Goal: Task Accomplishment & Management: Use online tool/utility

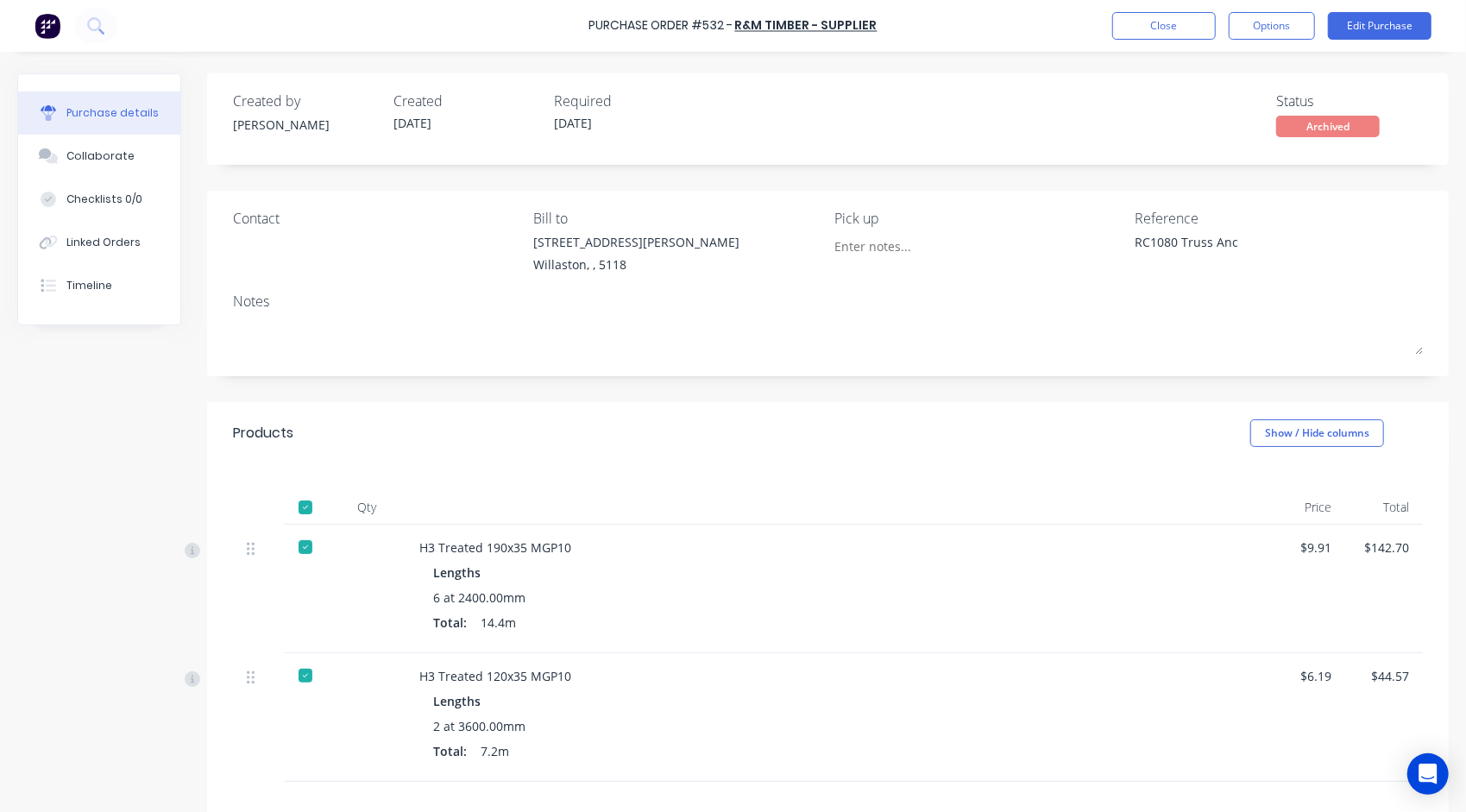
type textarea "x"
click at [1155, 30] on button "Close" at bounding box center [1164, 25] width 104 height 28
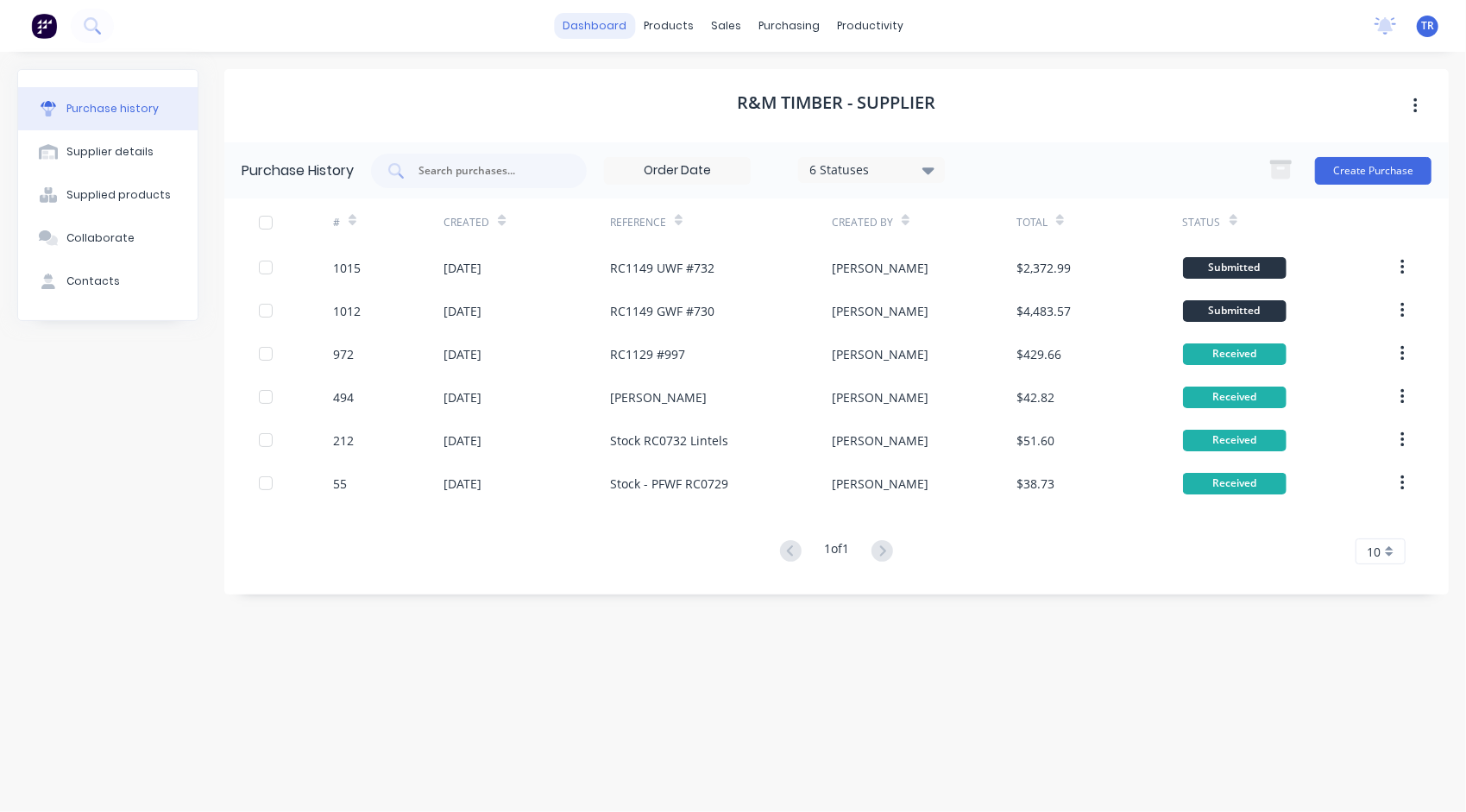
click at [586, 31] on link "dashboard" at bounding box center [595, 25] width 81 height 26
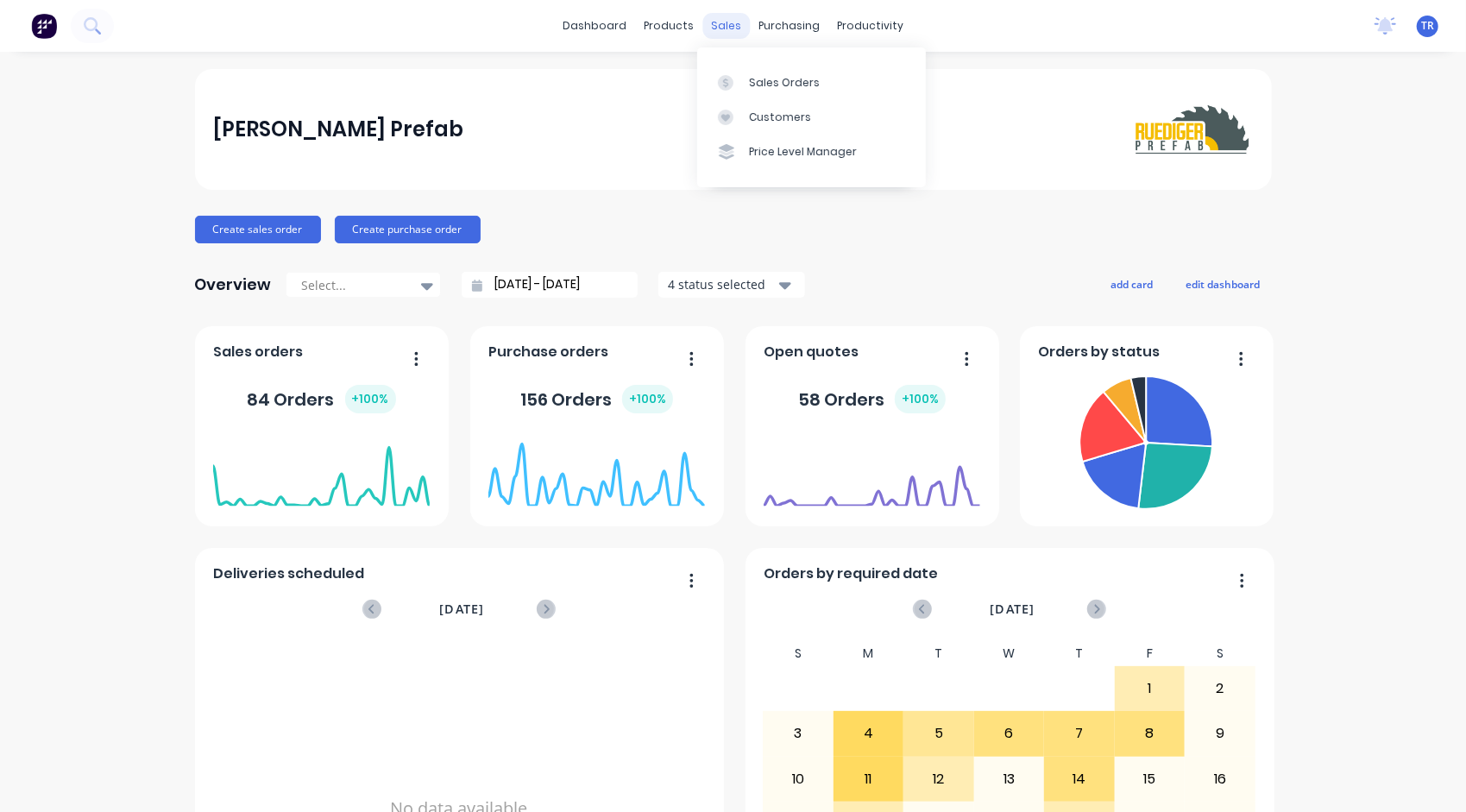
click at [724, 25] on div "sales" at bounding box center [725, 25] width 47 height 26
click at [755, 87] on div "Sales Orders" at bounding box center [784, 82] width 71 height 15
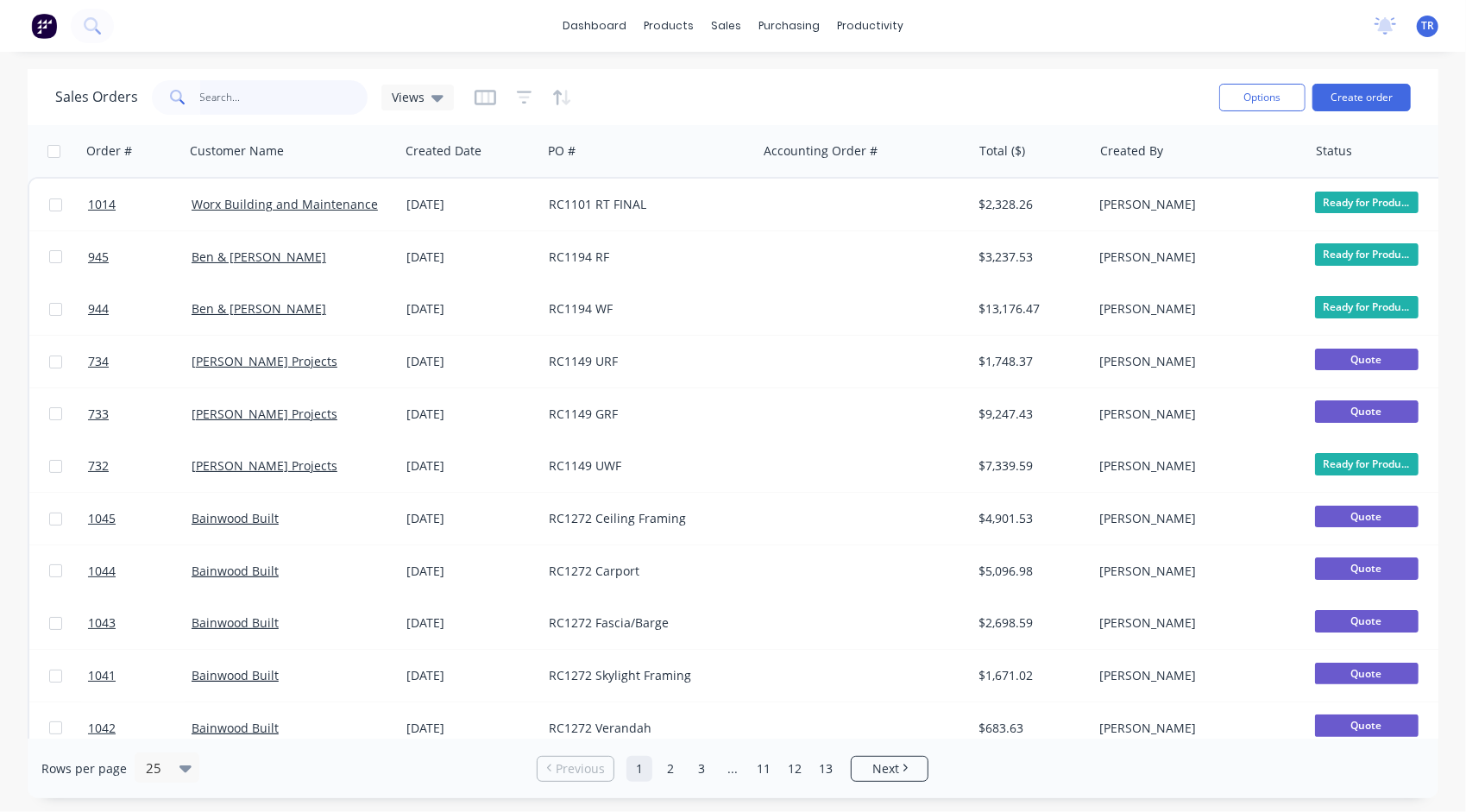
click at [227, 100] on input "text" at bounding box center [285, 98] width 168 height 35
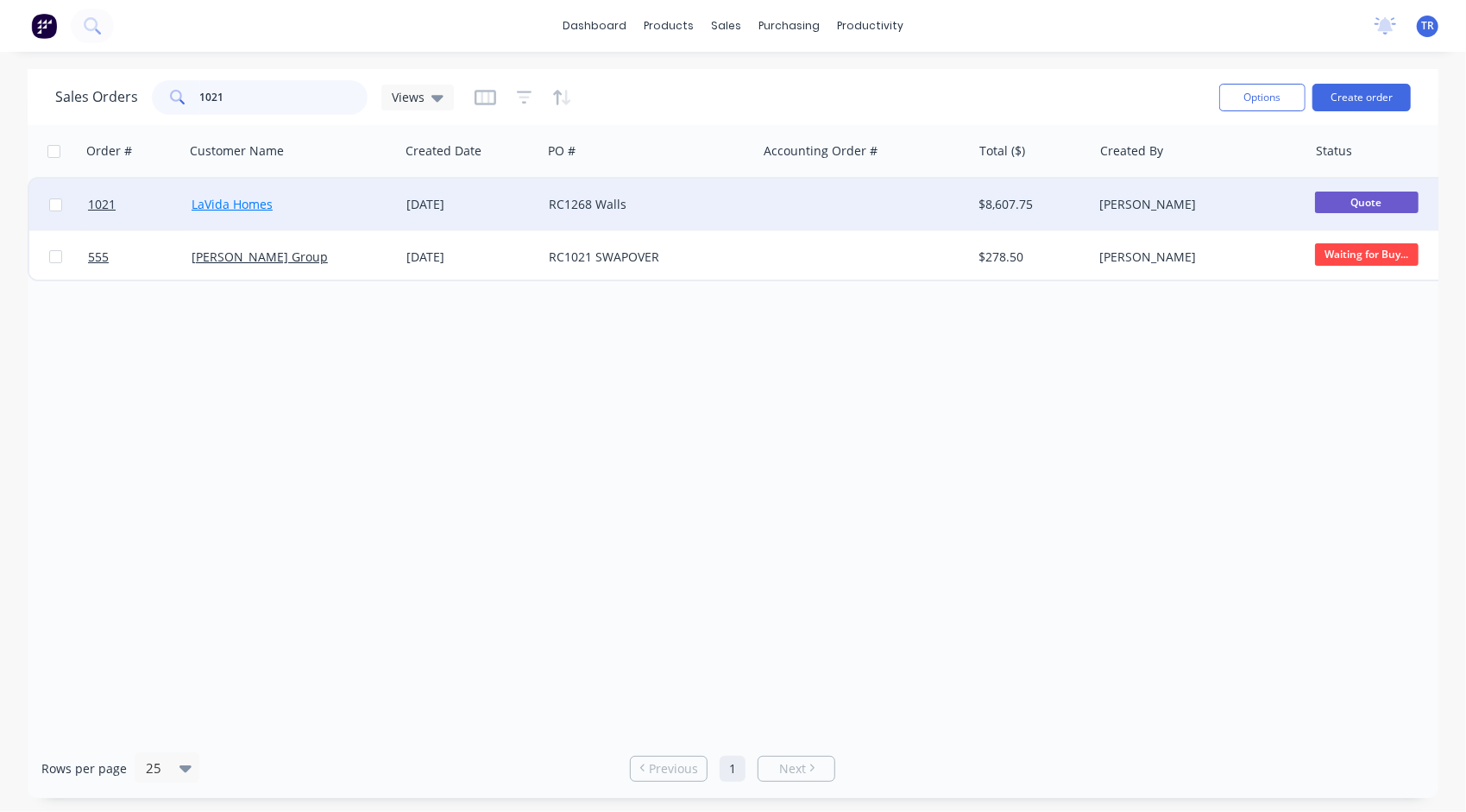
type input "1021"
click at [229, 200] on link "LaVida Homes" at bounding box center [232, 204] width 81 height 16
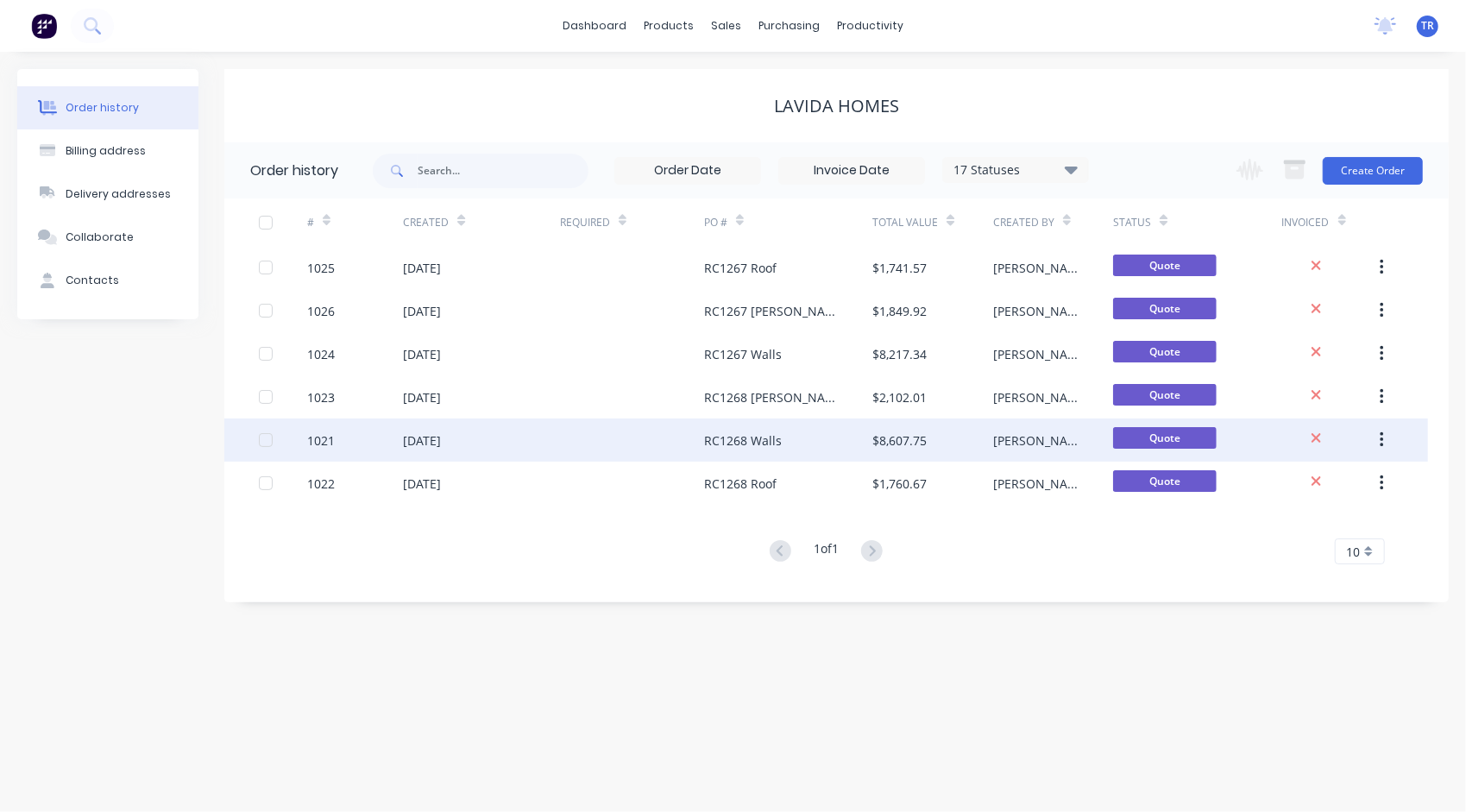
click at [756, 438] on div "RC1268 Walls" at bounding box center [742, 440] width 78 height 18
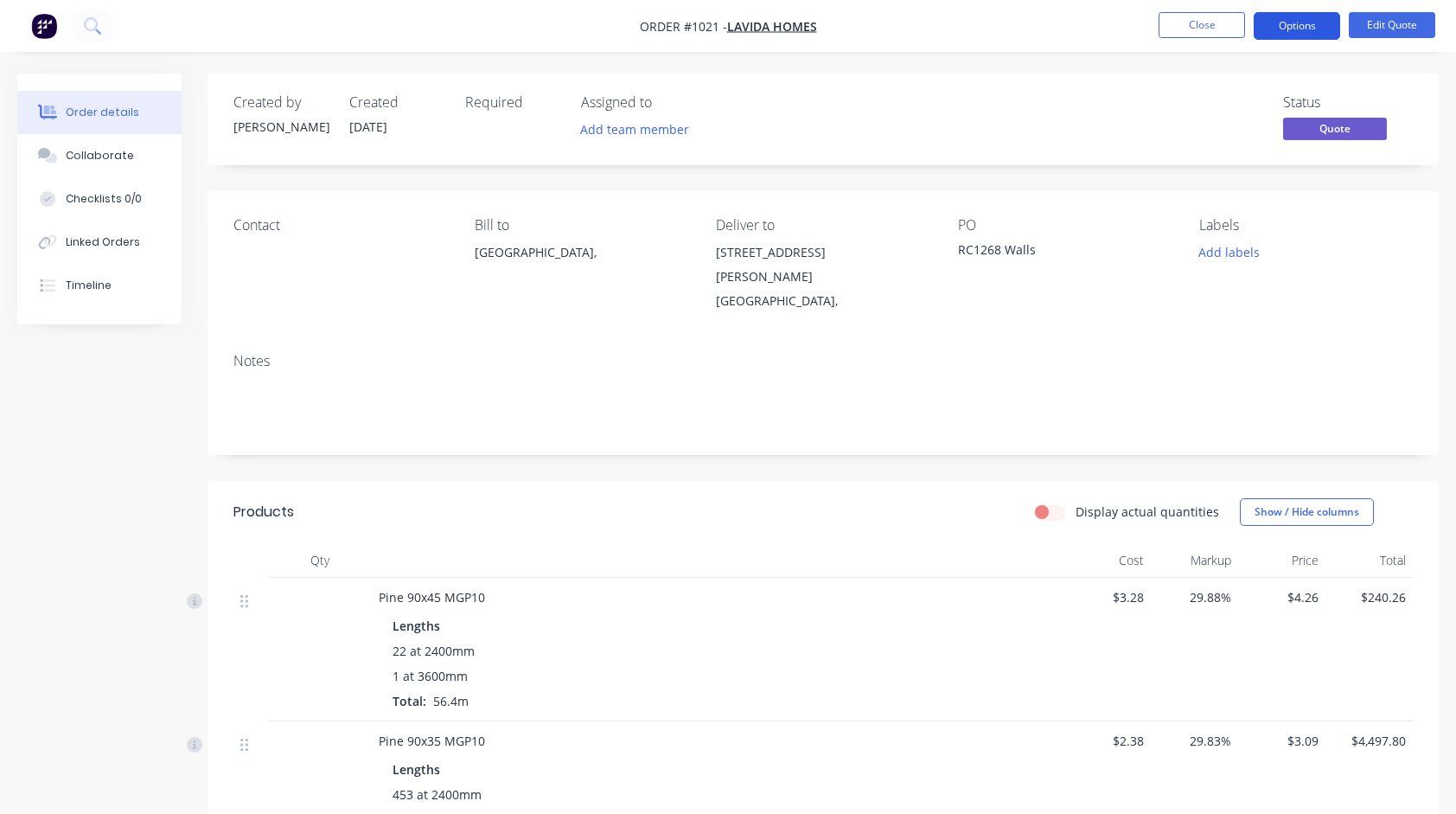
click at [1310, 28] on button "Options" at bounding box center [1297, 25] width 86 height 28
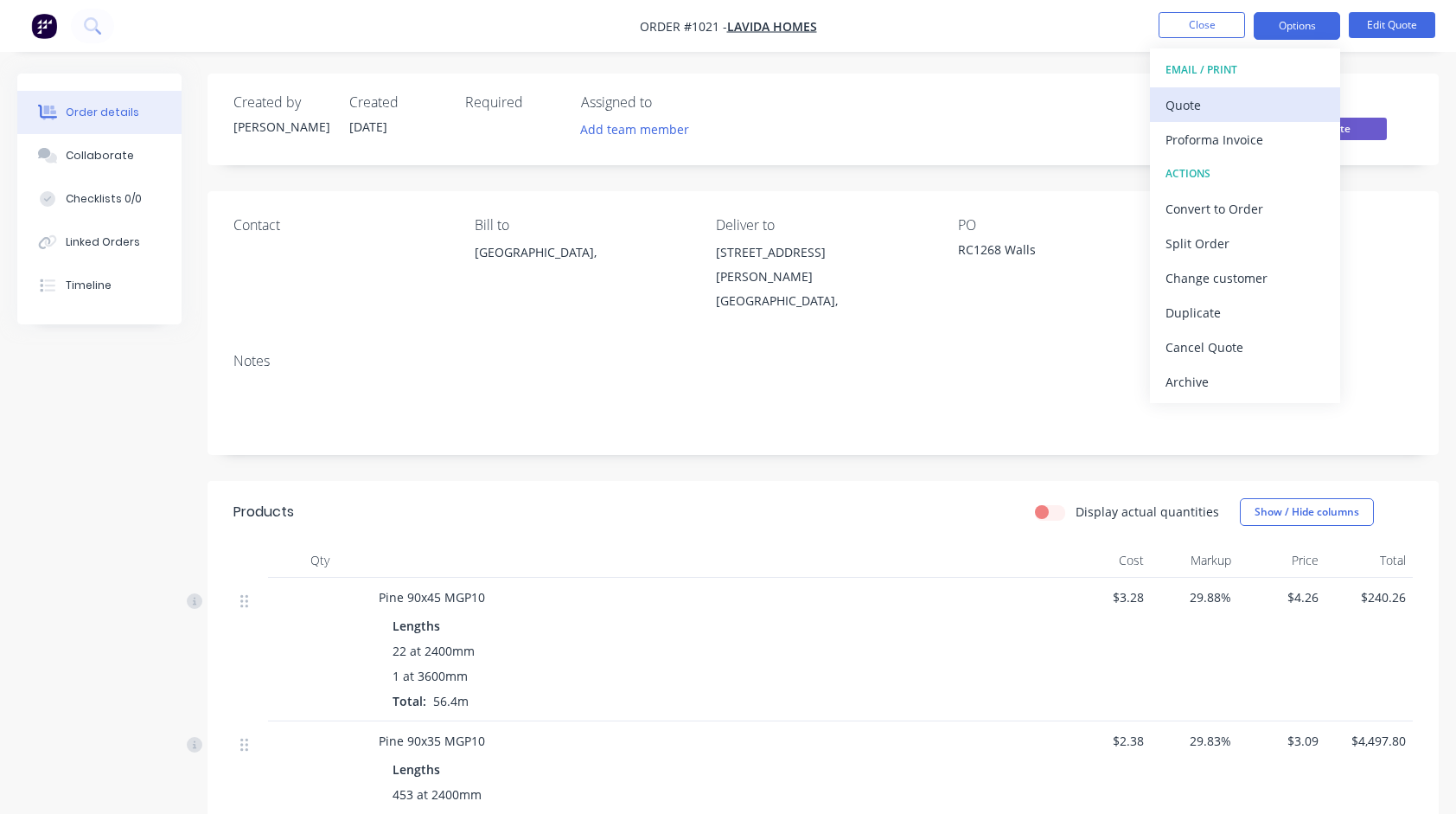
click at [1242, 103] on div "Quote" at bounding box center [1245, 105] width 159 height 25
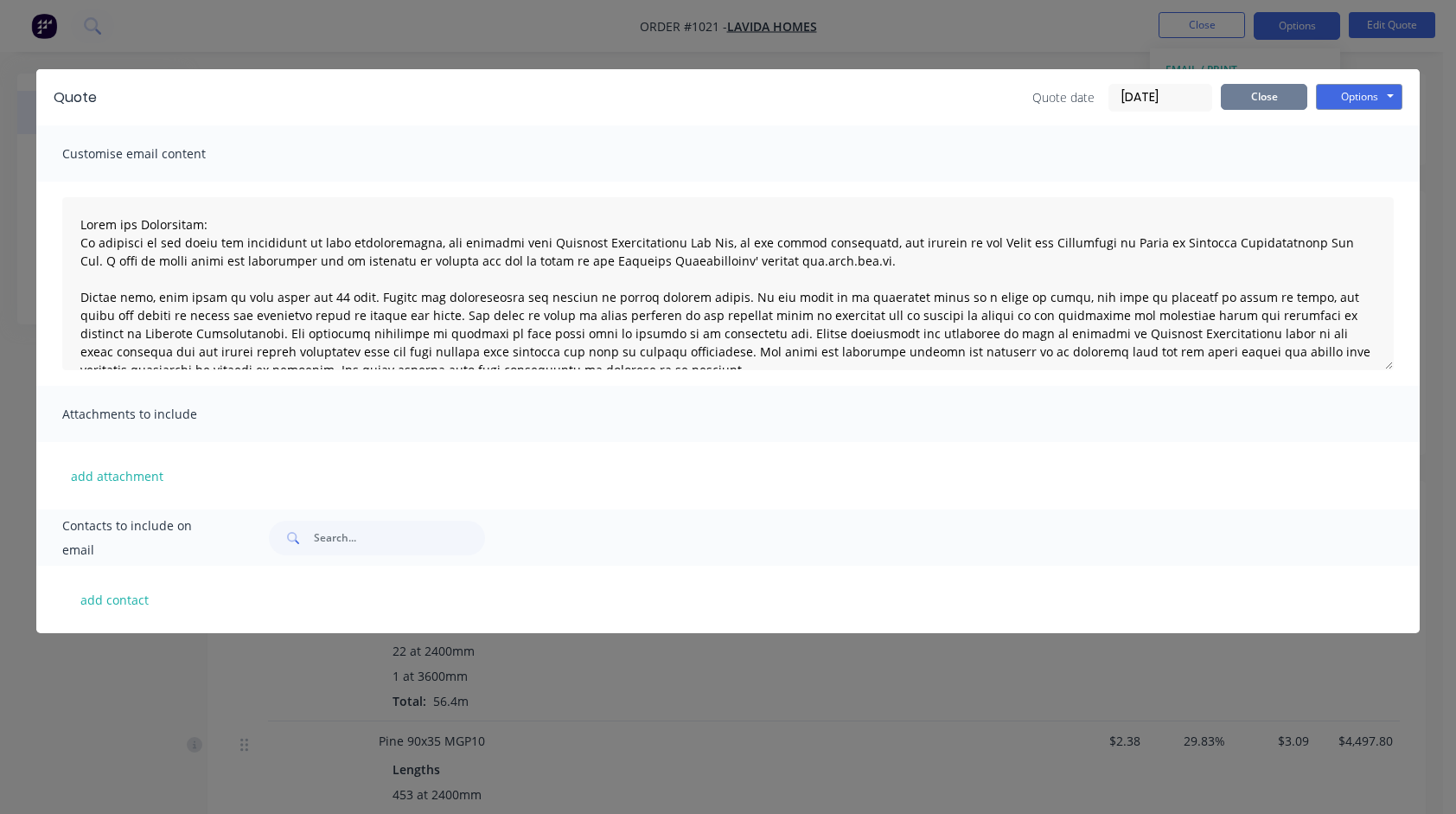
click at [1253, 98] on button "Close" at bounding box center [1264, 96] width 86 height 26
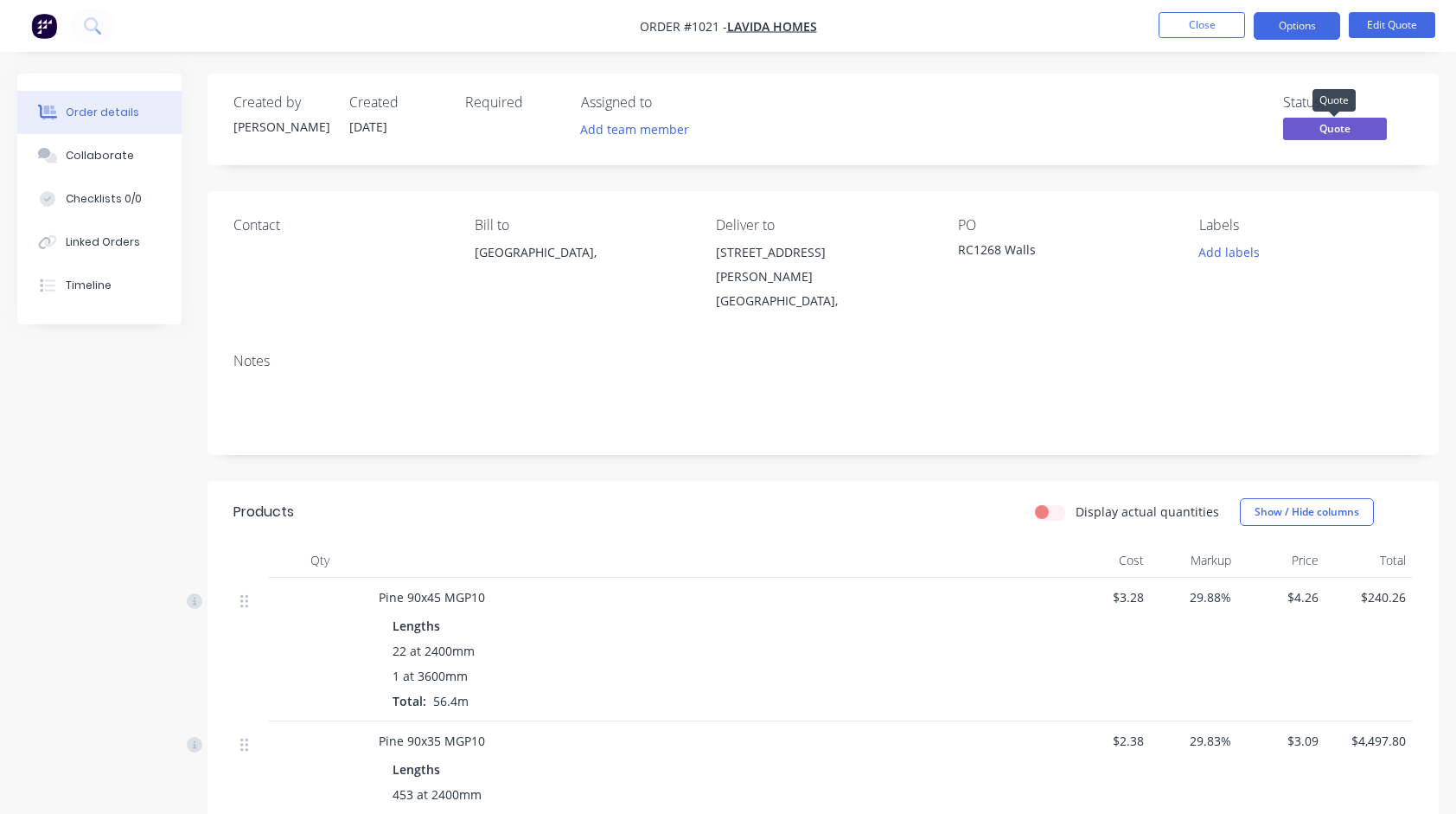
click at [1329, 127] on span "Quote" at bounding box center [1336, 128] width 104 height 22
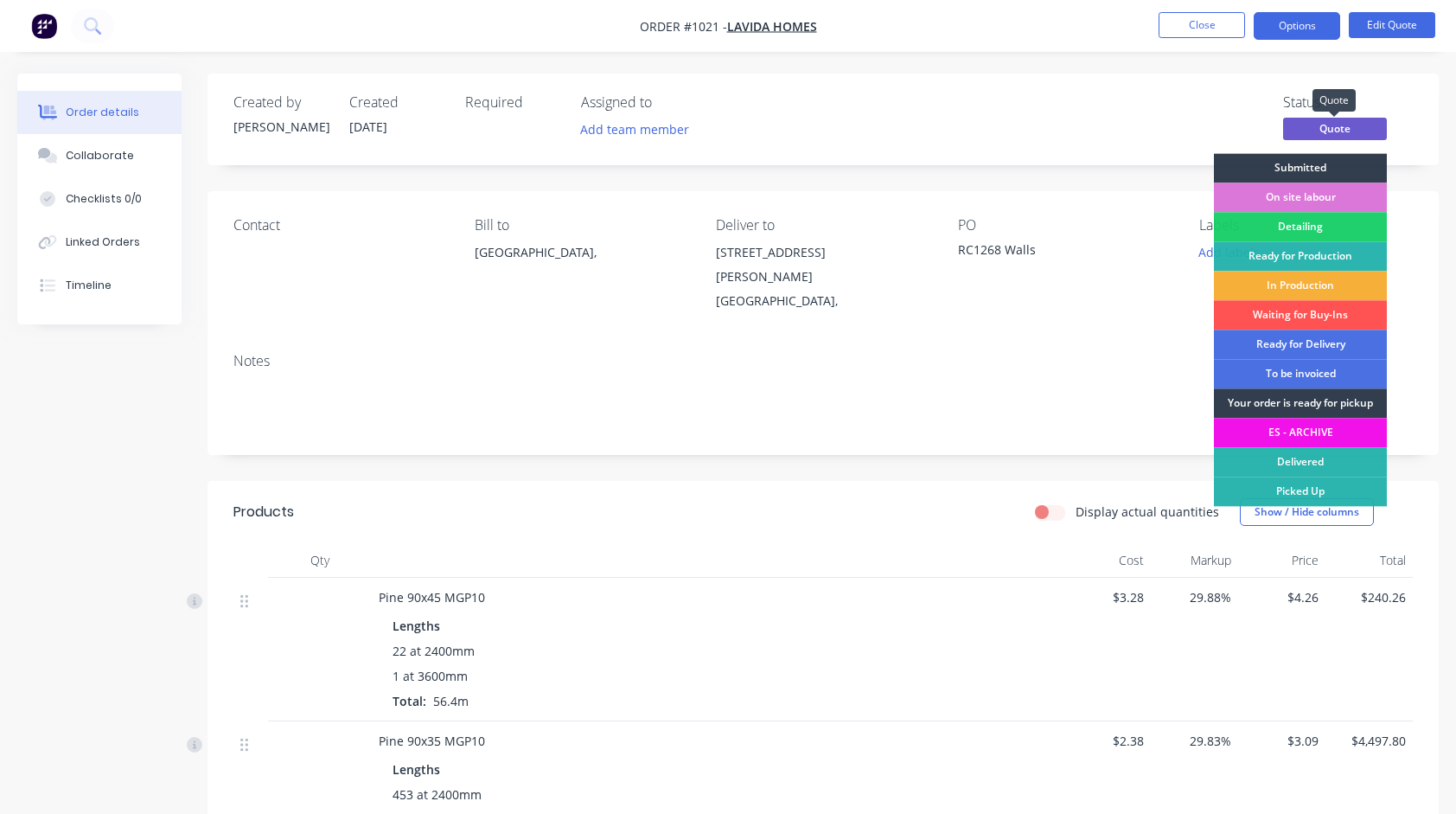
click at [1329, 127] on span "Quote" at bounding box center [1336, 128] width 104 height 22
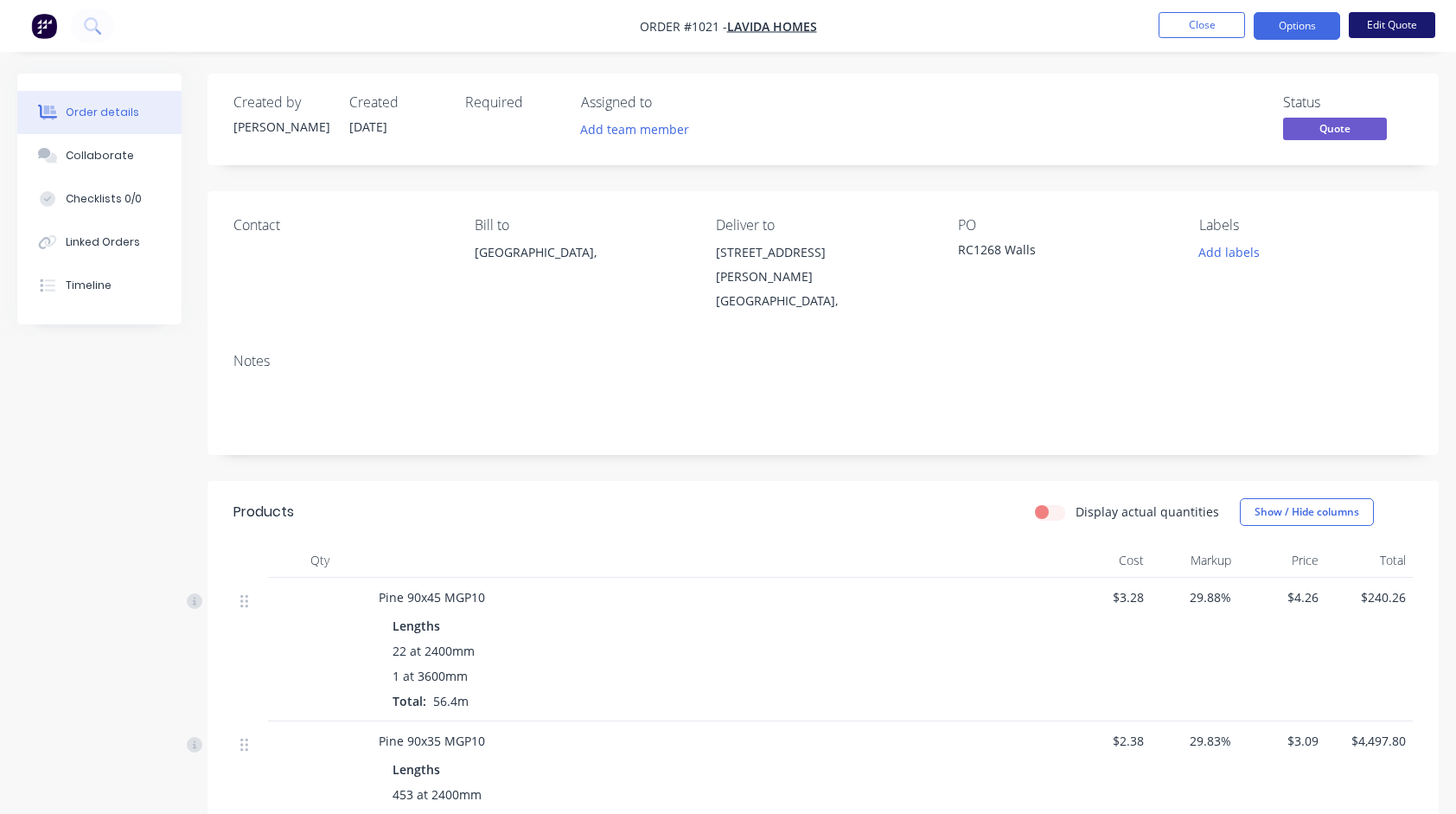
click at [1406, 31] on button "Edit Quote" at bounding box center [1392, 24] width 86 height 26
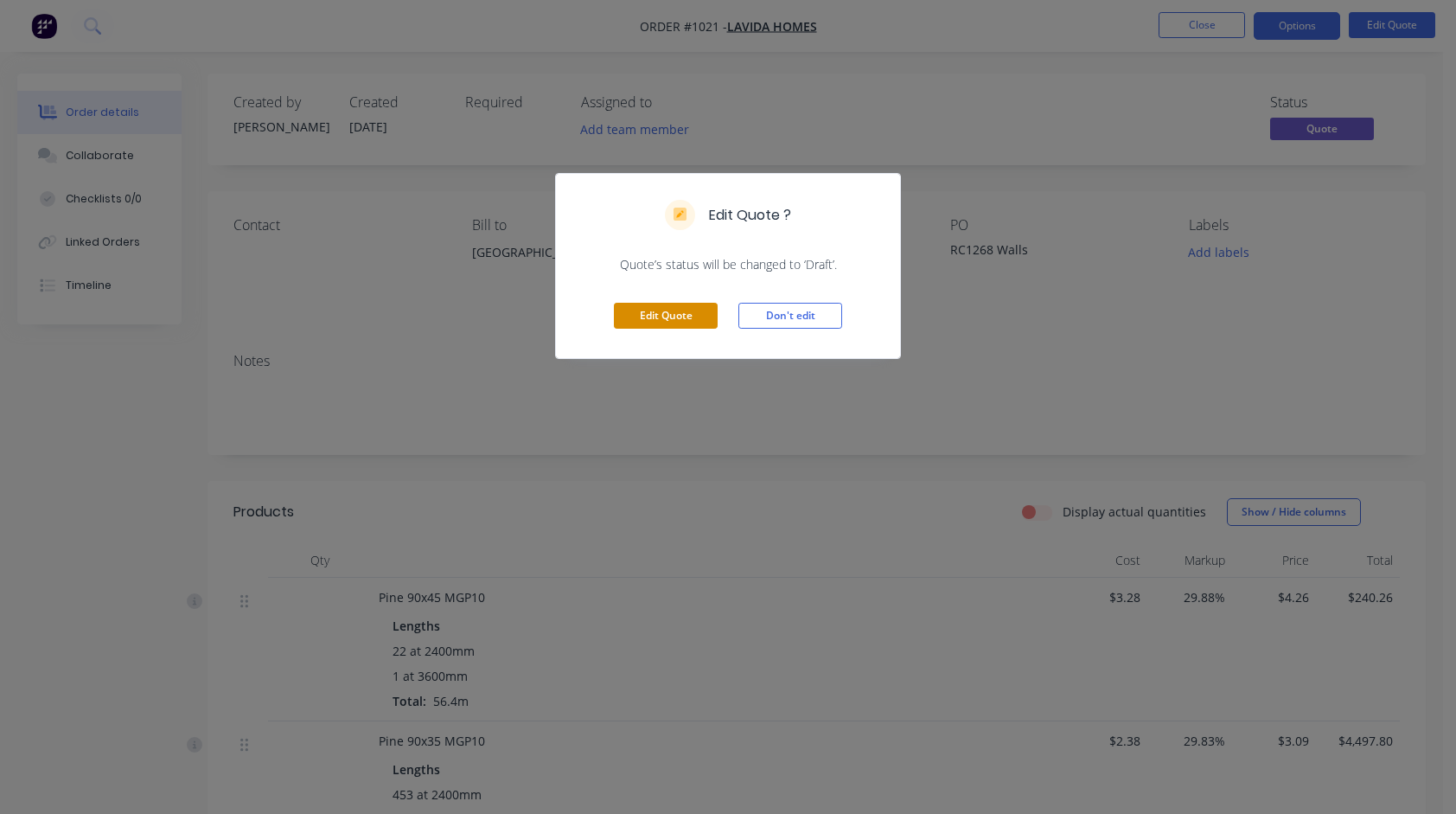
click at [676, 311] on button "Edit Quote" at bounding box center [666, 315] width 104 height 26
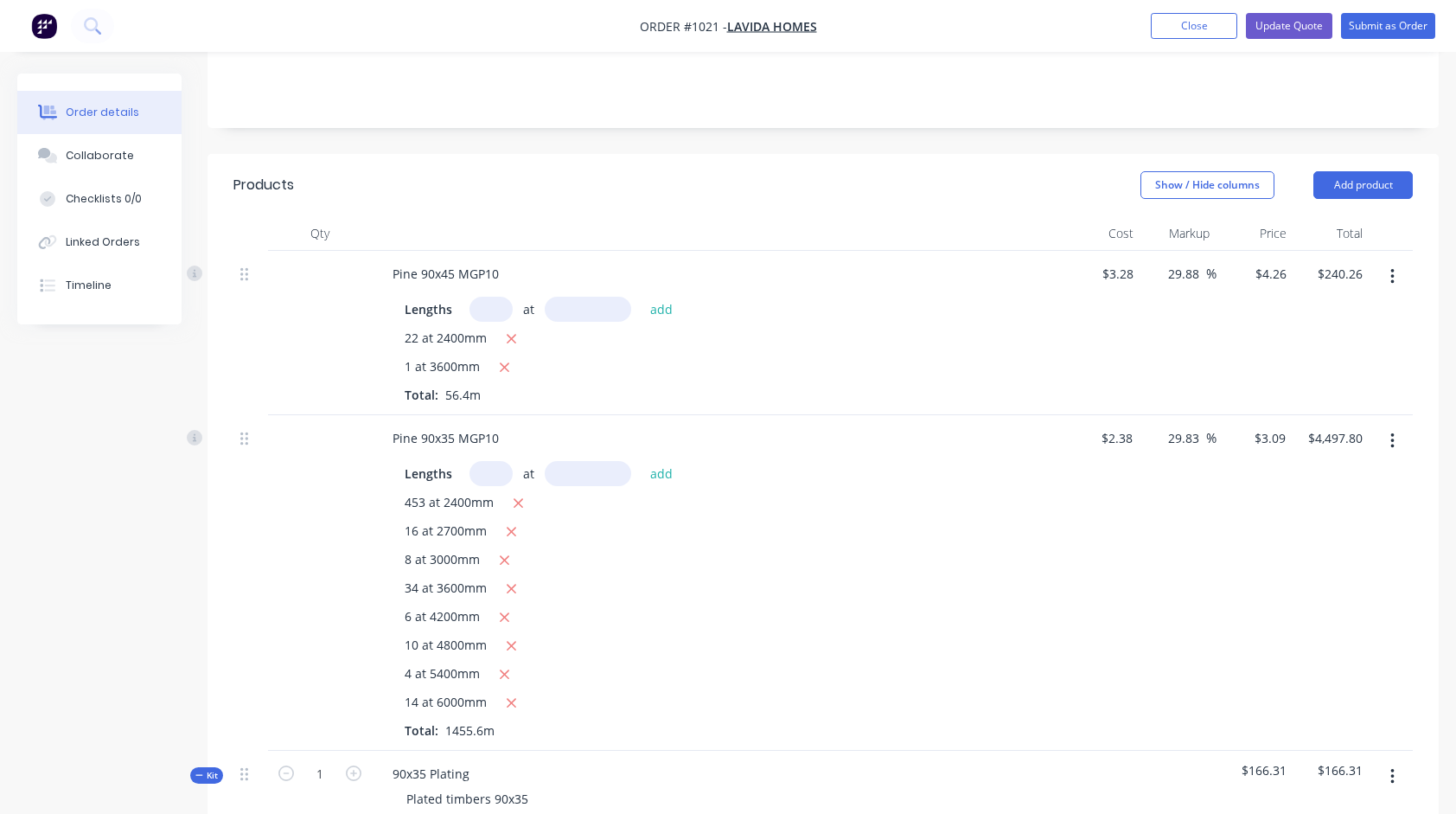
scroll to position [346, 0]
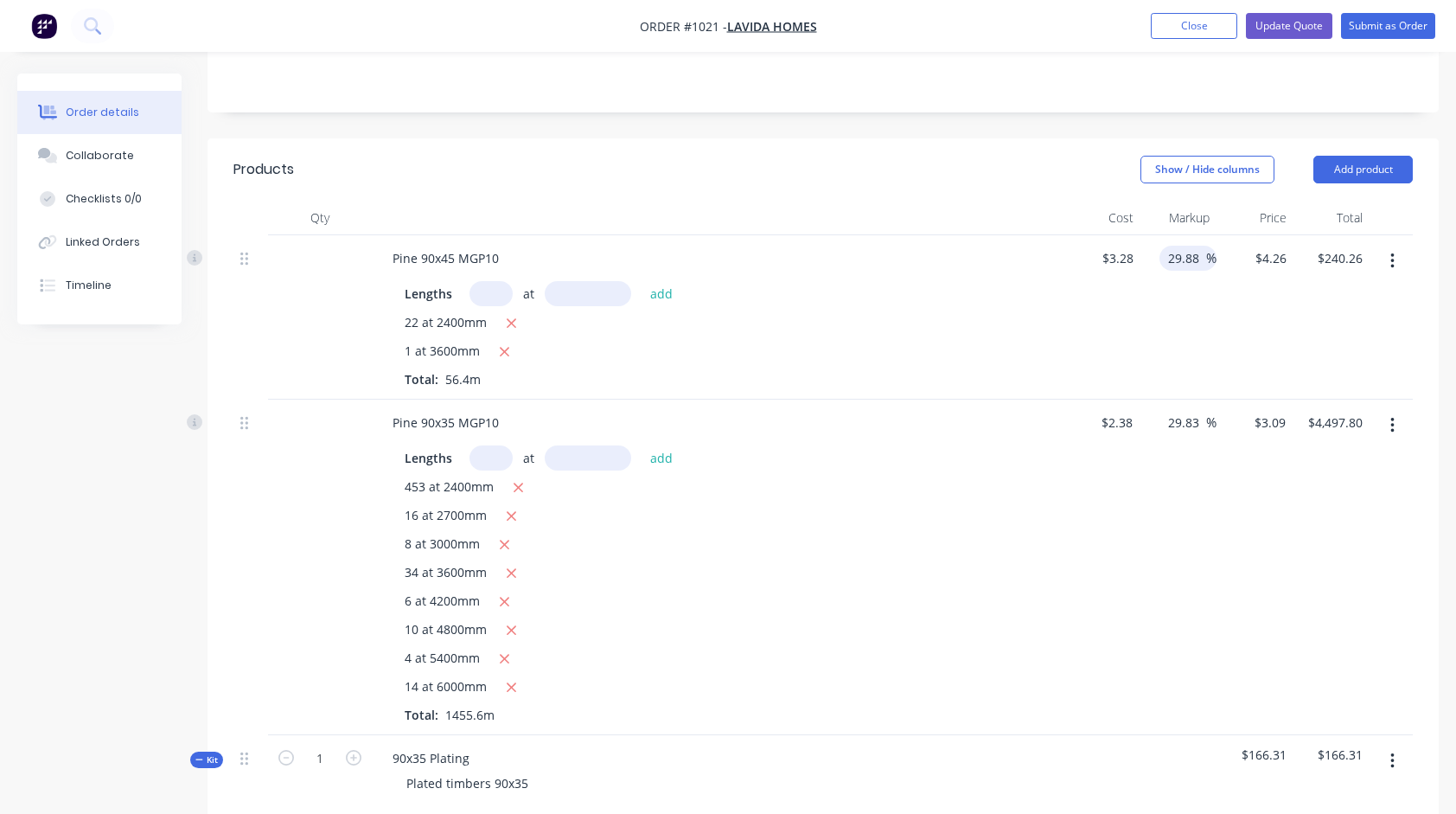
click at [1196, 246] on input "29.88" at bounding box center [1187, 258] width 39 height 25
type input "25"
type input "$4.10"
type input "$231.24"
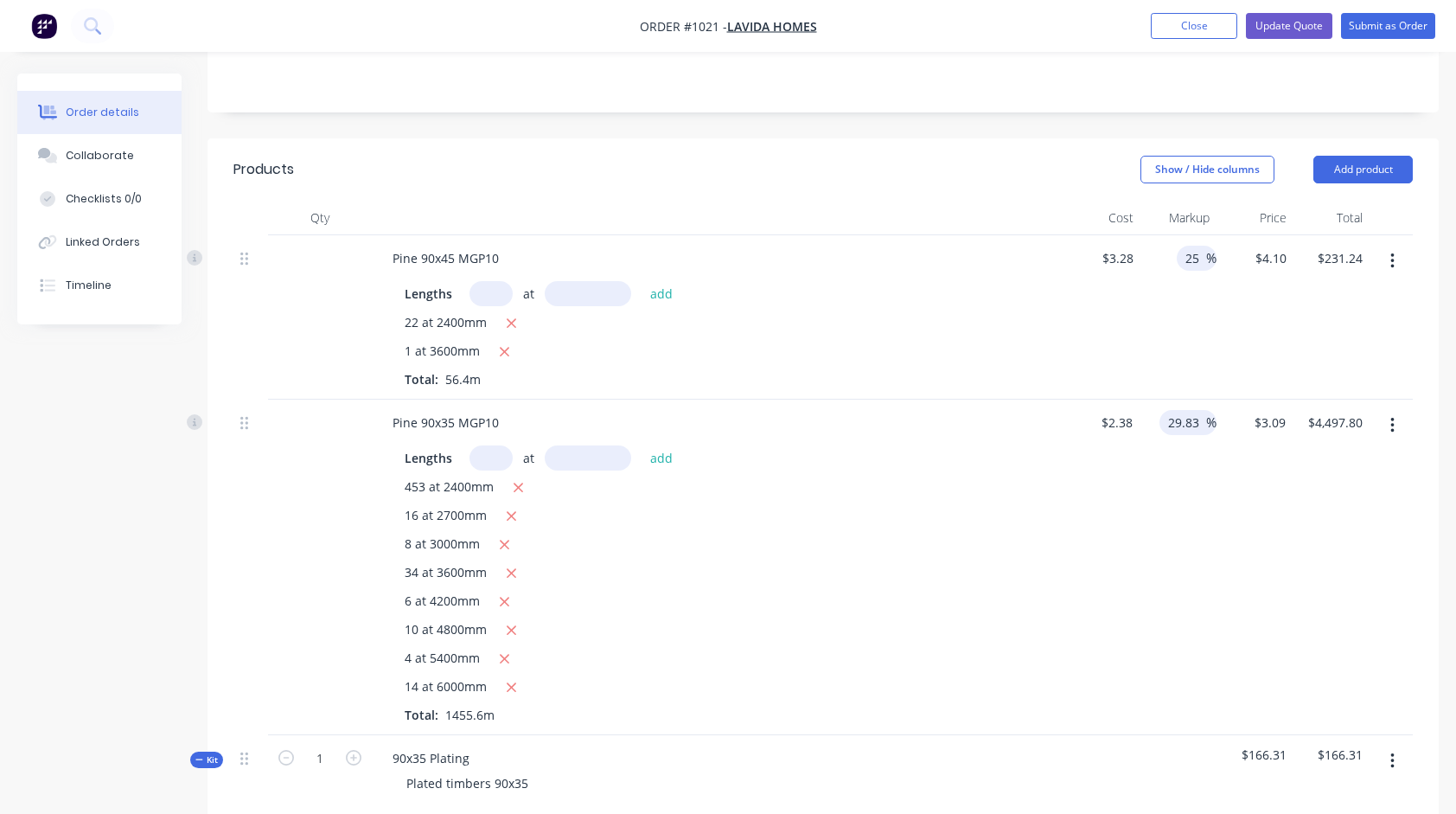
click at [1194, 410] on input "29.83" at bounding box center [1187, 423] width 39 height 25
type input "25"
type input "$2.975"
type input "$4,330.41"
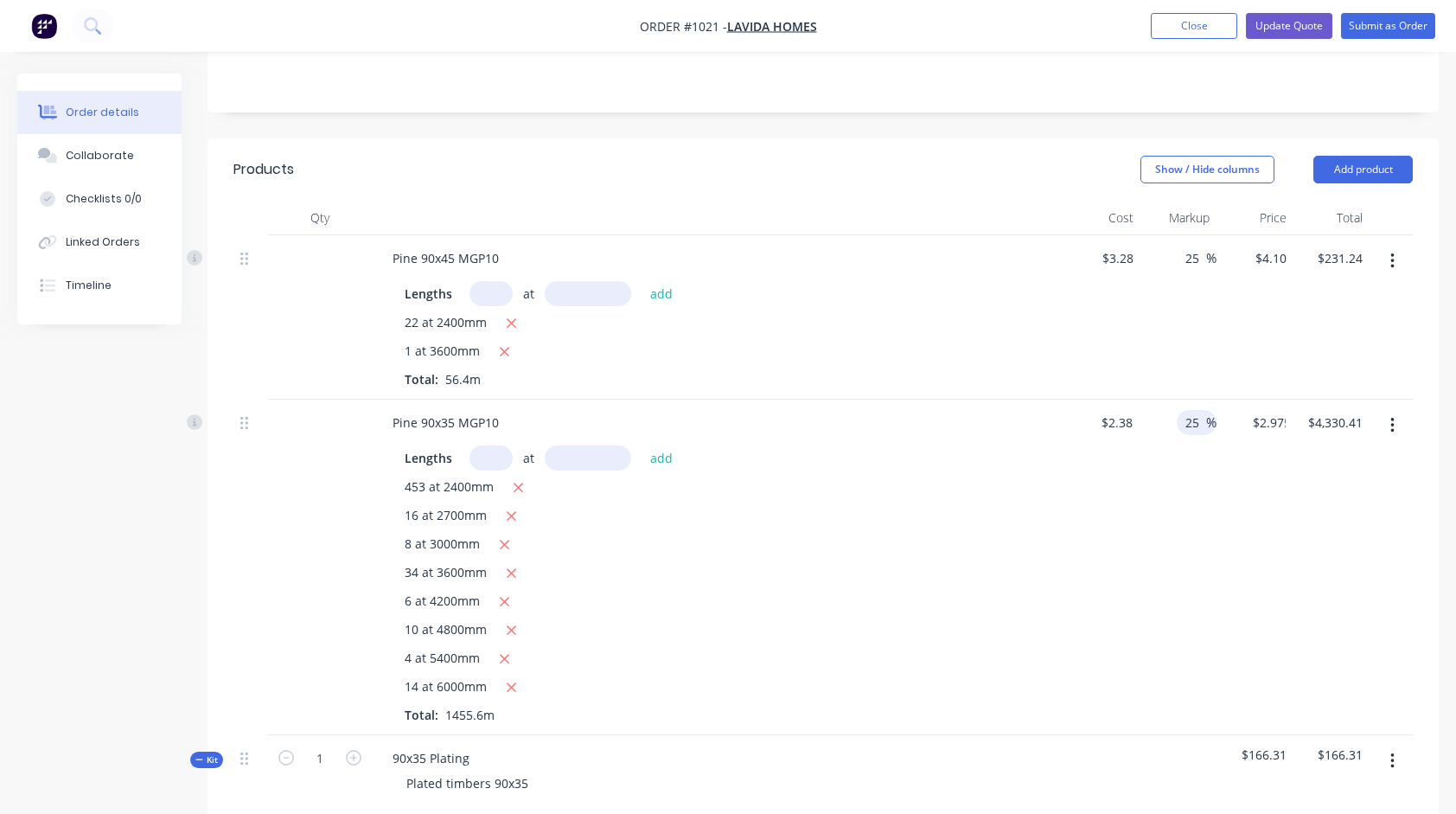
click at [1152, 457] on div "25 25 %" at bounding box center [1178, 567] width 76 height 336
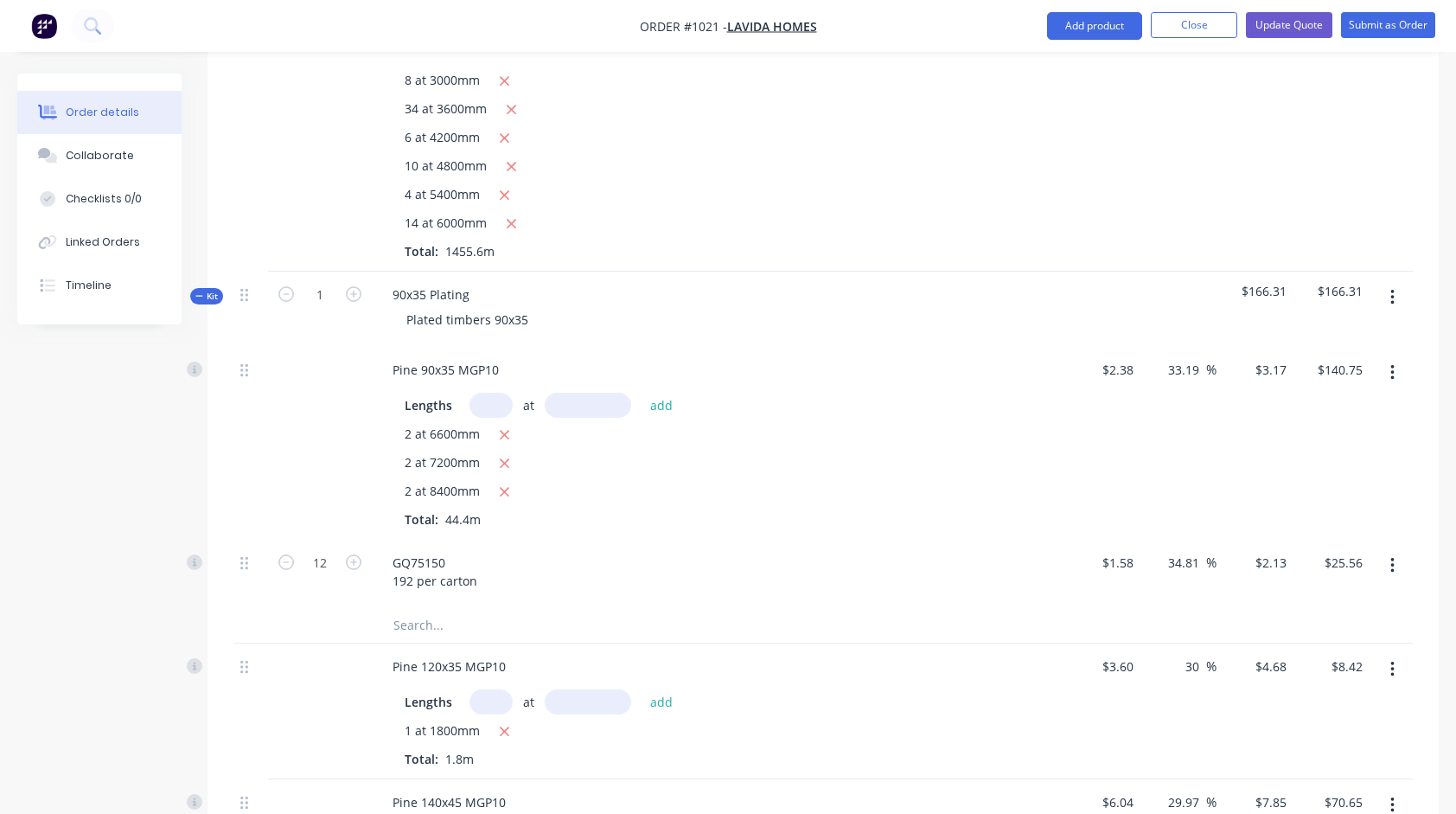
scroll to position [864, 0]
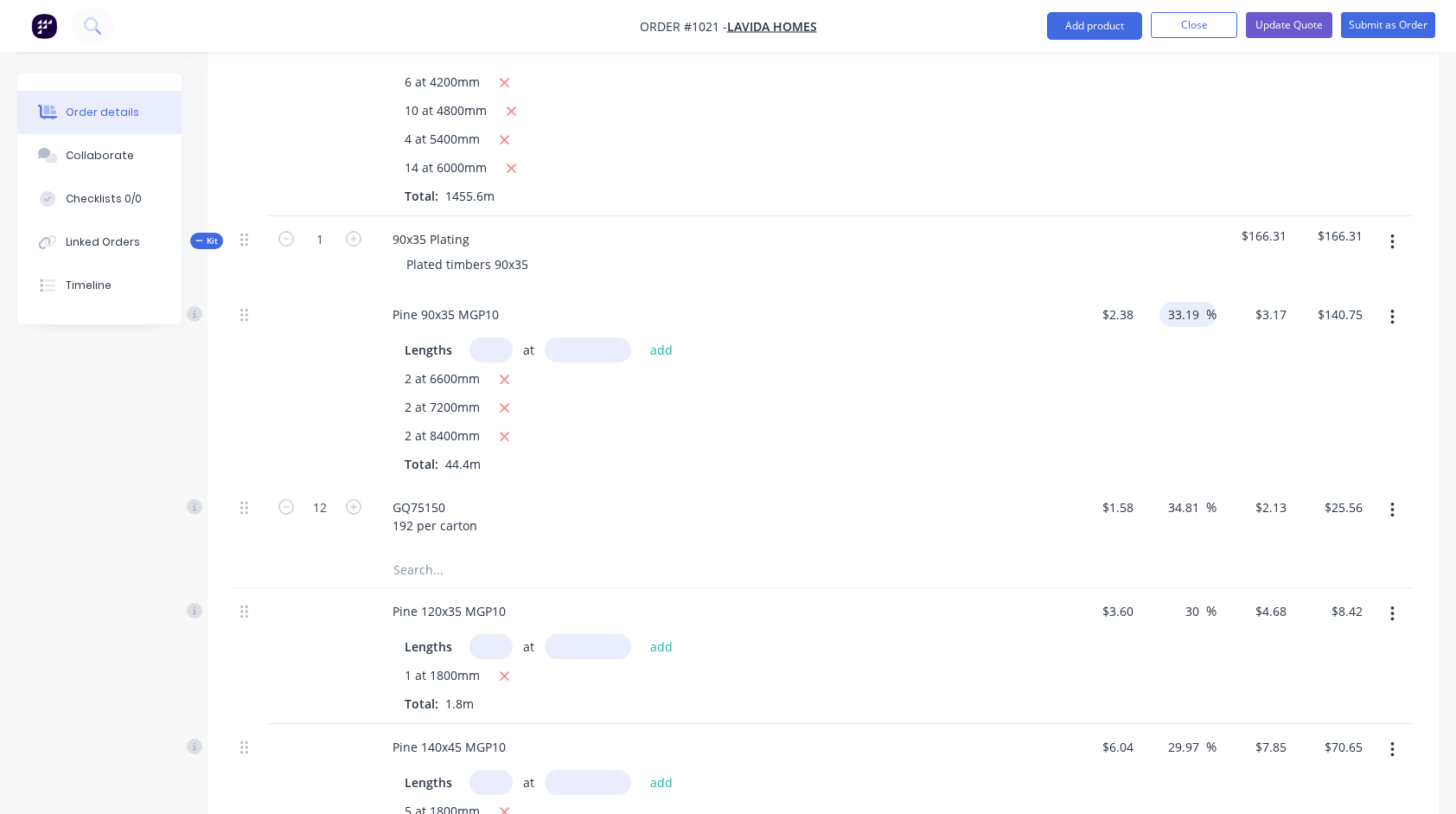
click at [1187, 302] on input "33.19" at bounding box center [1187, 314] width 39 height 25
type input "30"
type input "$3.094"
type input "$137.37"
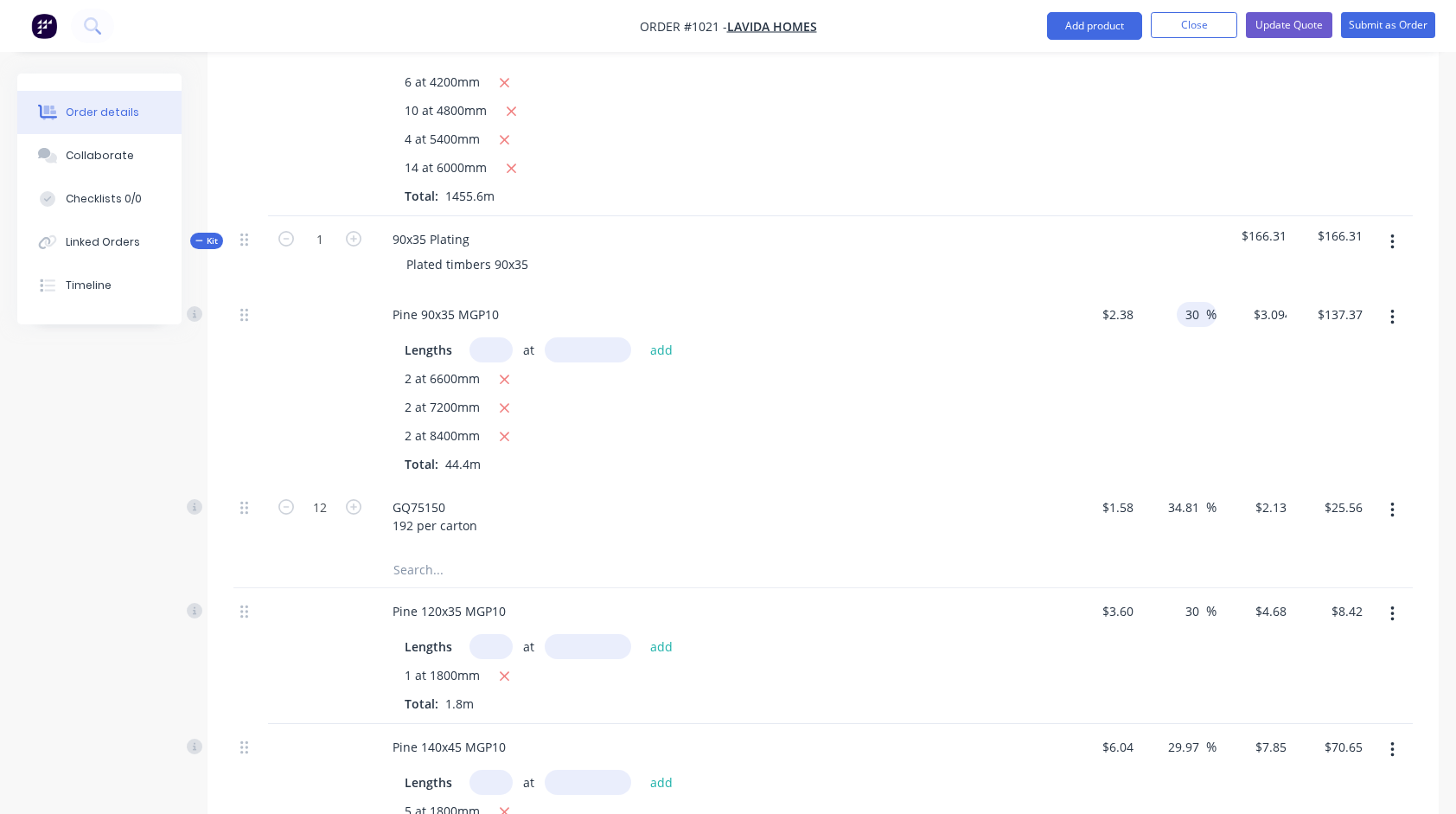
click at [1068, 348] on div "$2.38 $2.38" at bounding box center [1102, 388] width 77 height 193
click at [1192, 495] on input "34.81" at bounding box center [1187, 507] width 39 height 25
type input "30"
type input "$2.054"
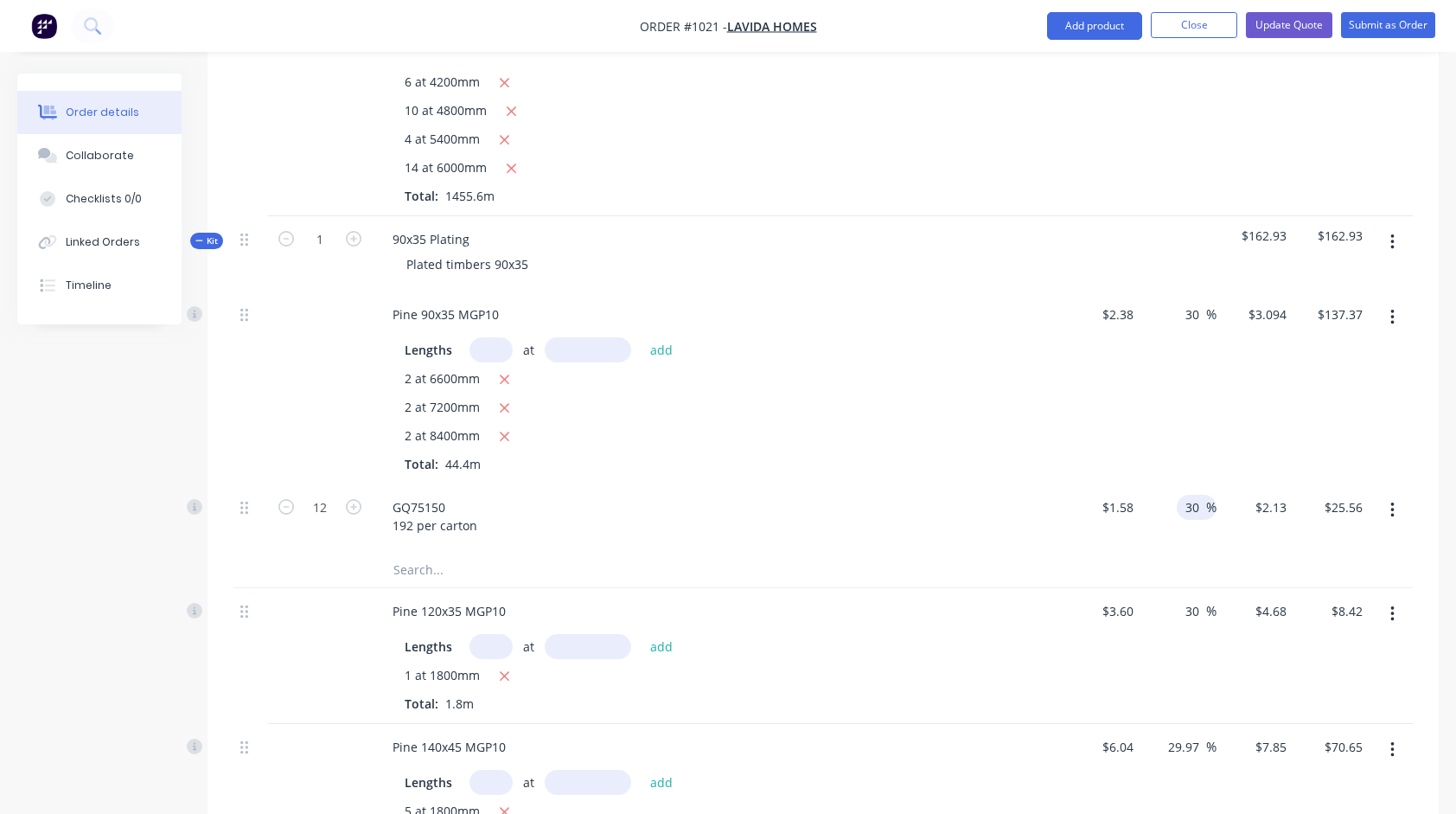
type input "$24.65"
click at [987, 401] on div "2 at 6600mm 2 at 7200mm 2 at 8400mm Total: 44.4m" at bounding box center [718, 421] width 627 height 104
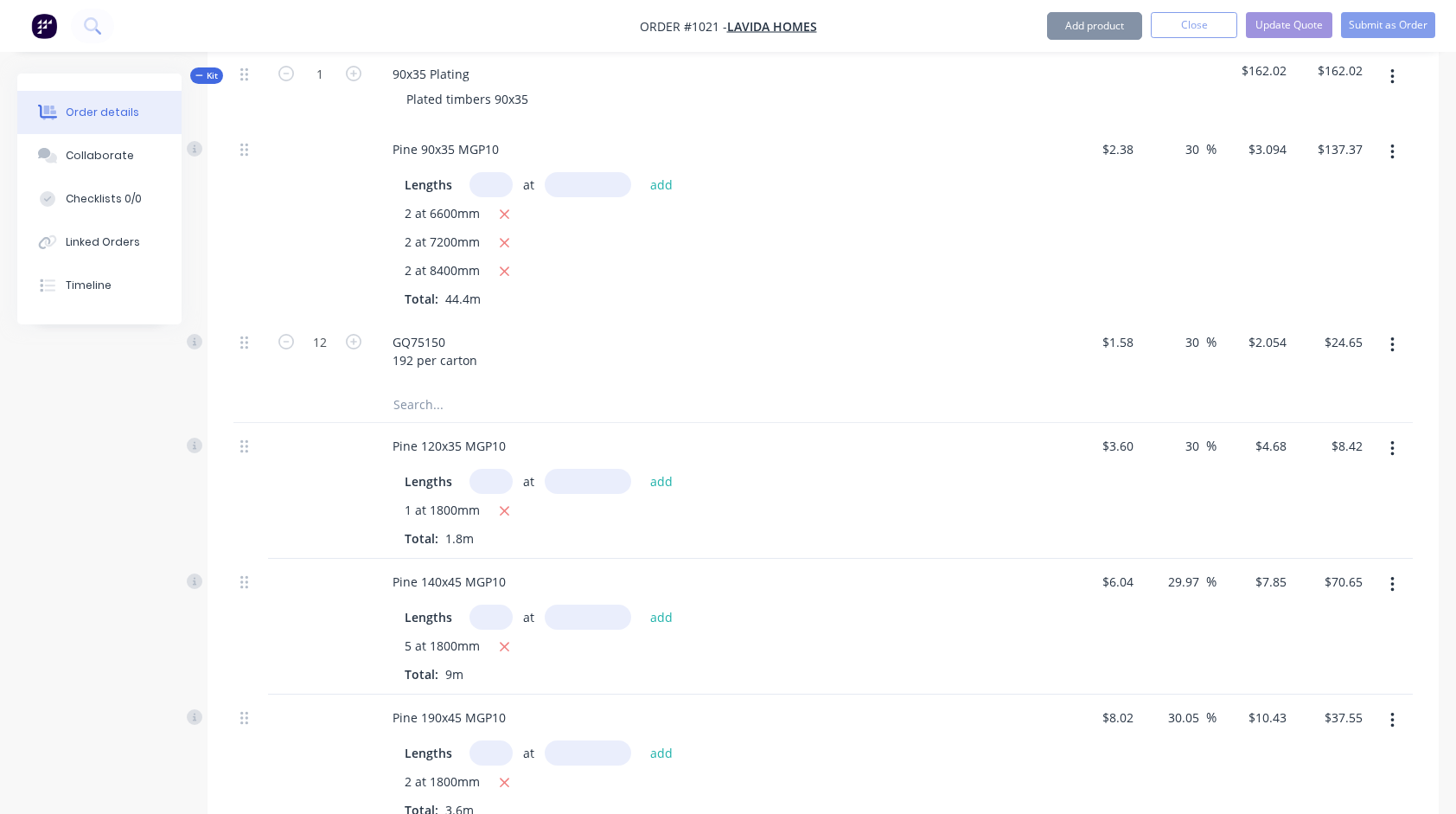
scroll to position [1037, 0]
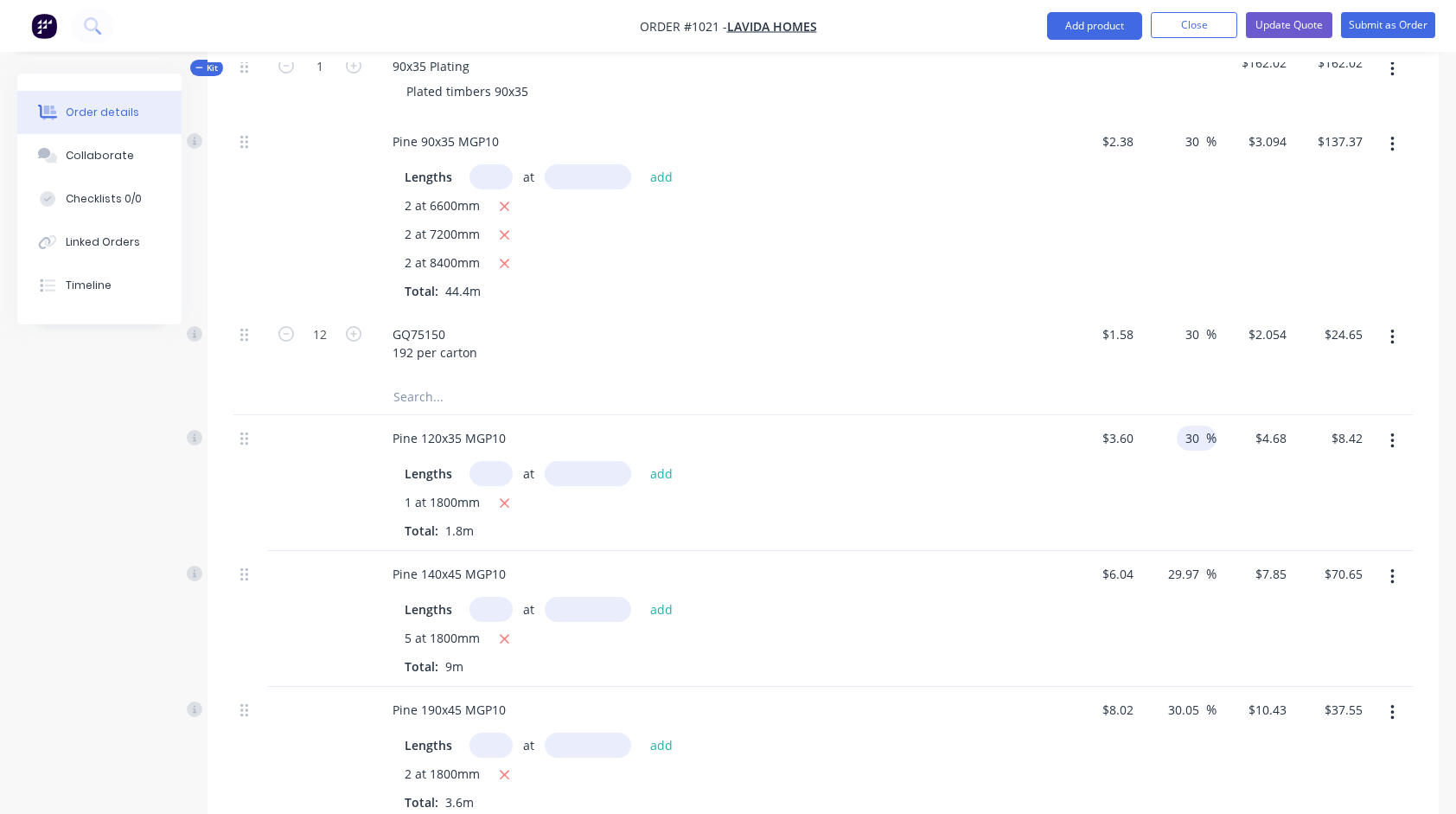
click at [1200, 425] on input "30" at bounding box center [1195, 438] width 22 height 25
type input "25"
type input "$4.50"
type input "$8.10"
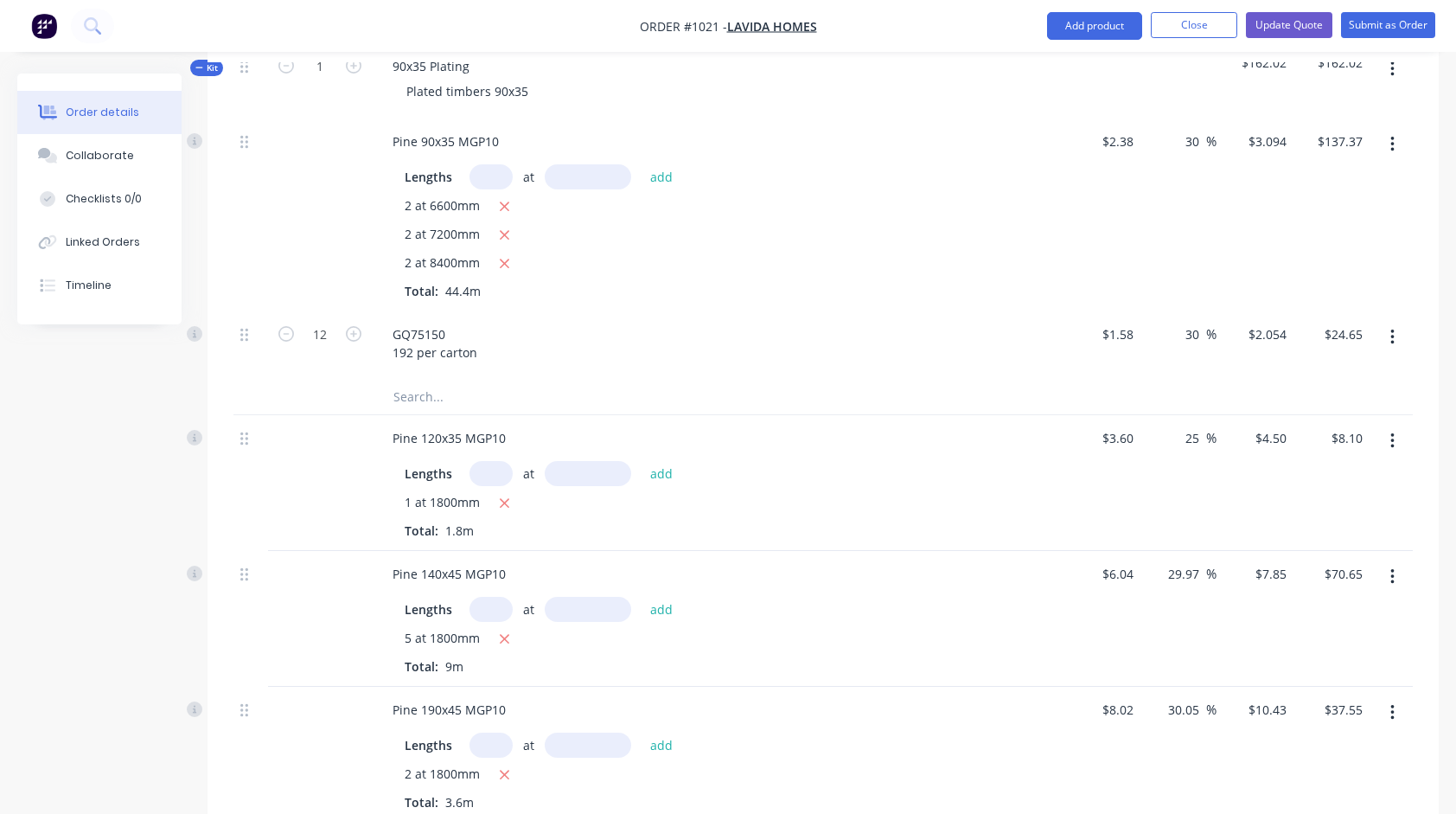
click at [1154, 474] on div "25 25 %" at bounding box center [1180, 482] width 77 height 136
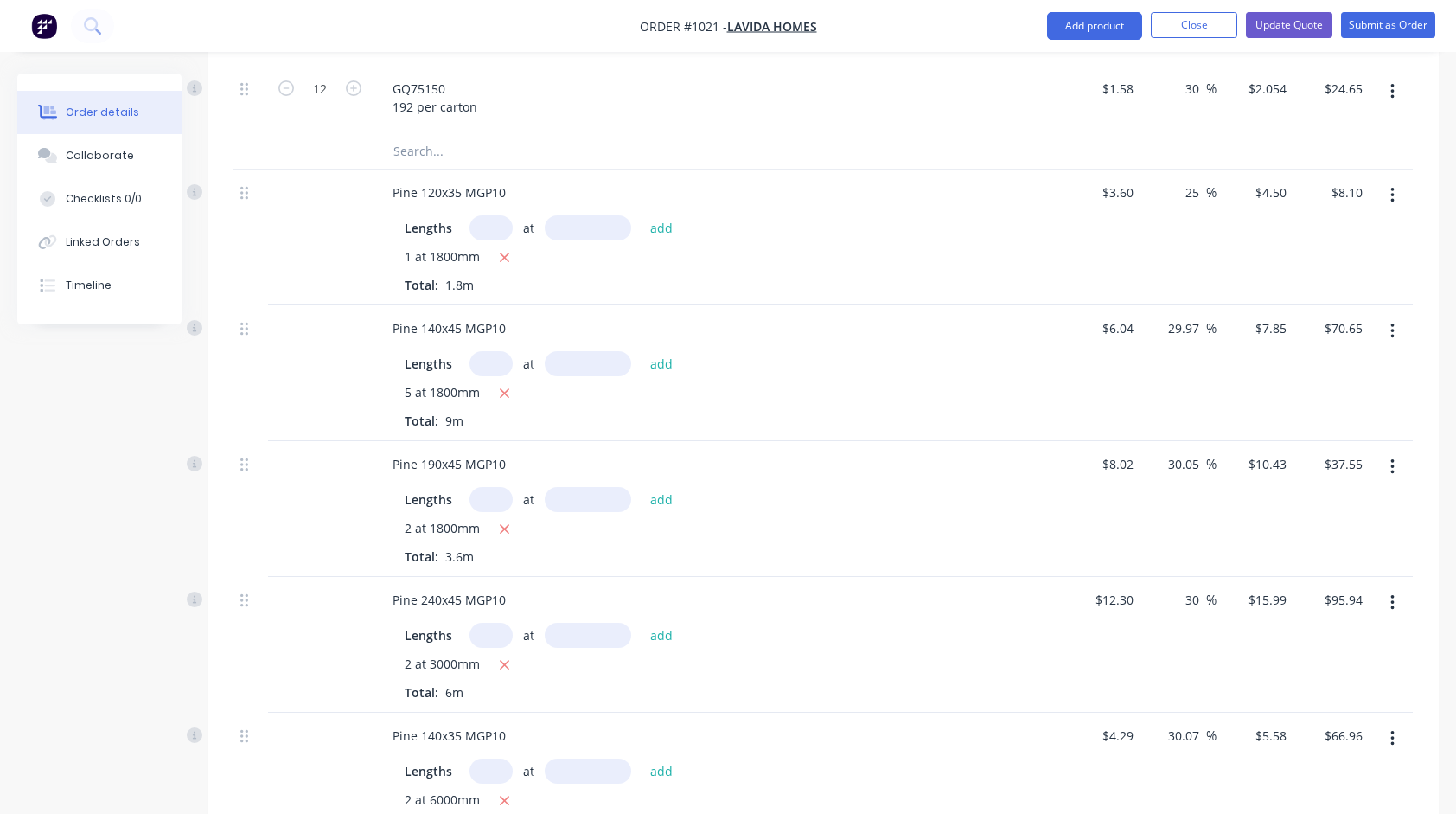
scroll to position [1297, 0]
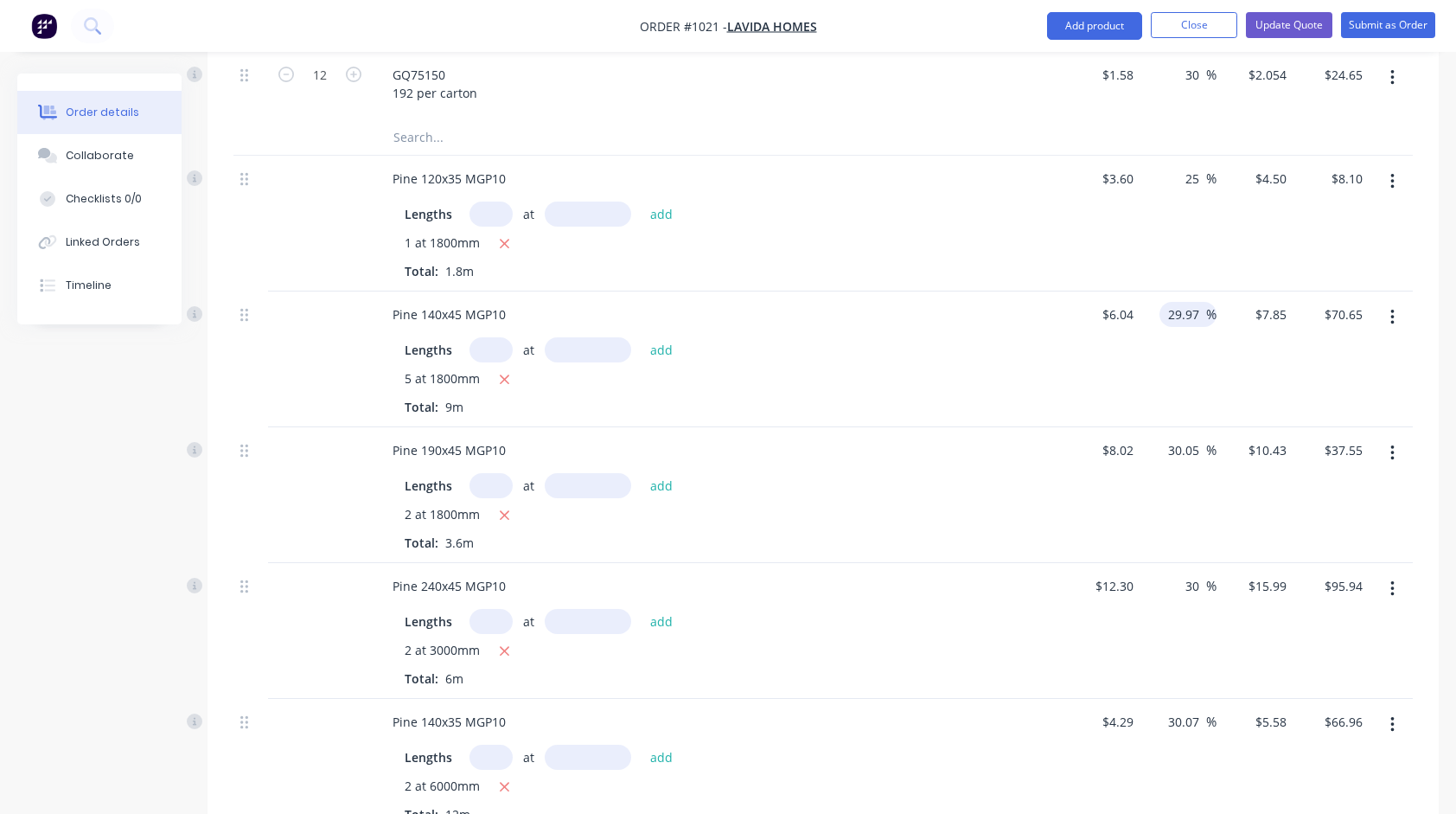
click at [1182, 302] on input "29.97" at bounding box center [1187, 314] width 39 height 25
type input "25"
type input "$7.55"
type input "$67.95"
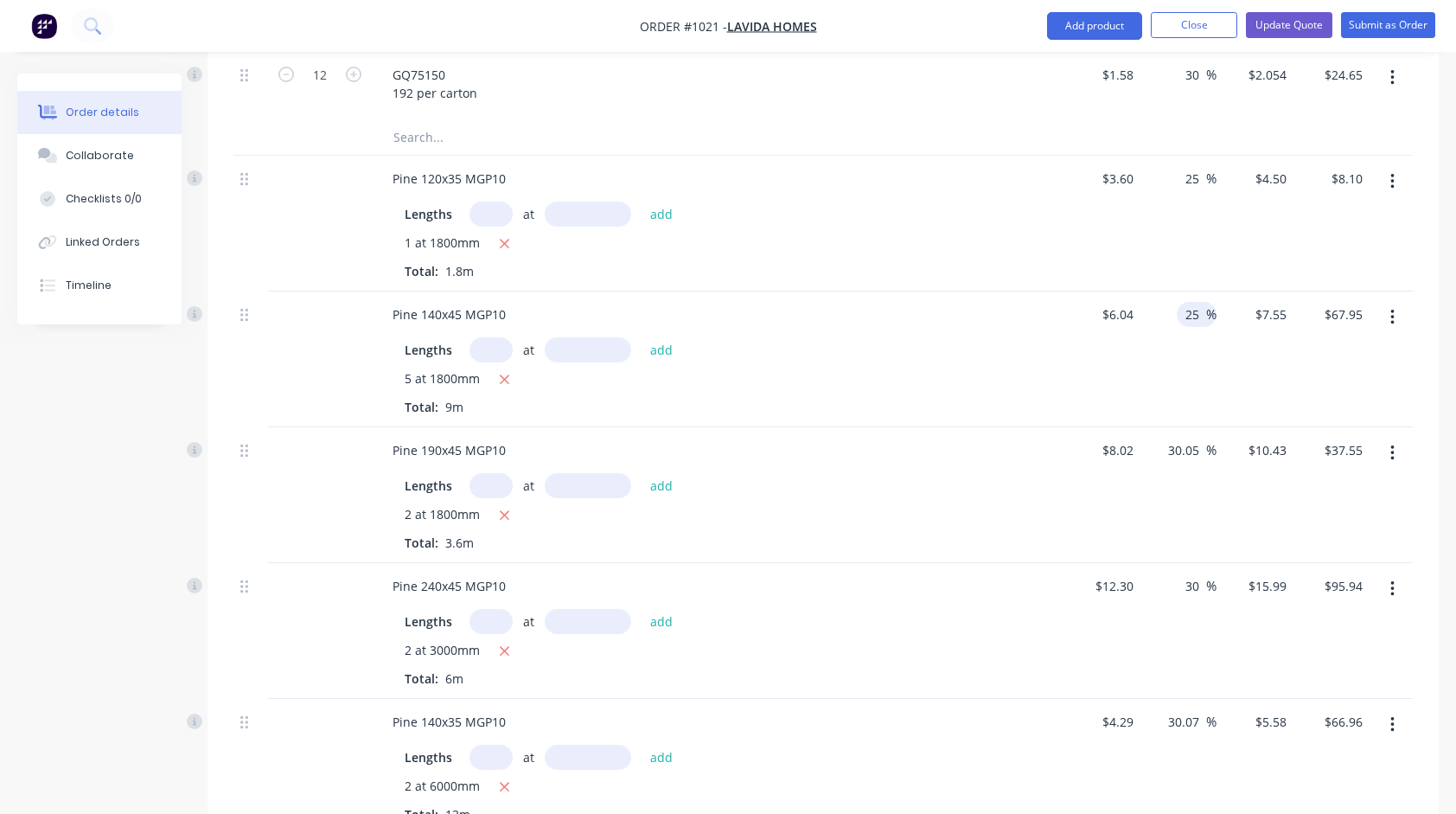
click at [1173, 349] on div "25 25 %" at bounding box center [1180, 359] width 77 height 136
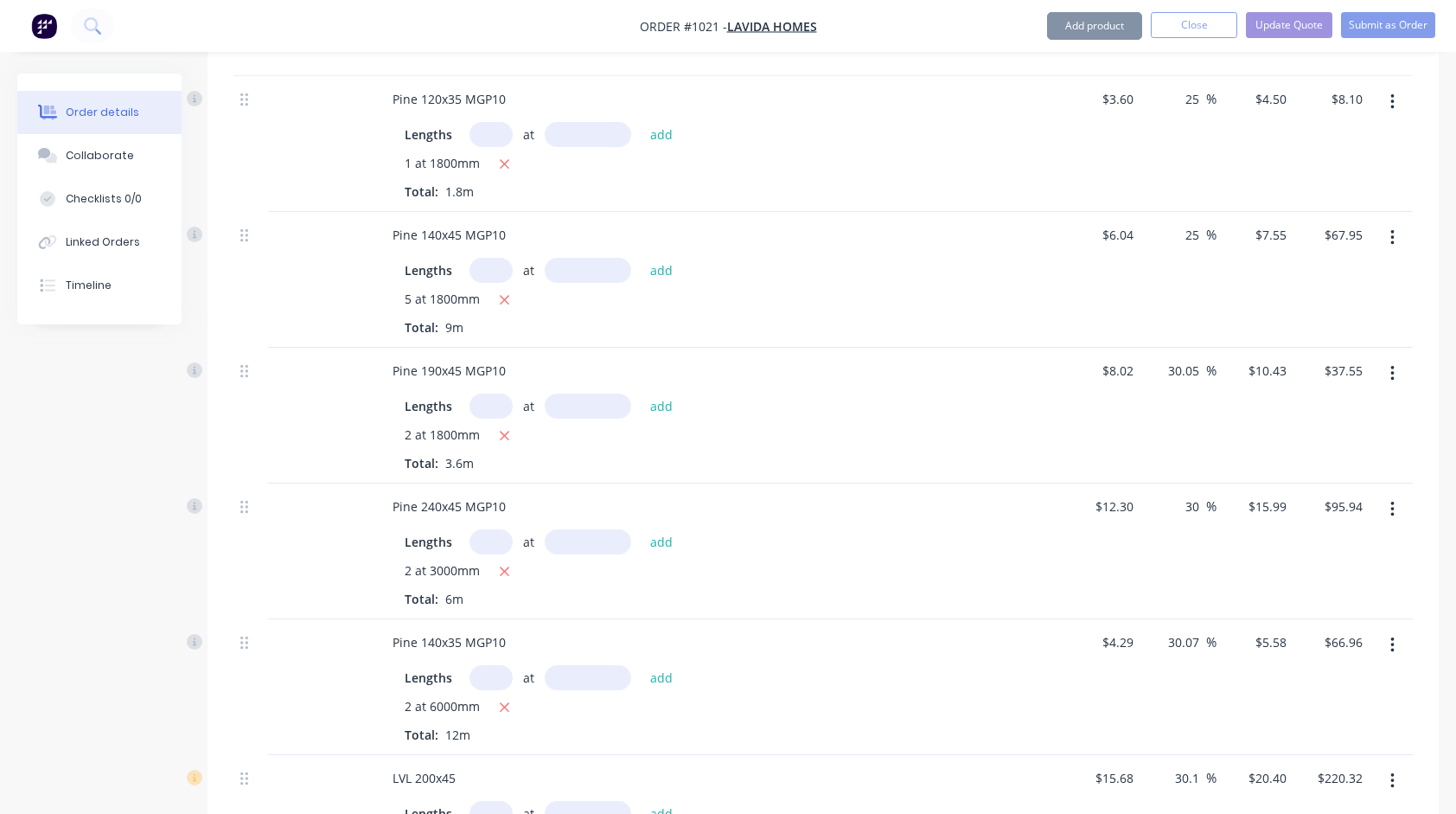
scroll to position [1384, 0]
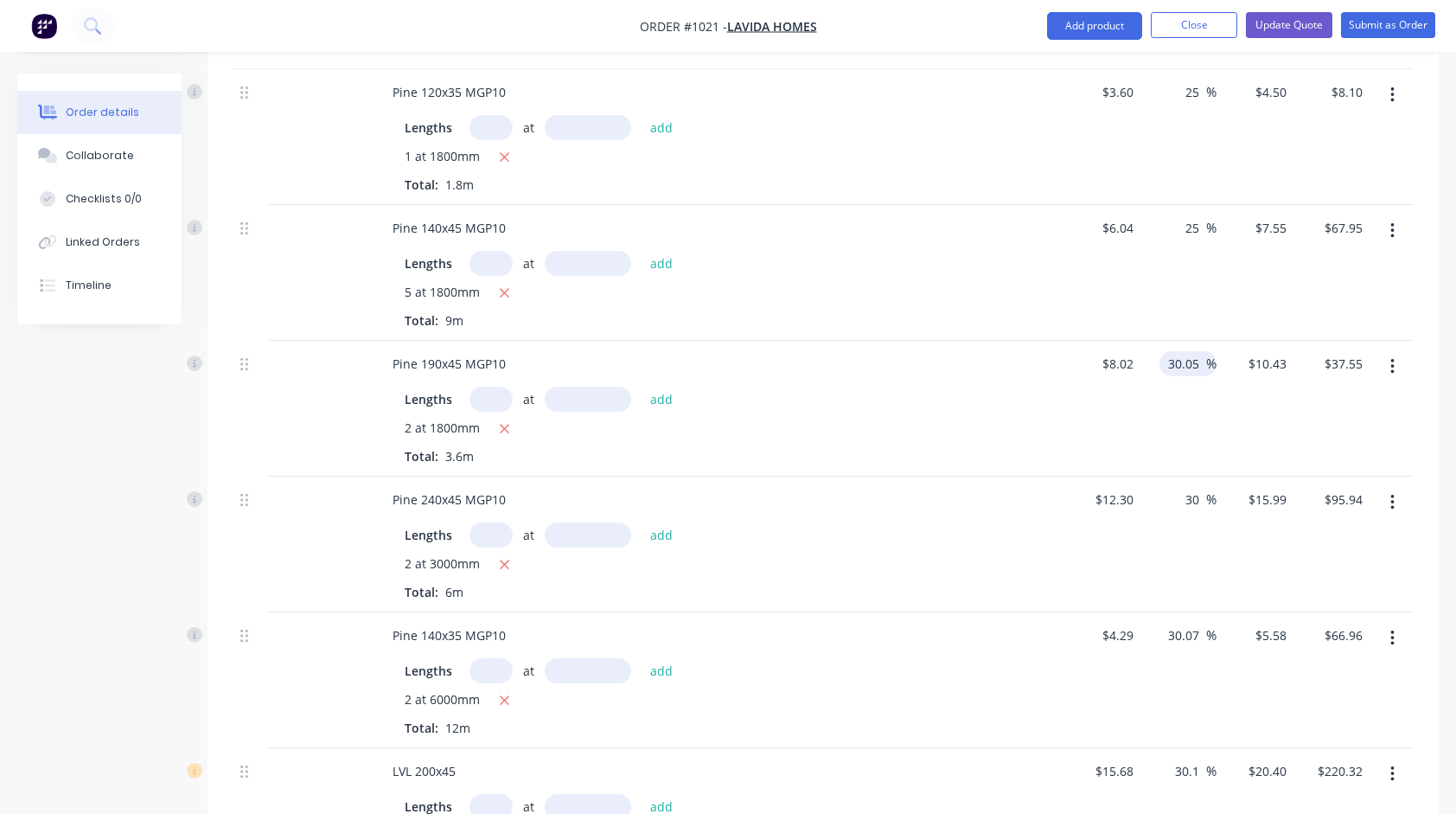
click at [1194, 351] on input "30.05" at bounding box center [1187, 363] width 39 height 25
type input "25"
type input "$10.025"
type input "$36.09"
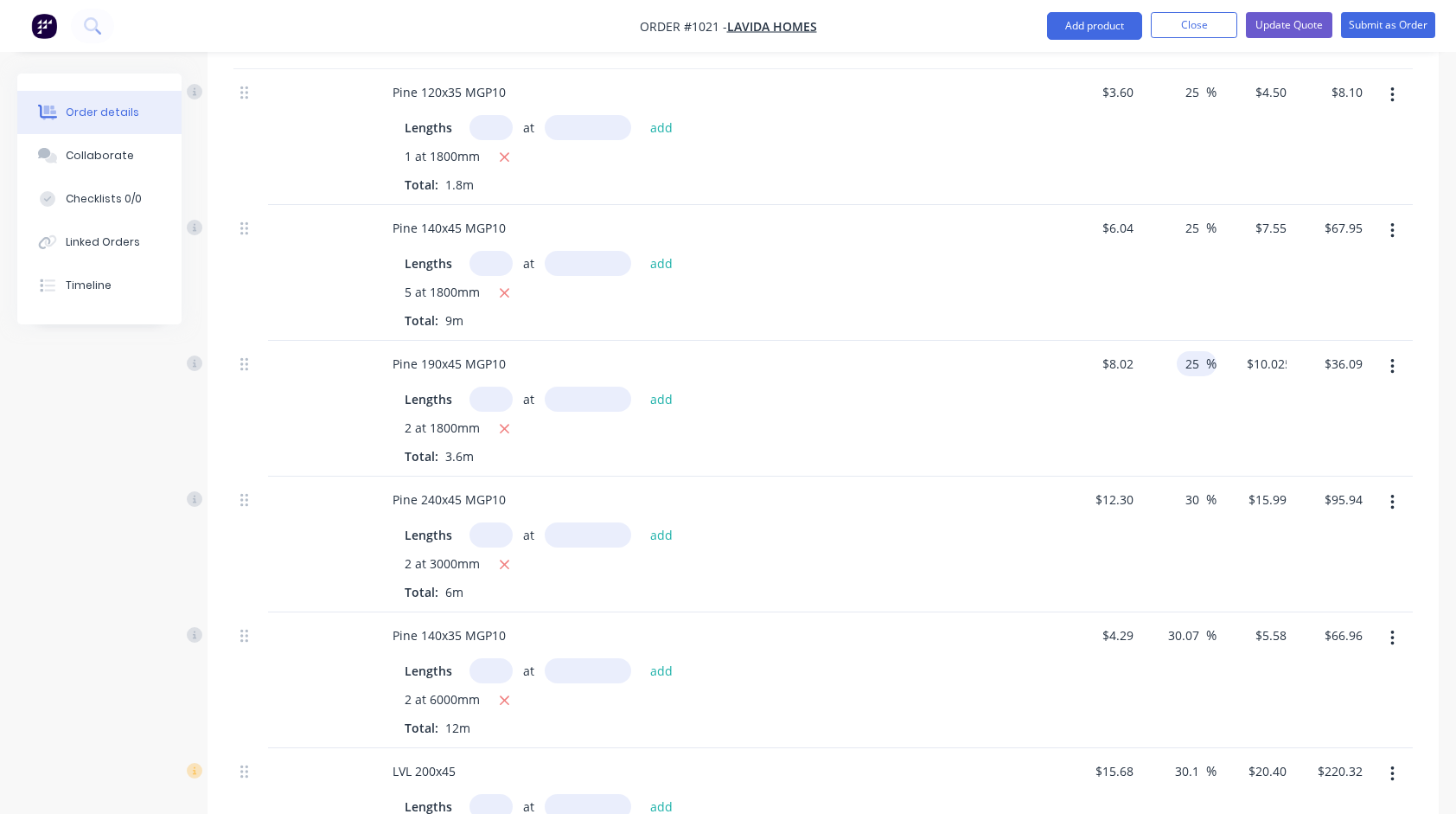
click at [1177, 390] on div "25 25 %" at bounding box center [1180, 408] width 77 height 136
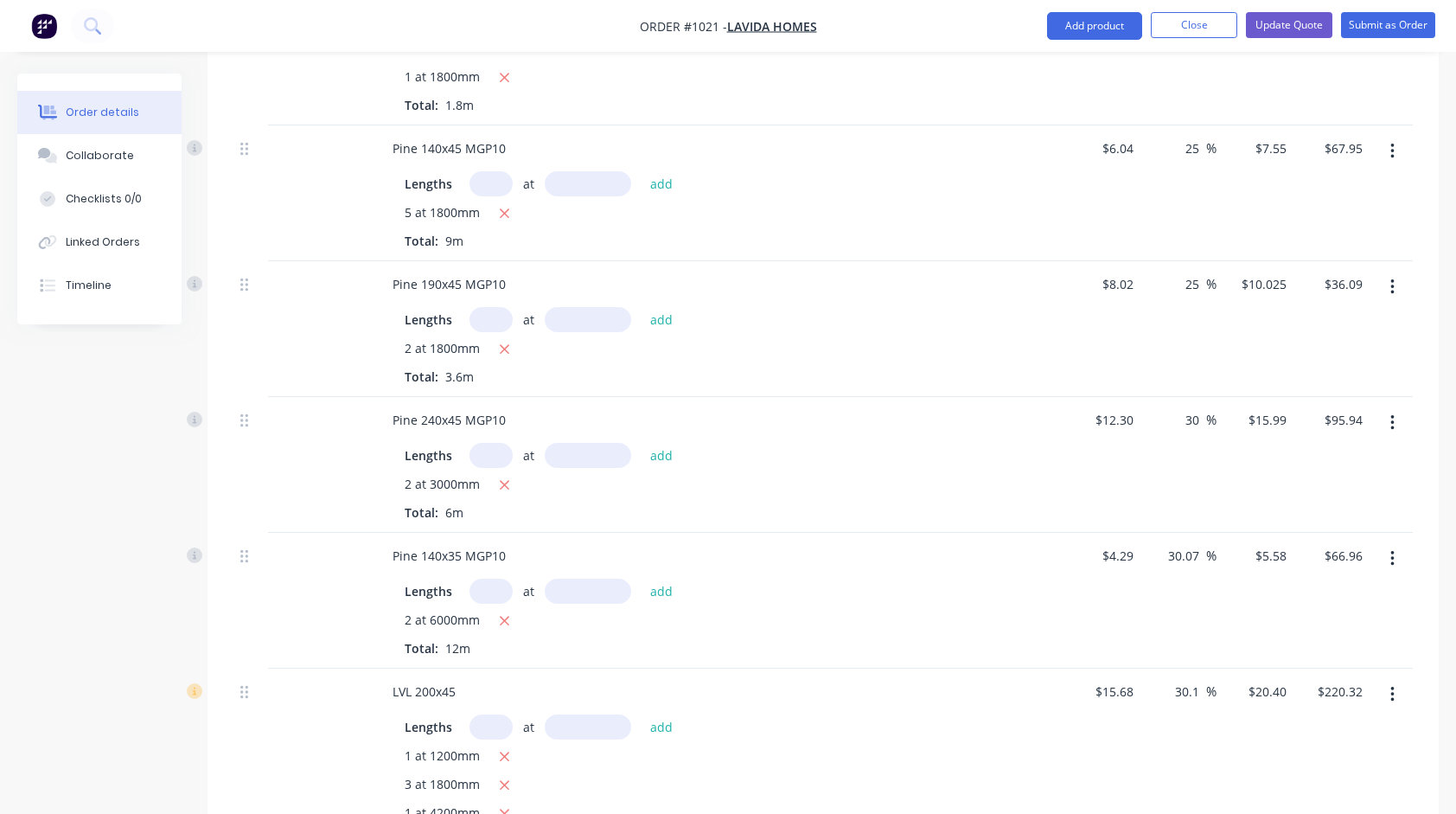
scroll to position [1470, 0]
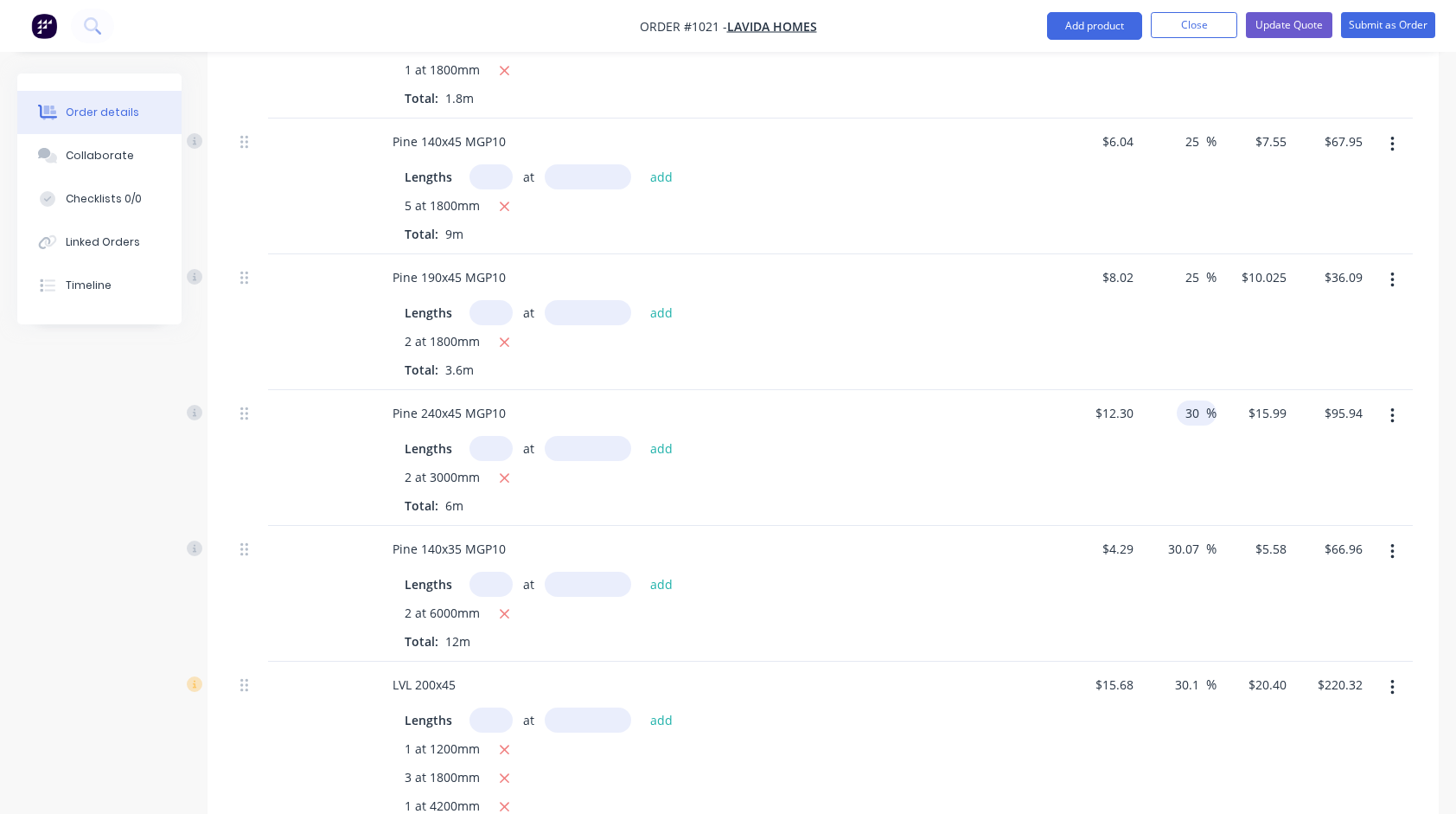
click at [1197, 400] on input "30" at bounding box center [1195, 413] width 22 height 25
type input "25"
type input "$15.375"
type input "$92.25"
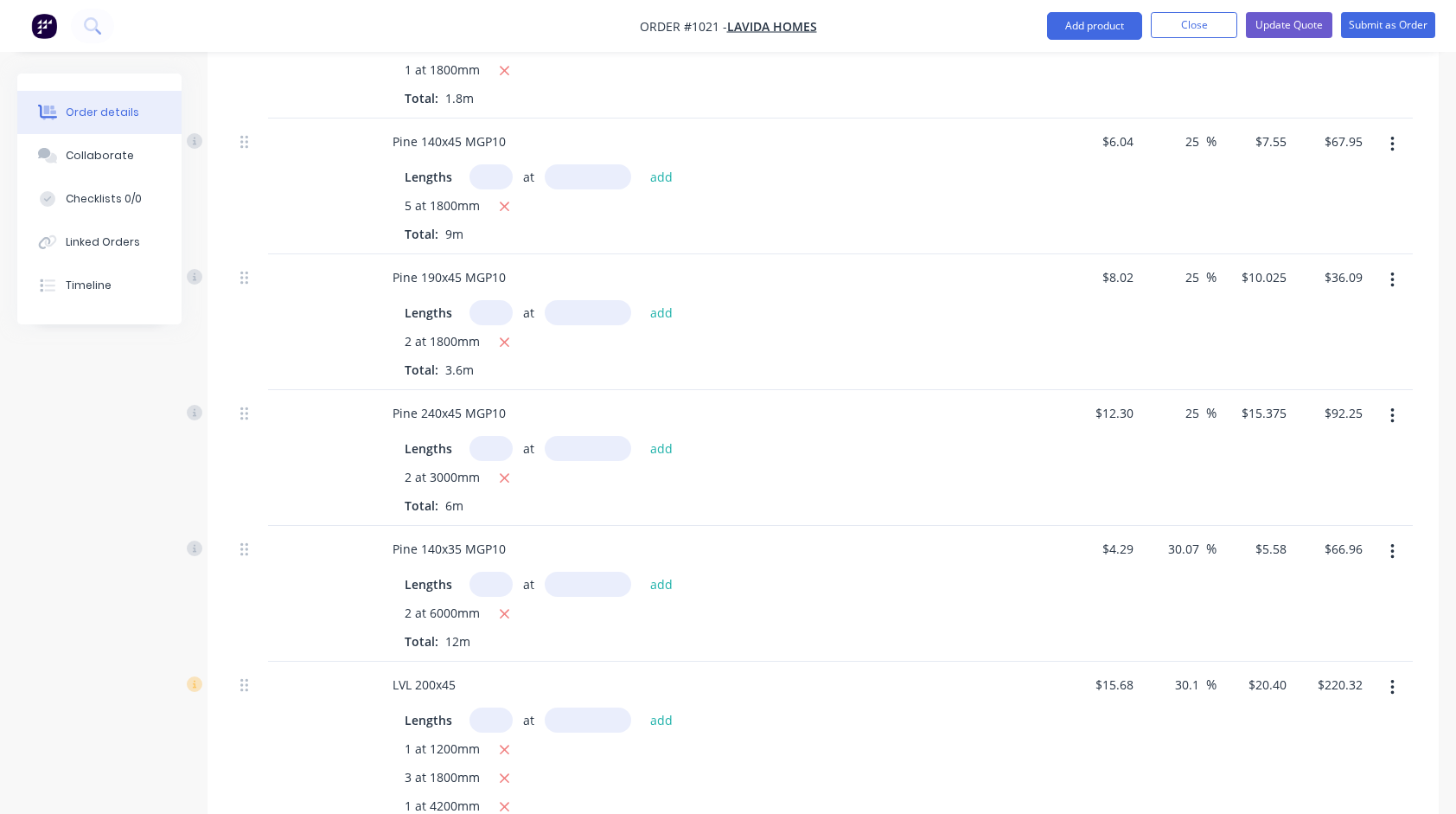
click at [1022, 468] on div "2 at 3000mm Total: 6m" at bounding box center [718, 491] width 627 height 47
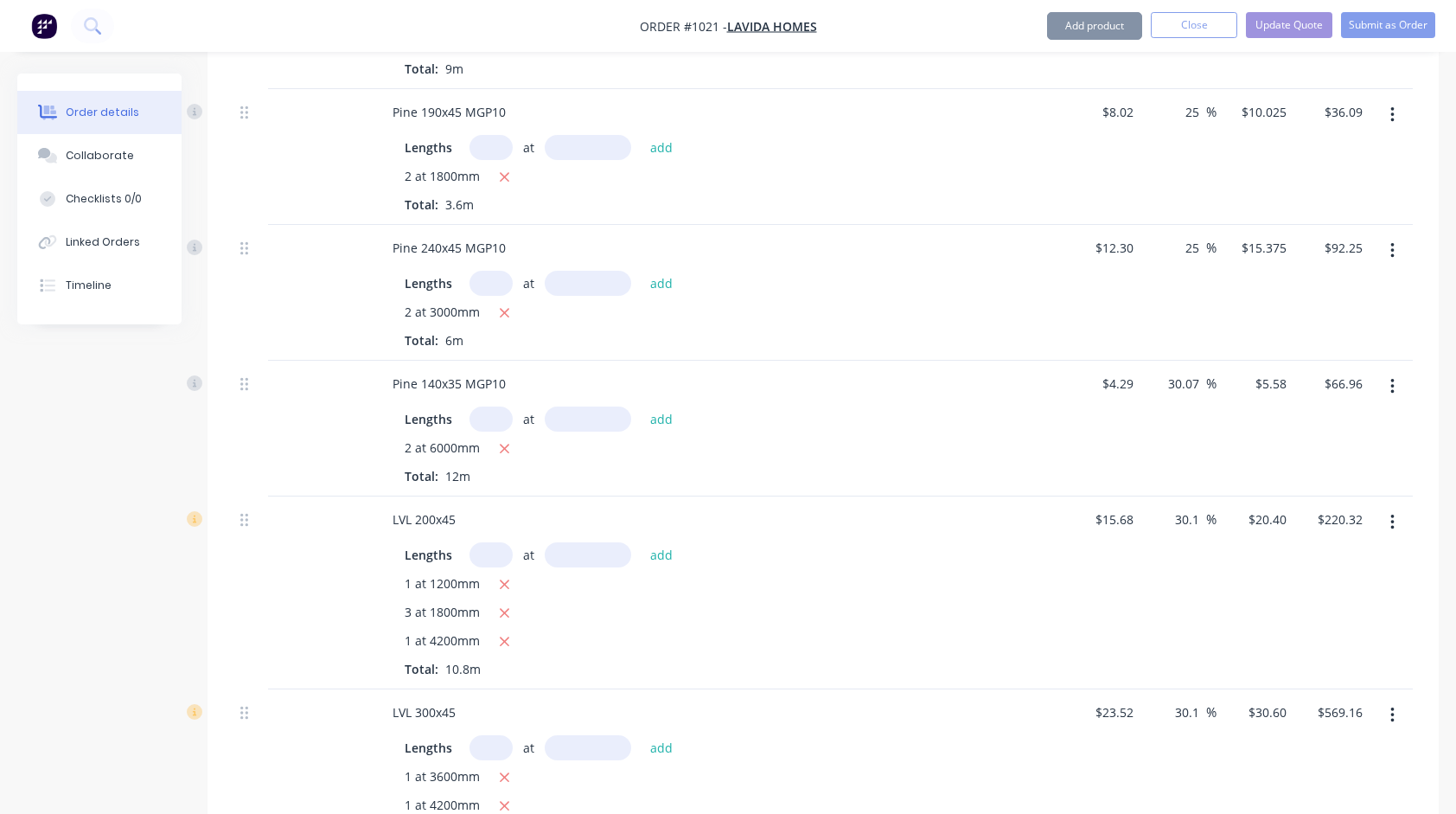
scroll to position [1643, 0]
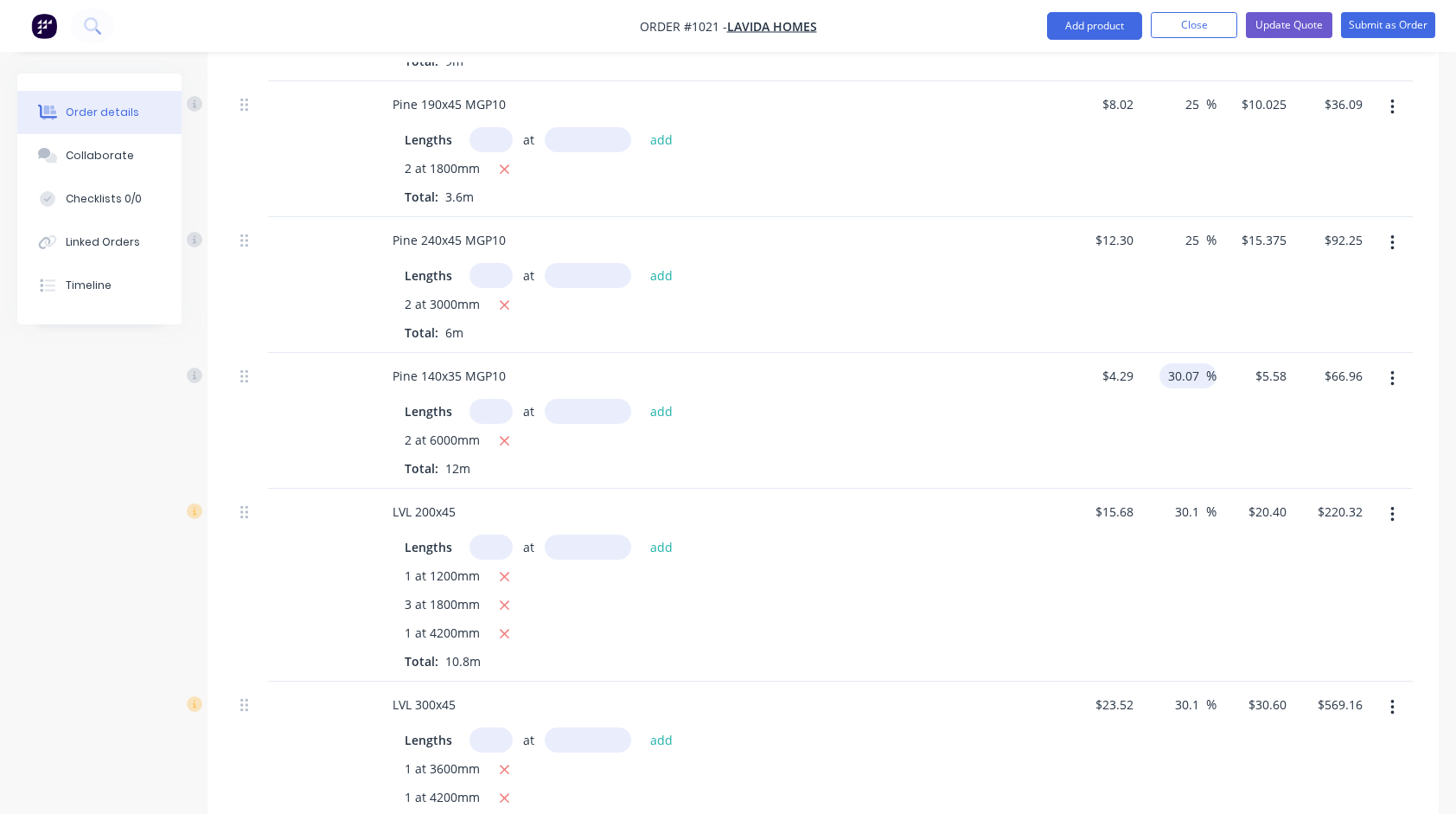
click at [1188, 363] on input "30.07" at bounding box center [1187, 376] width 39 height 25
type input "25"
type input "$5.3625"
type input "$64.35"
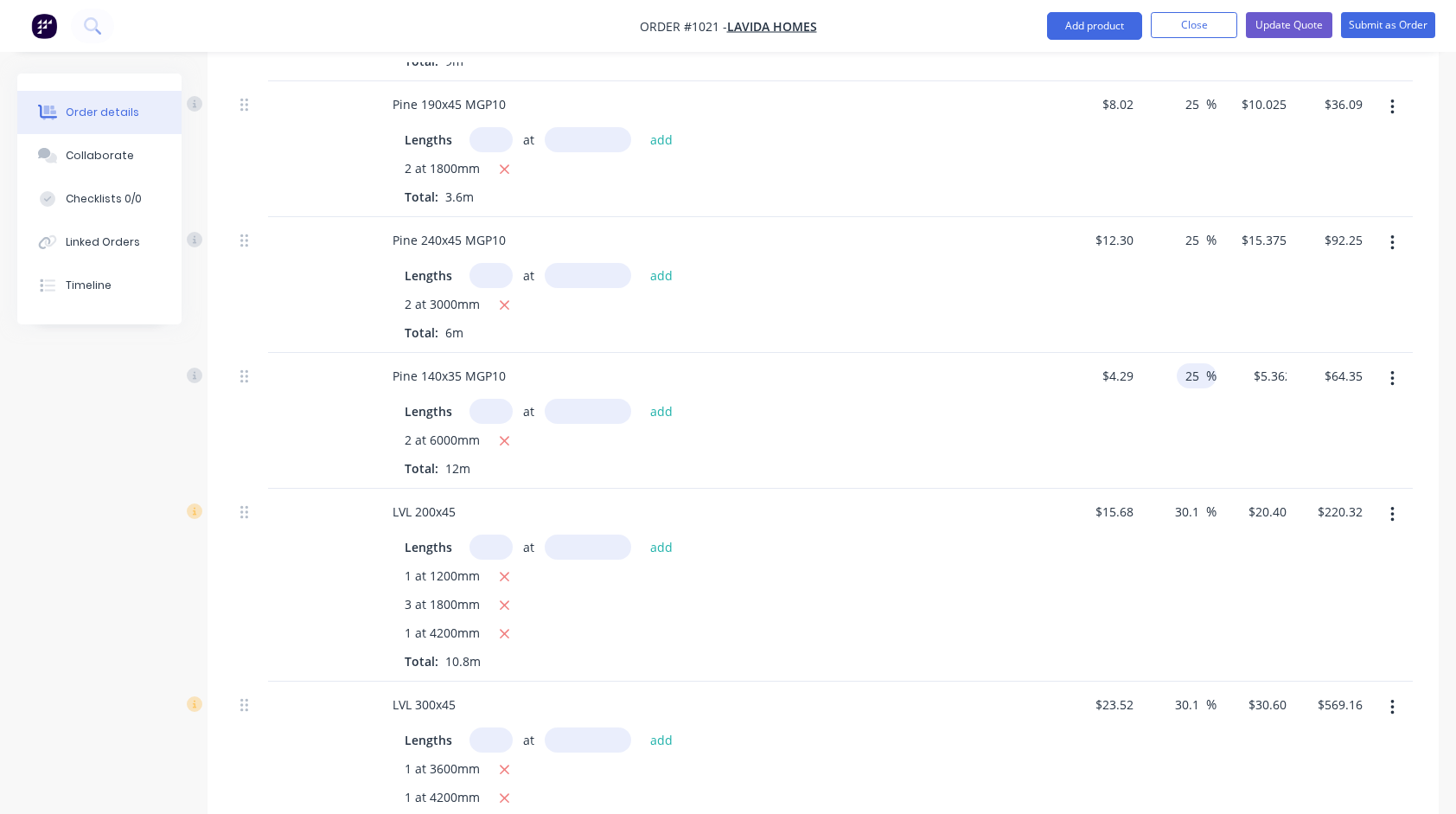
click at [1183, 436] on div "25 25 %" at bounding box center [1180, 420] width 77 height 136
click at [1180, 499] on input "30.1" at bounding box center [1189, 512] width 33 height 25
type input "17.5"
type input "$18.424"
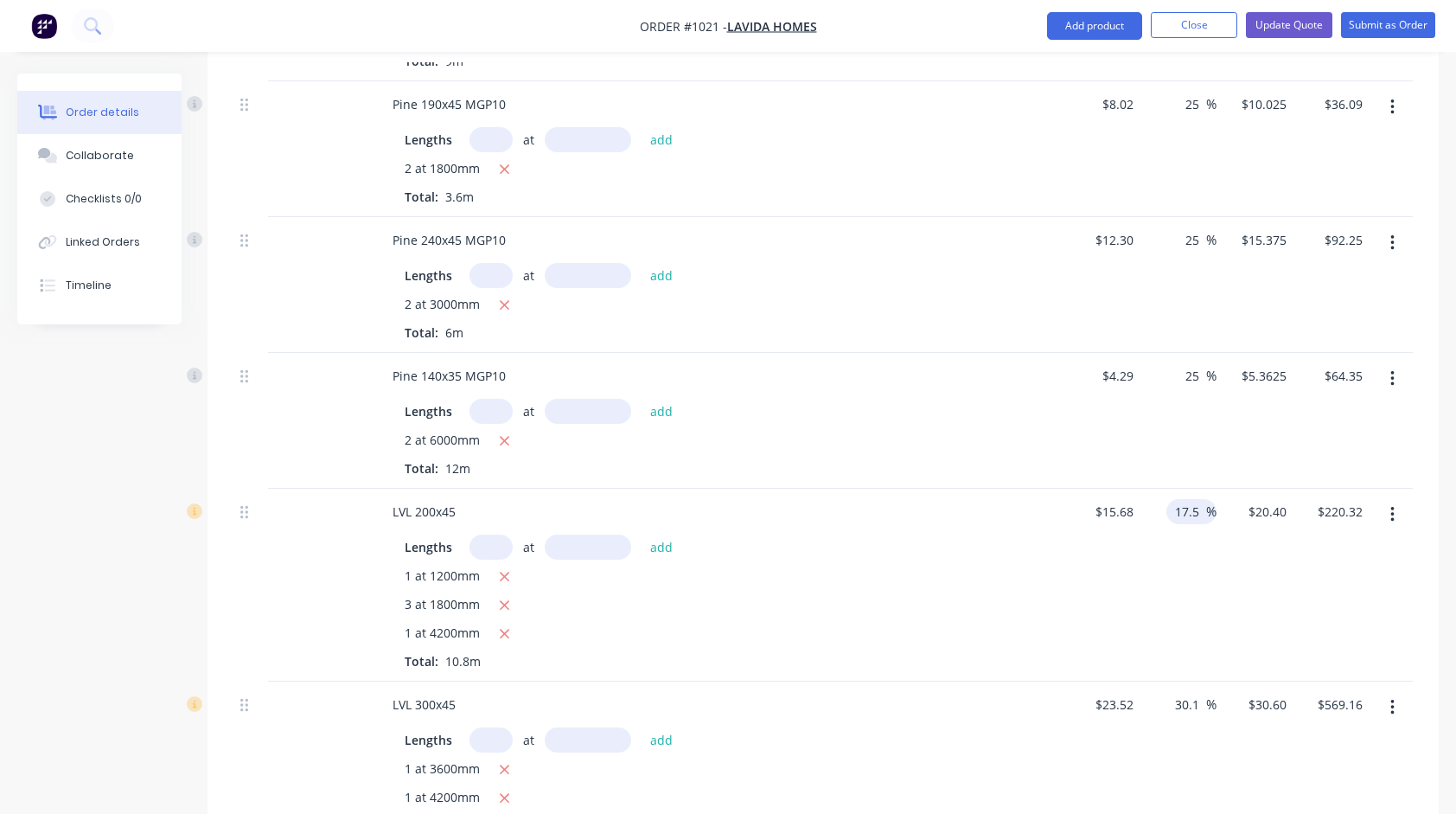
type input "$198.98"
click at [1188, 568] on div "17.5 17.5 %" at bounding box center [1180, 584] width 77 height 193
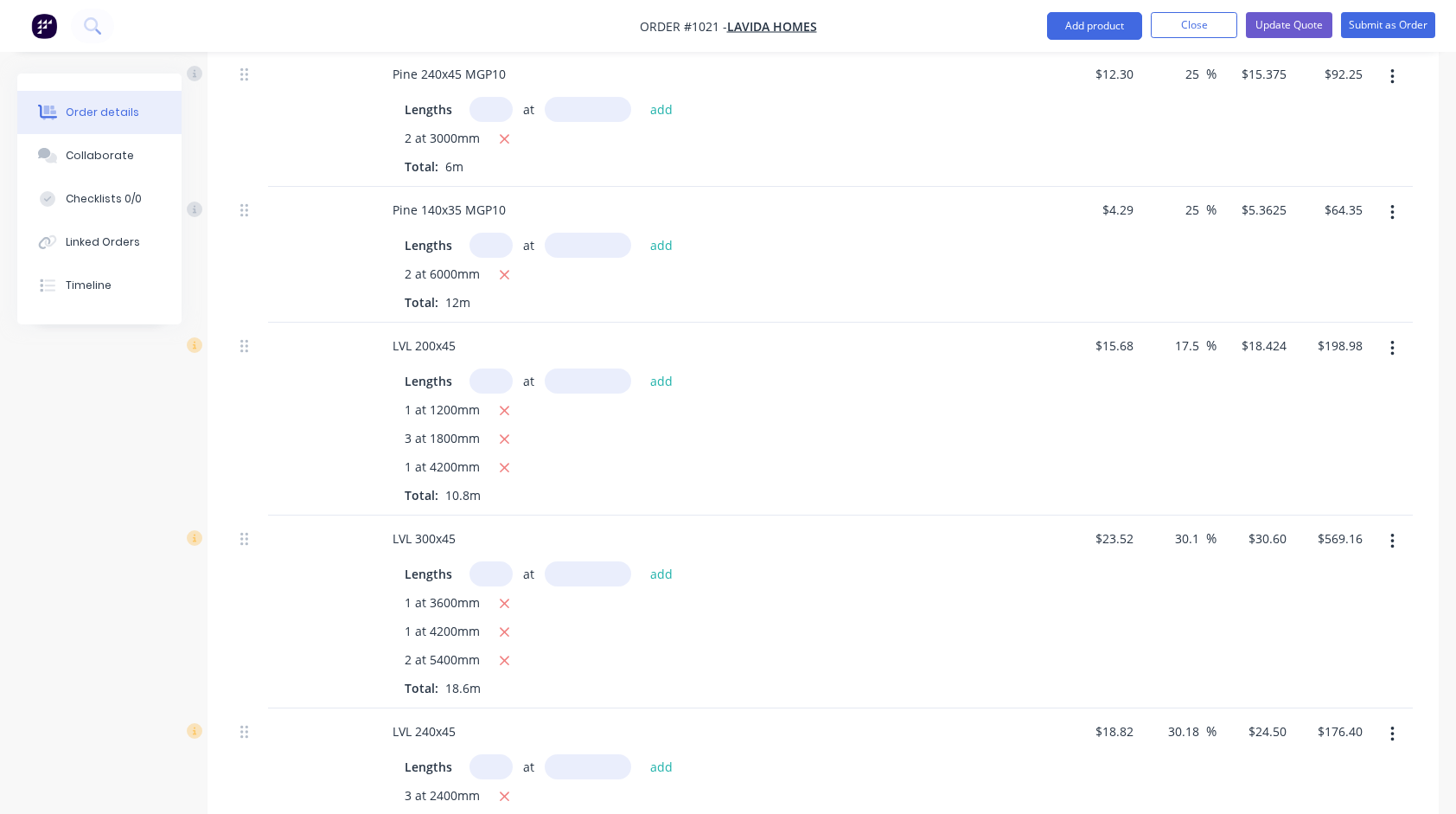
scroll to position [1816, 0]
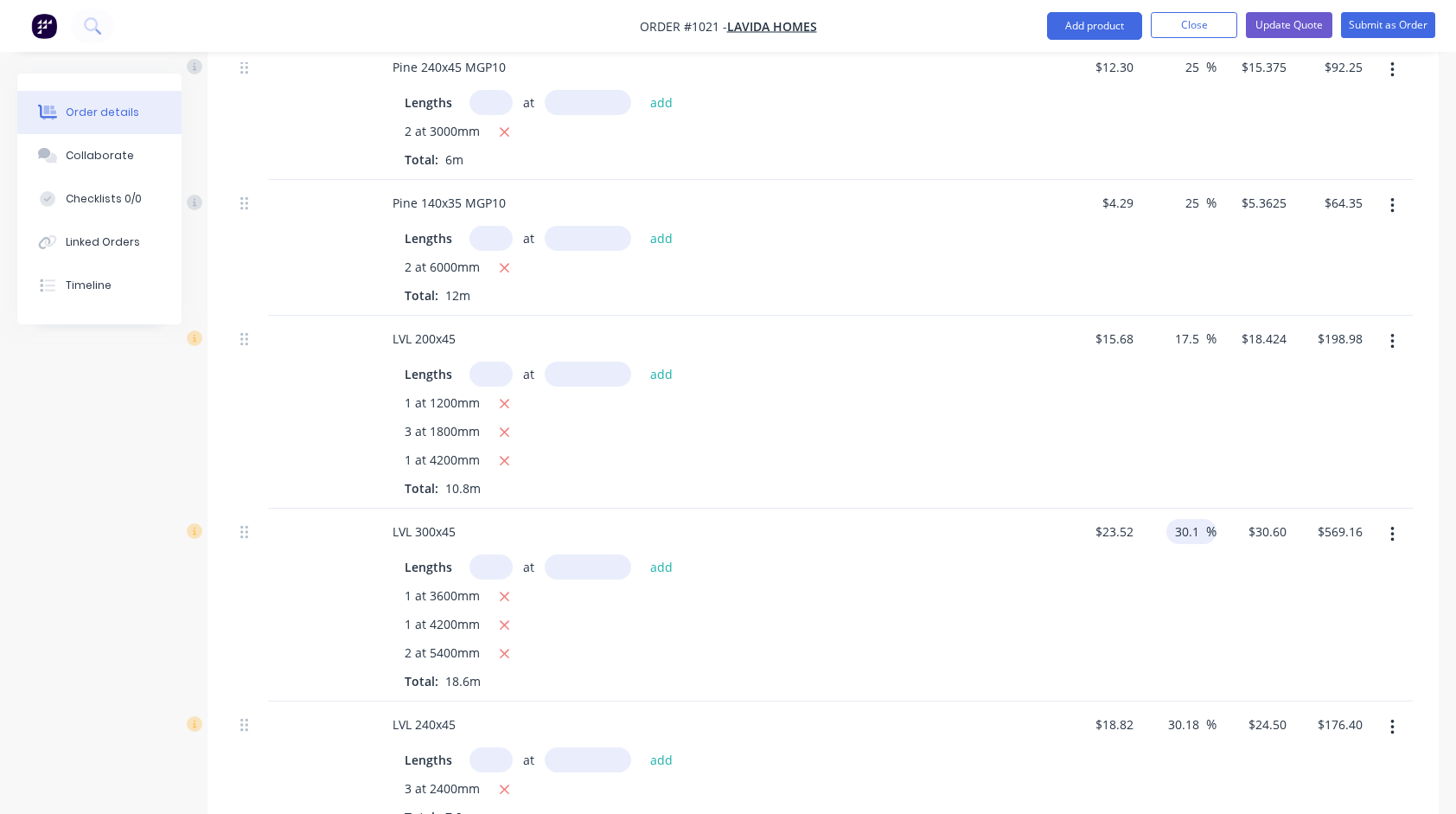
click at [1185, 519] on input "30.1" at bounding box center [1189, 531] width 33 height 25
type input "17.5"
type input "$27.636"
type input "$514.03"
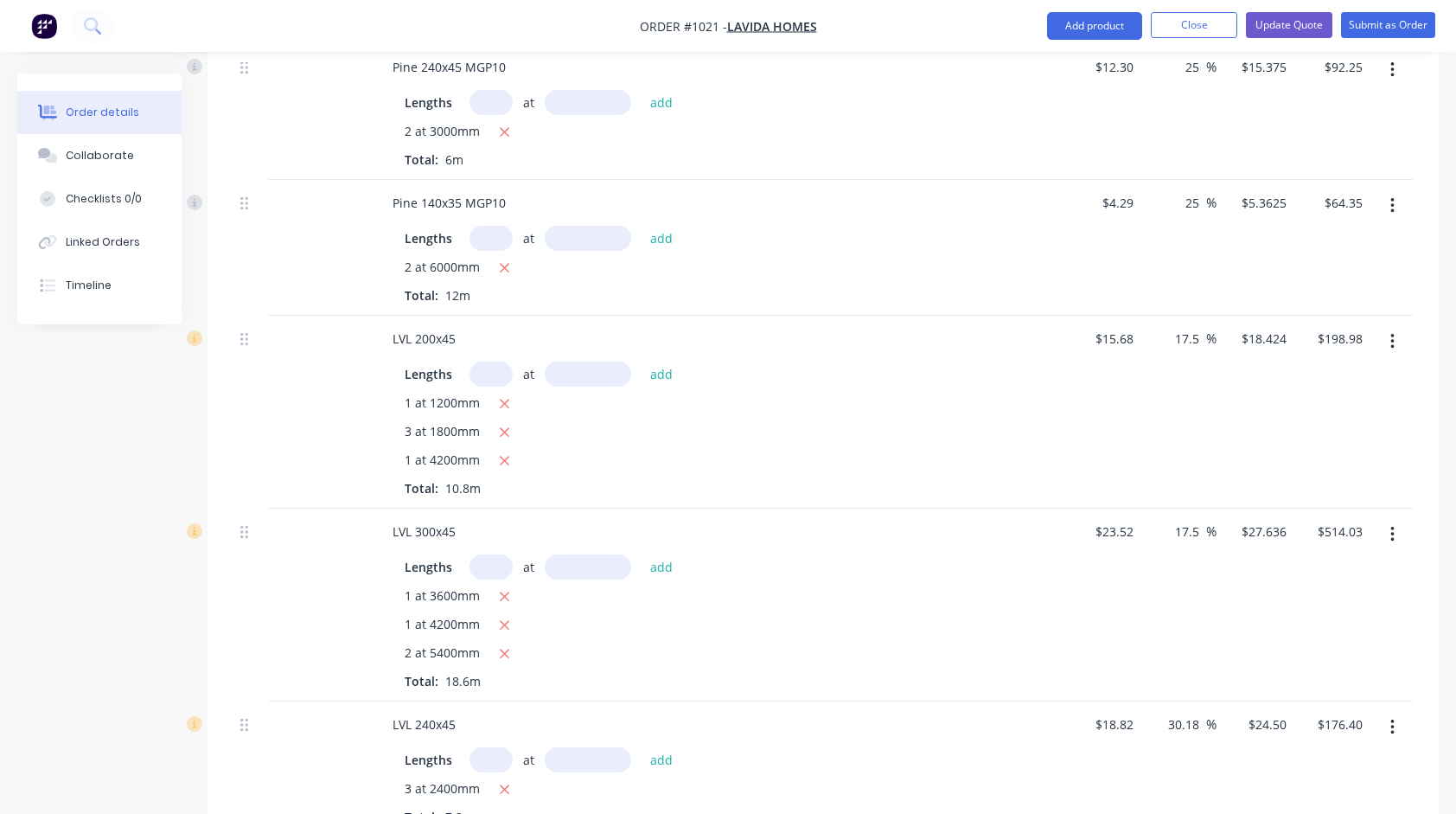
click at [1160, 581] on div "17.5 17.5 %" at bounding box center [1180, 605] width 77 height 193
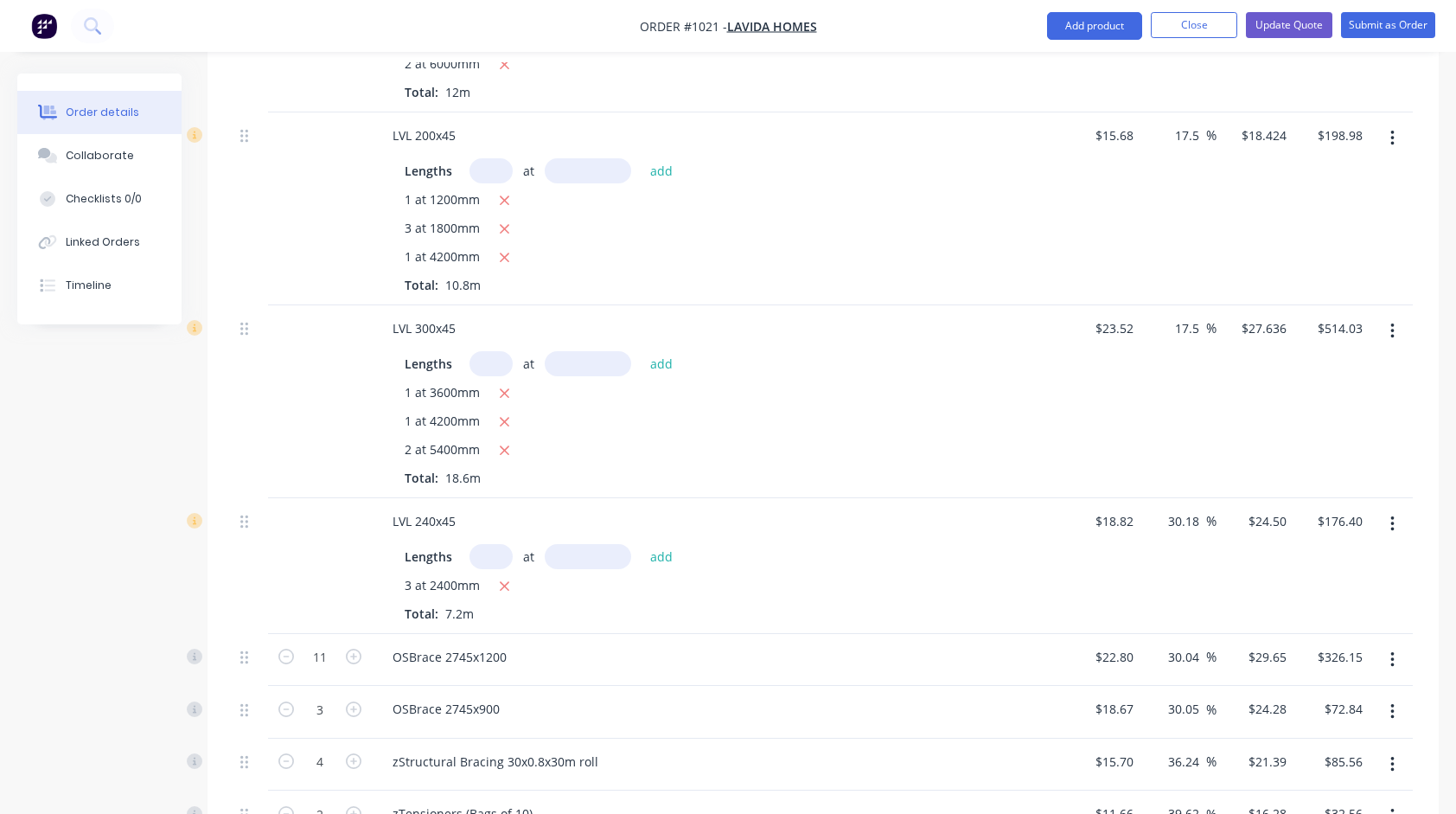
scroll to position [2075, 0]
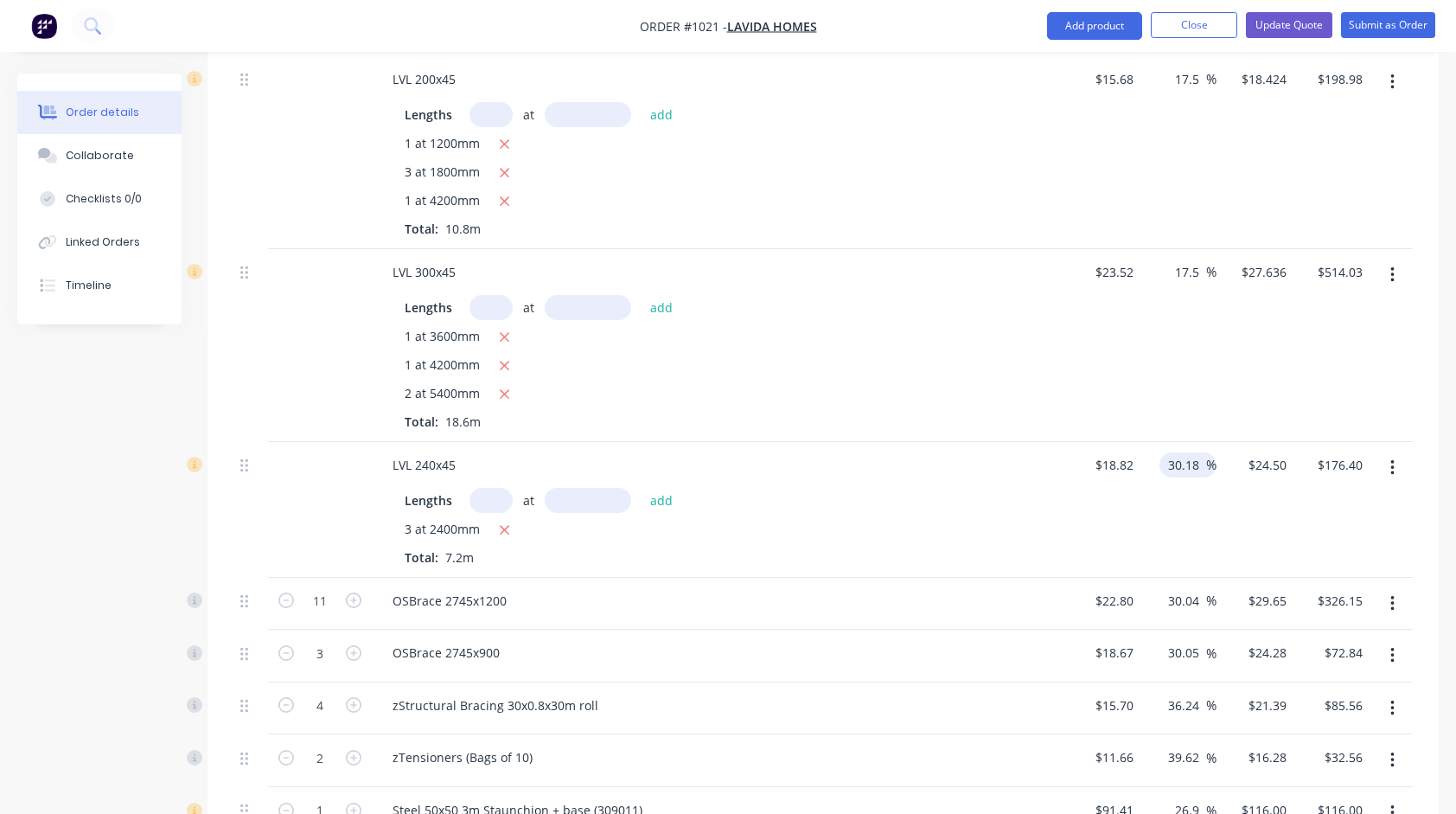
click at [1186, 452] on input "30.18" at bounding box center [1187, 465] width 39 height 25
type input "17.5"
type input "$22.1135"
type input "$159.22"
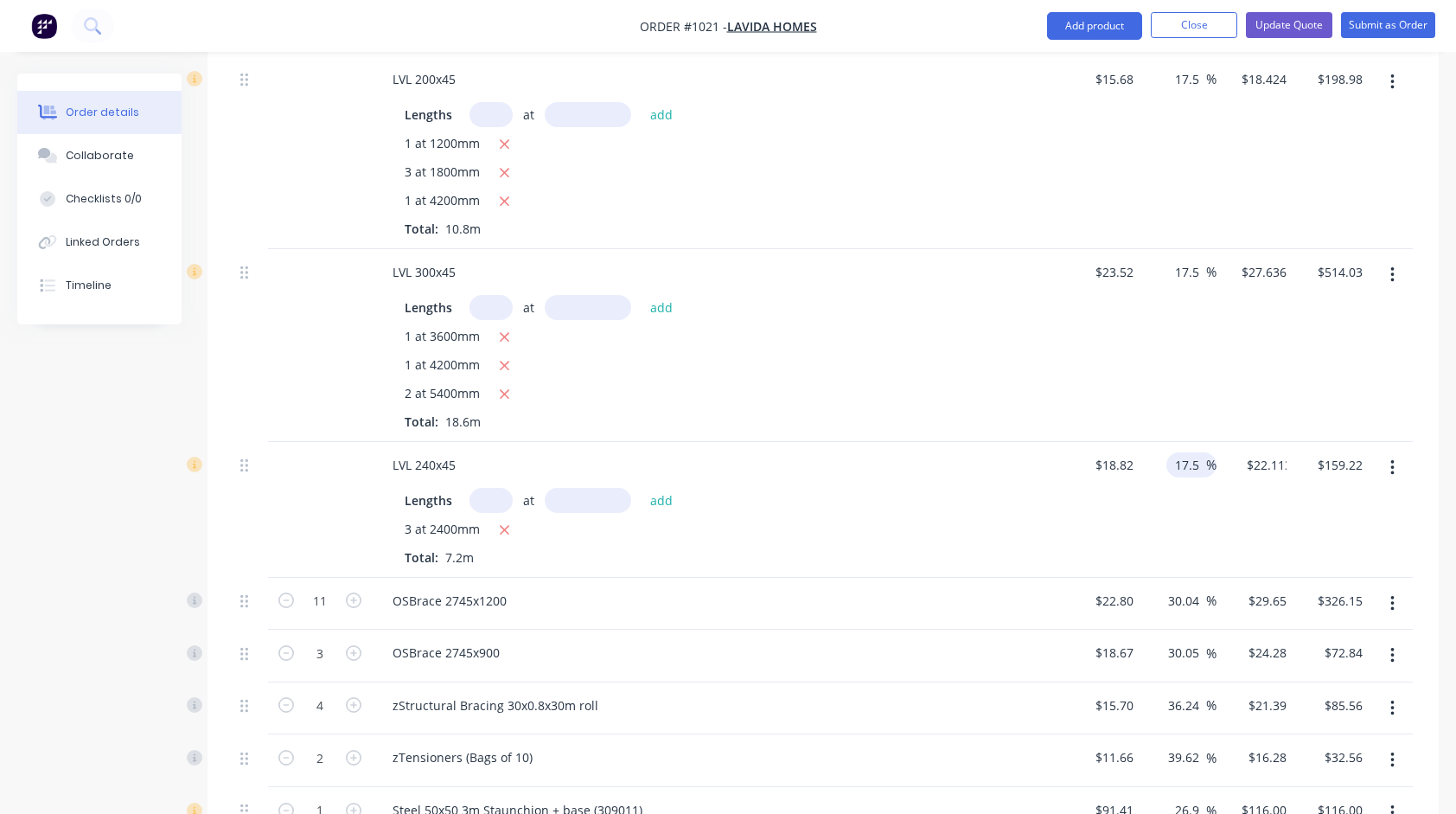
click at [1191, 513] on div "17.5 17.5 %" at bounding box center [1180, 509] width 77 height 136
click at [1187, 588] on input "30.04" at bounding box center [1187, 600] width 39 height 25
type input "27.5"
type input "$29.07"
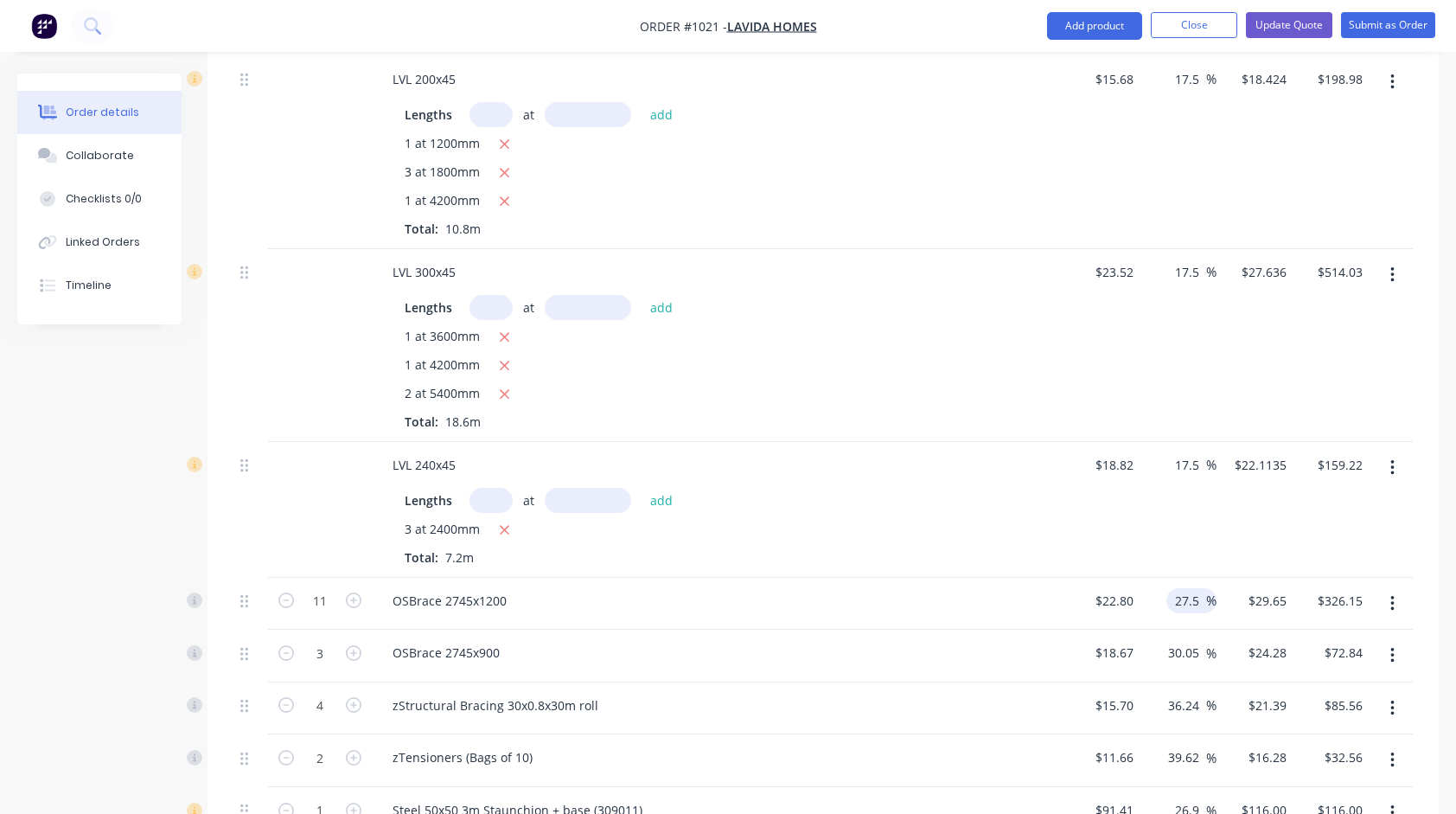
type input "$319.77"
click at [908, 599] on div "OSBrace 2745x1200" at bounding box center [717, 604] width 692 height 53
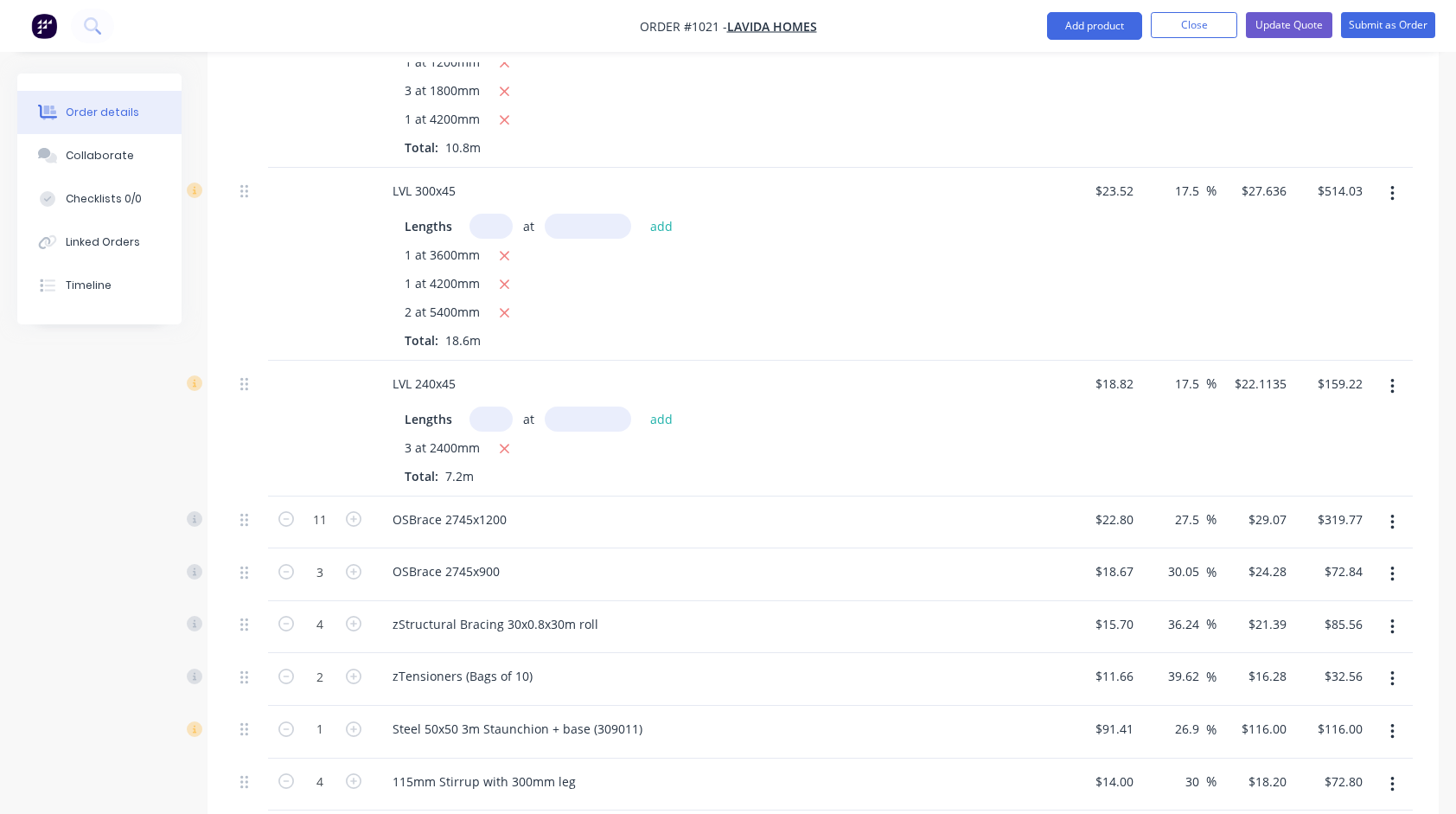
scroll to position [2162, 0]
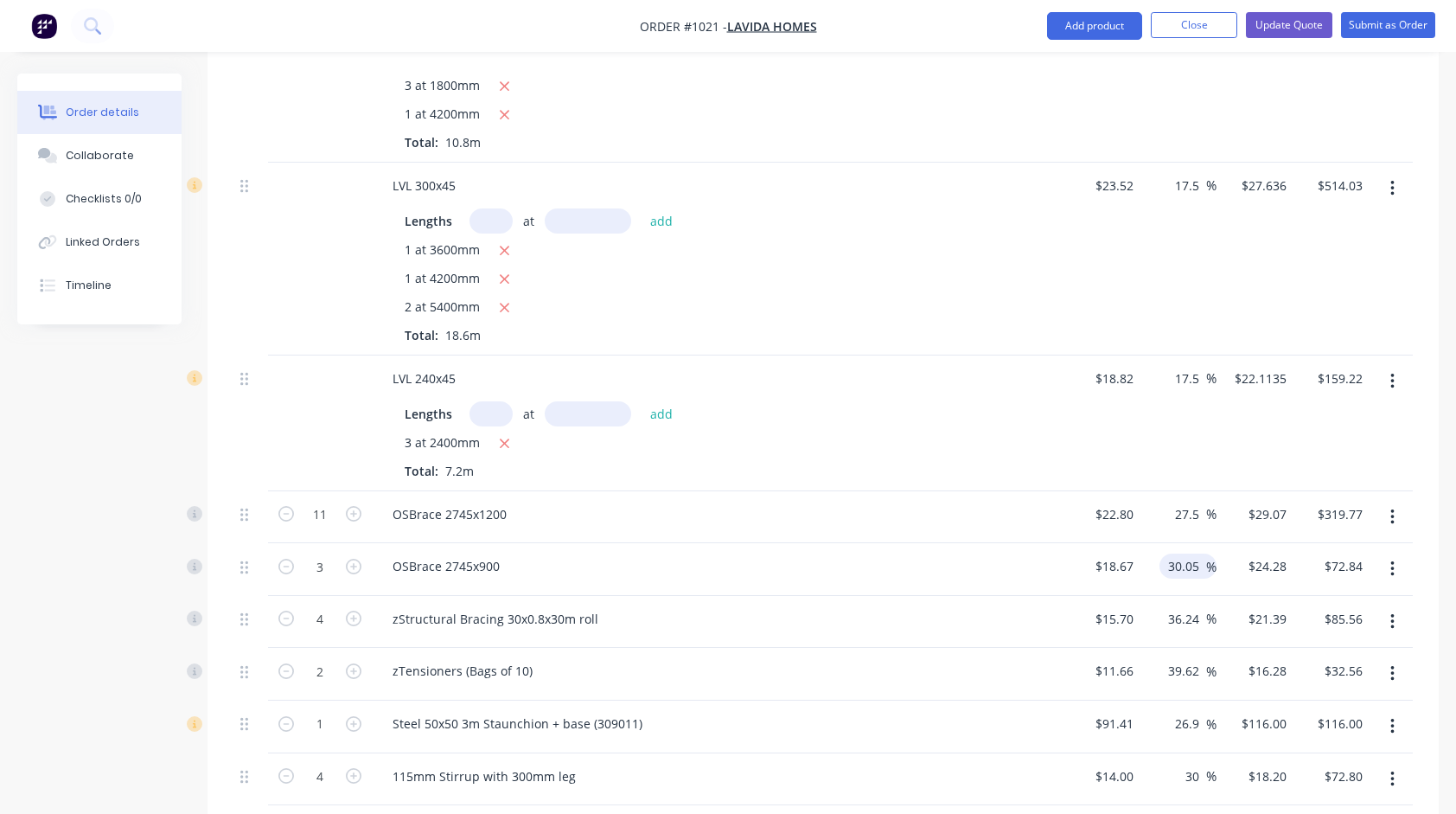
click at [1183, 554] on input "30.05" at bounding box center [1187, 566] width 39 height 25
type input "27.5"
type input "$23.8043"
type input "$71.41"
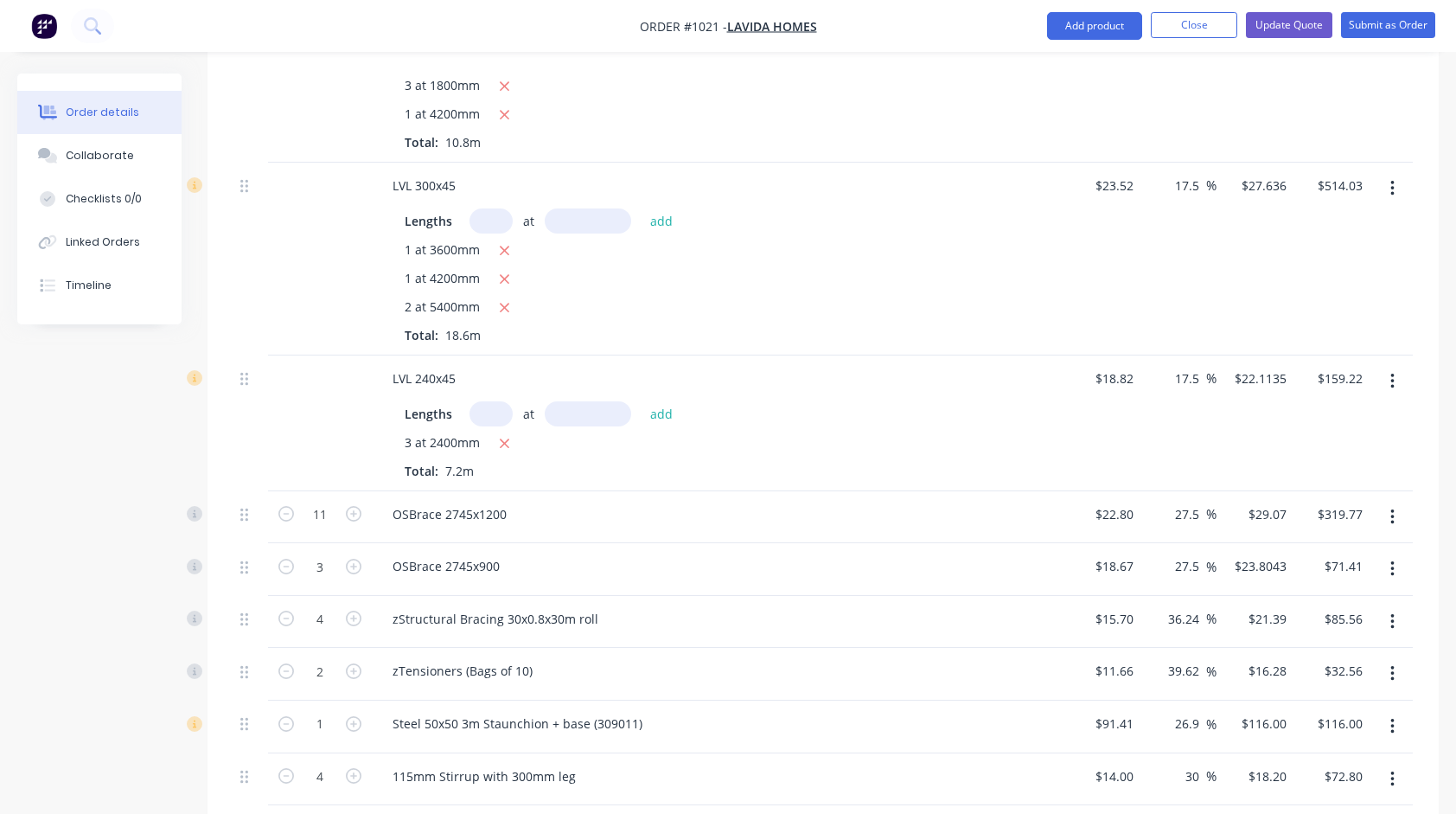
click at [976, 402] on div "Lengths at add" at bounding box center [718, 414] width 627 height 25
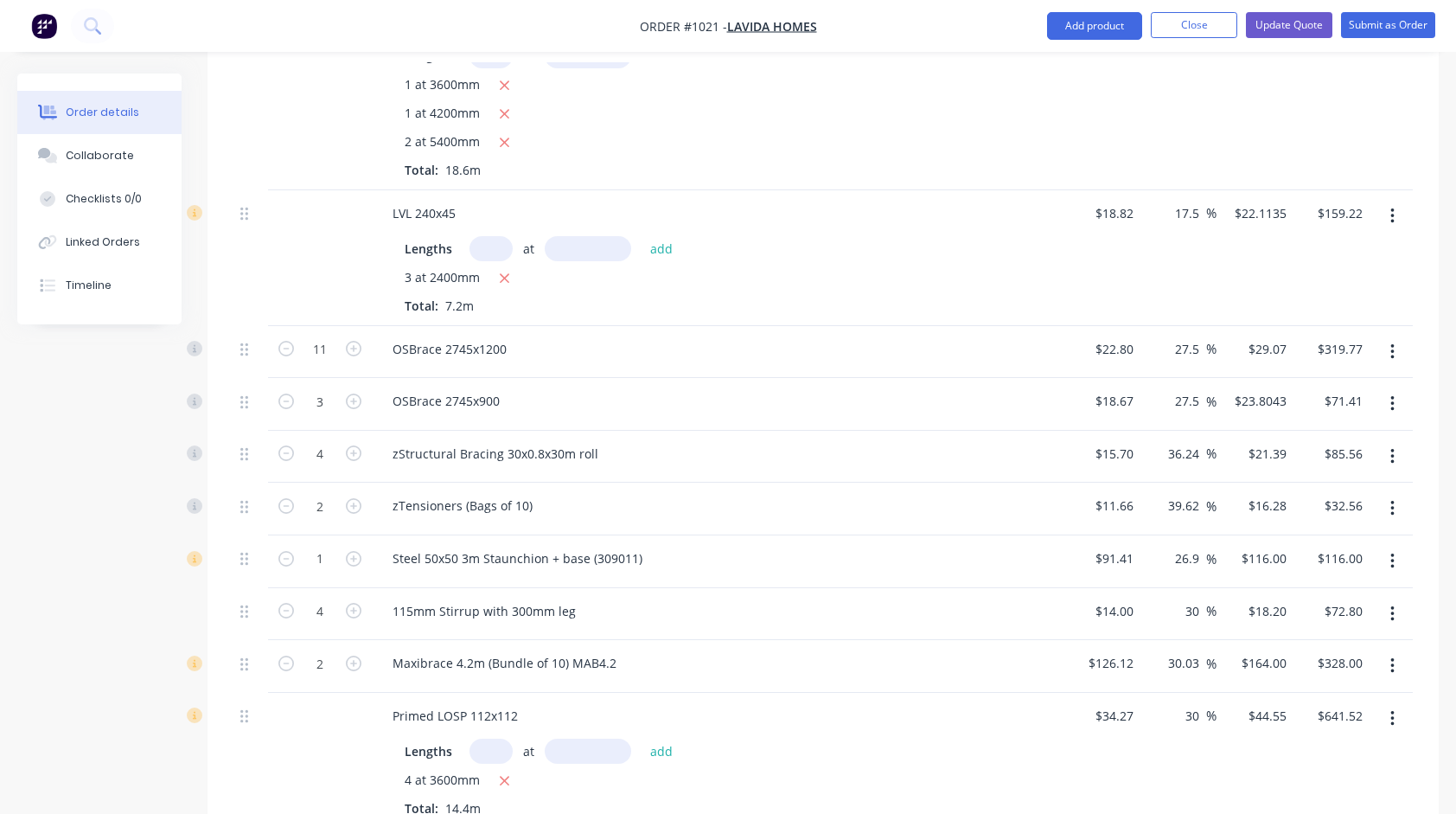
scroll to position [2334, 0]
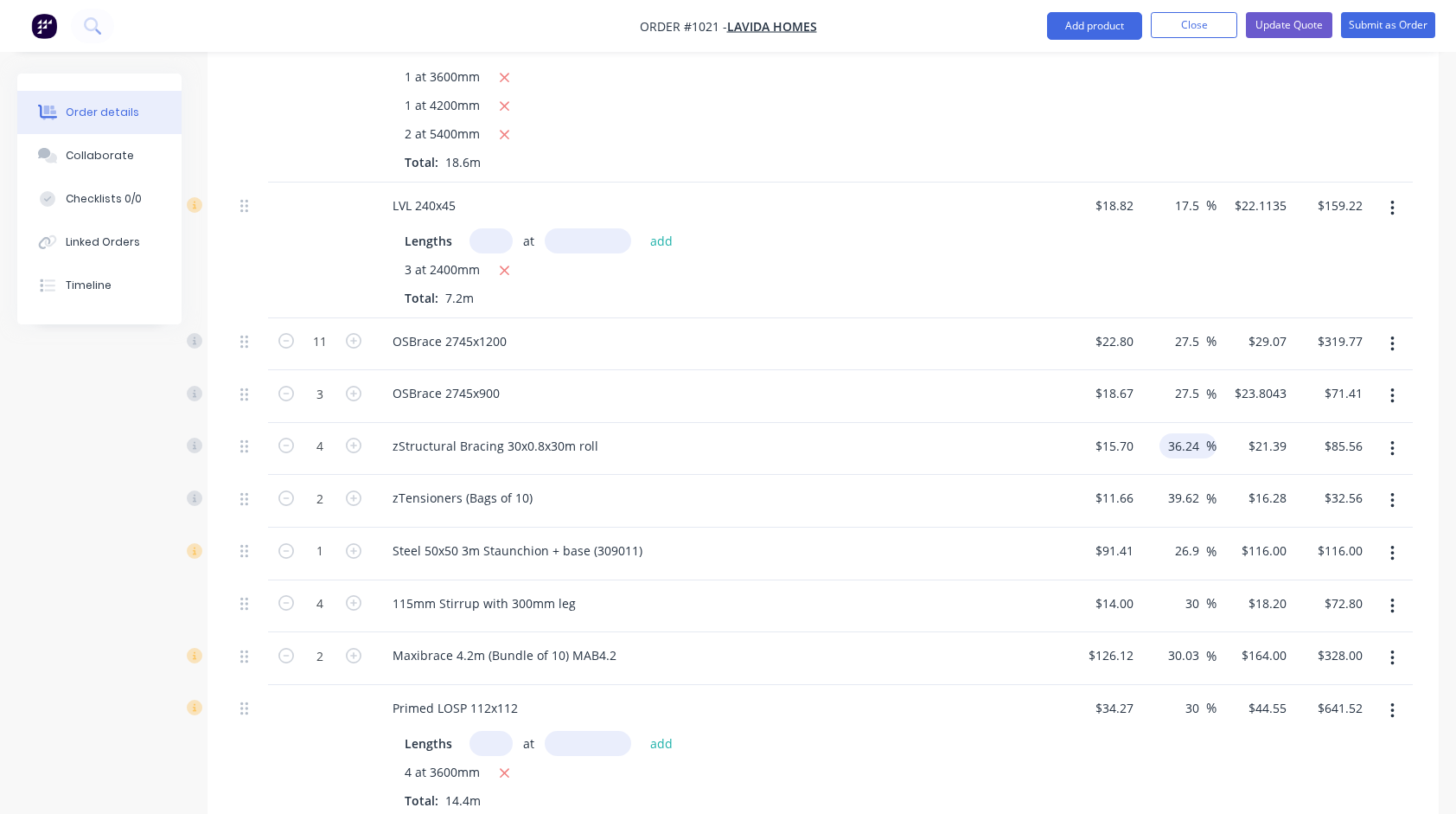
click at [1188, 433] on input "36.24" at bounding box center [1187, 446] width 39 height 25
type input "27.5"
type input "$20.0175"
type input "$80.07"
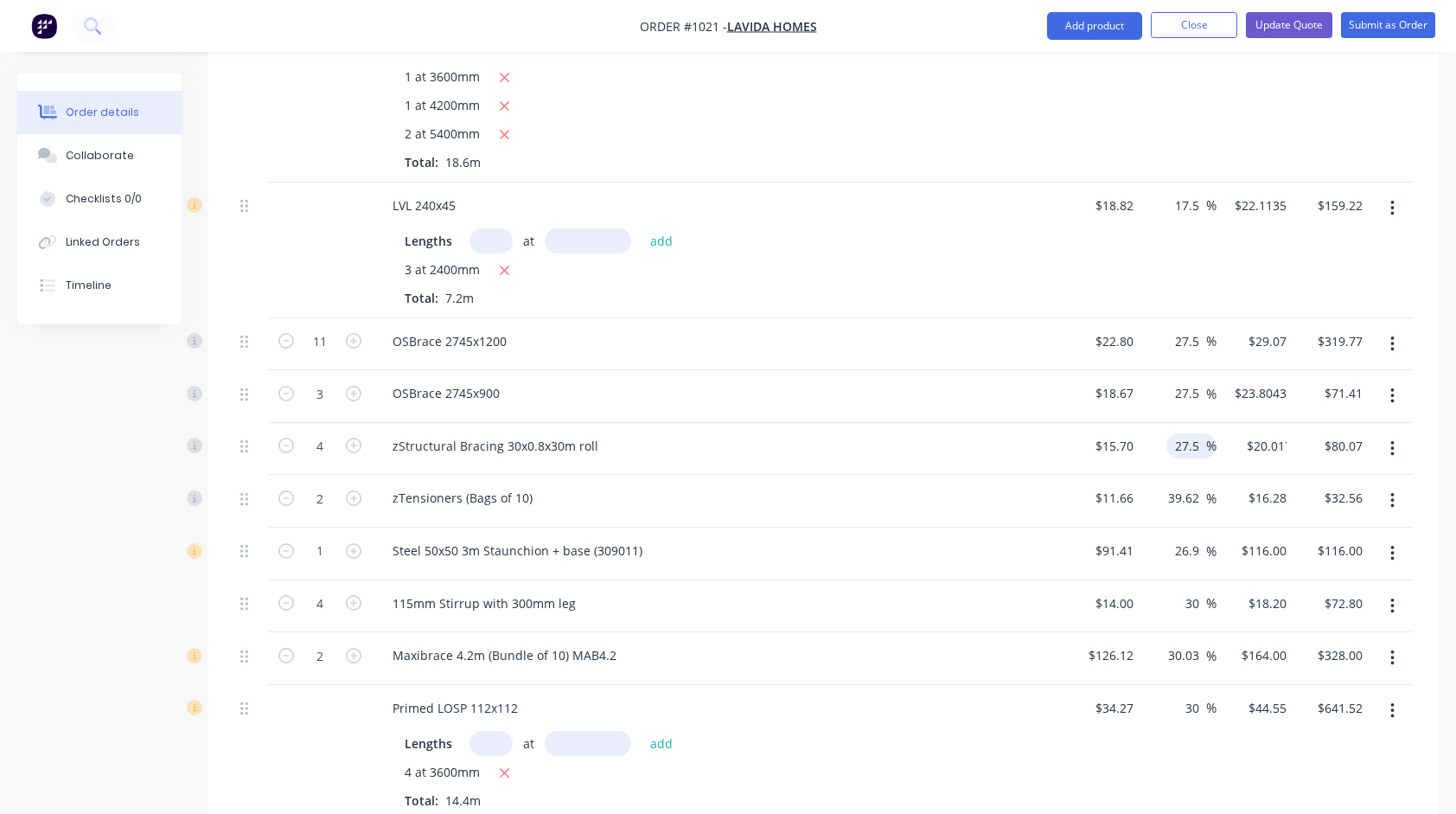
click at [935, 486] on div "zTensioners (Bags of 10)" at bounding box center [717, 498] width 678 height 25
click at [1196, 486] on input "39.62" at bounding box center [1187, 498] width 39 height 25
type input "27.5"
type input "$14.8665"
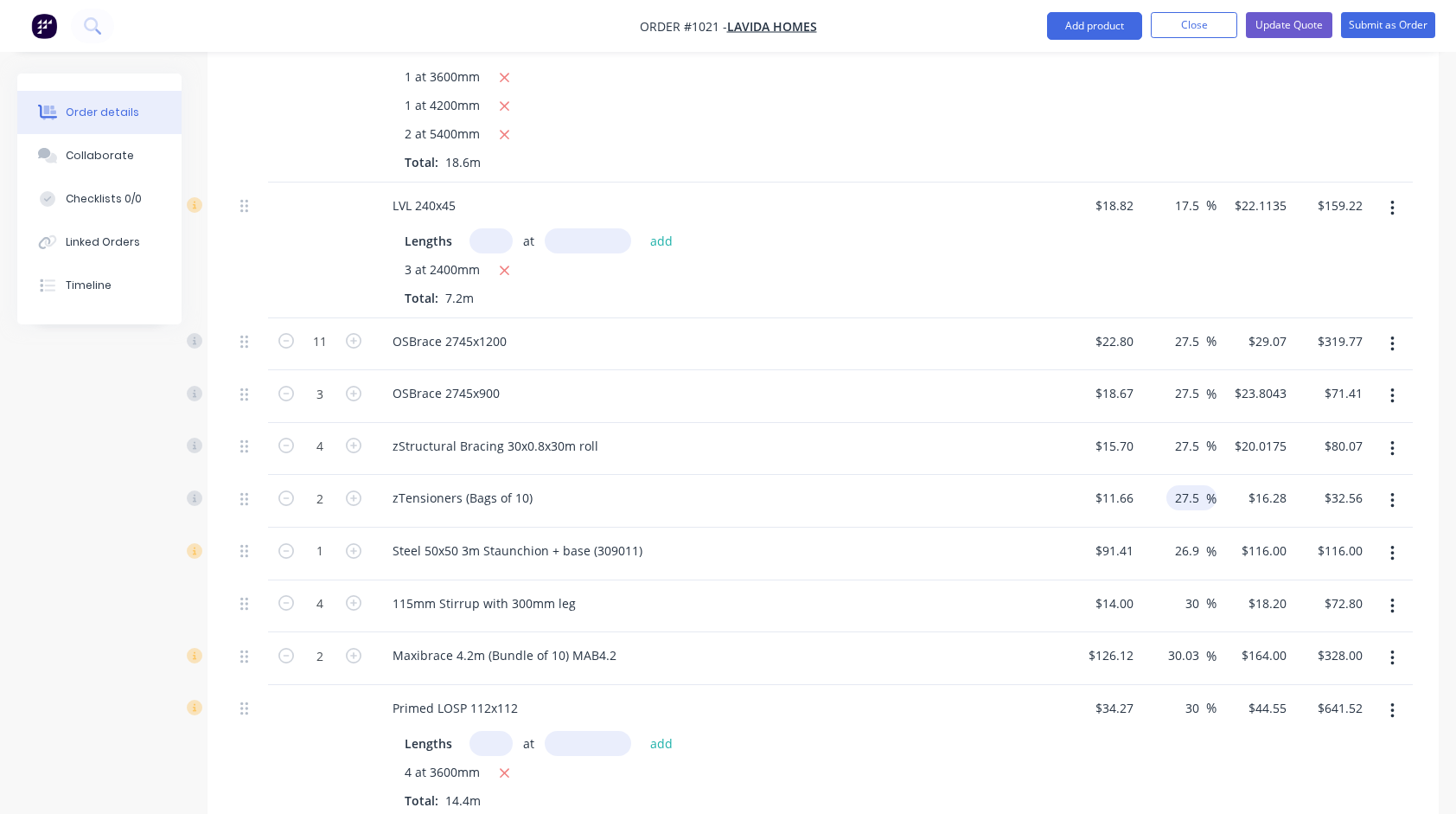
type input "$29.73"
click at [920, 475] on div "zTensioners (Bags of 10)" at bounding box center [717, 501] width 692 height 53
click at [1194, 538] on input "26.9" at bounding box center [1189, 550] width 33 height 25
type input "27.5"
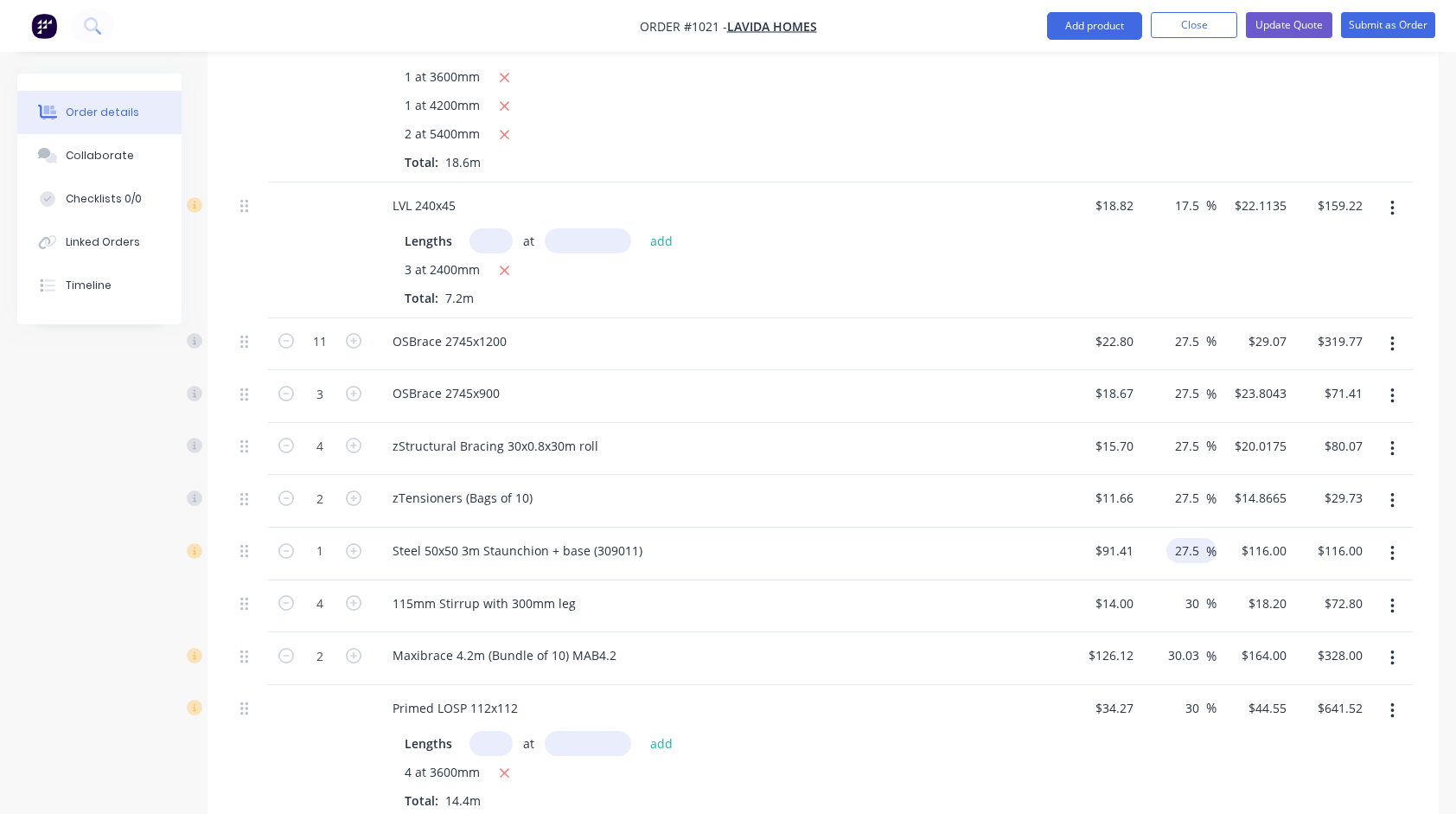
type input "$116.5478"
type input "$116.55"
click at [935, 499] on div "zTensioners (Bags of 10)" at bounding box center [717, 501] width 692 height 53
click at [1198, 591] on input "30" at bounding box center [1195, 603] width 22 height 25
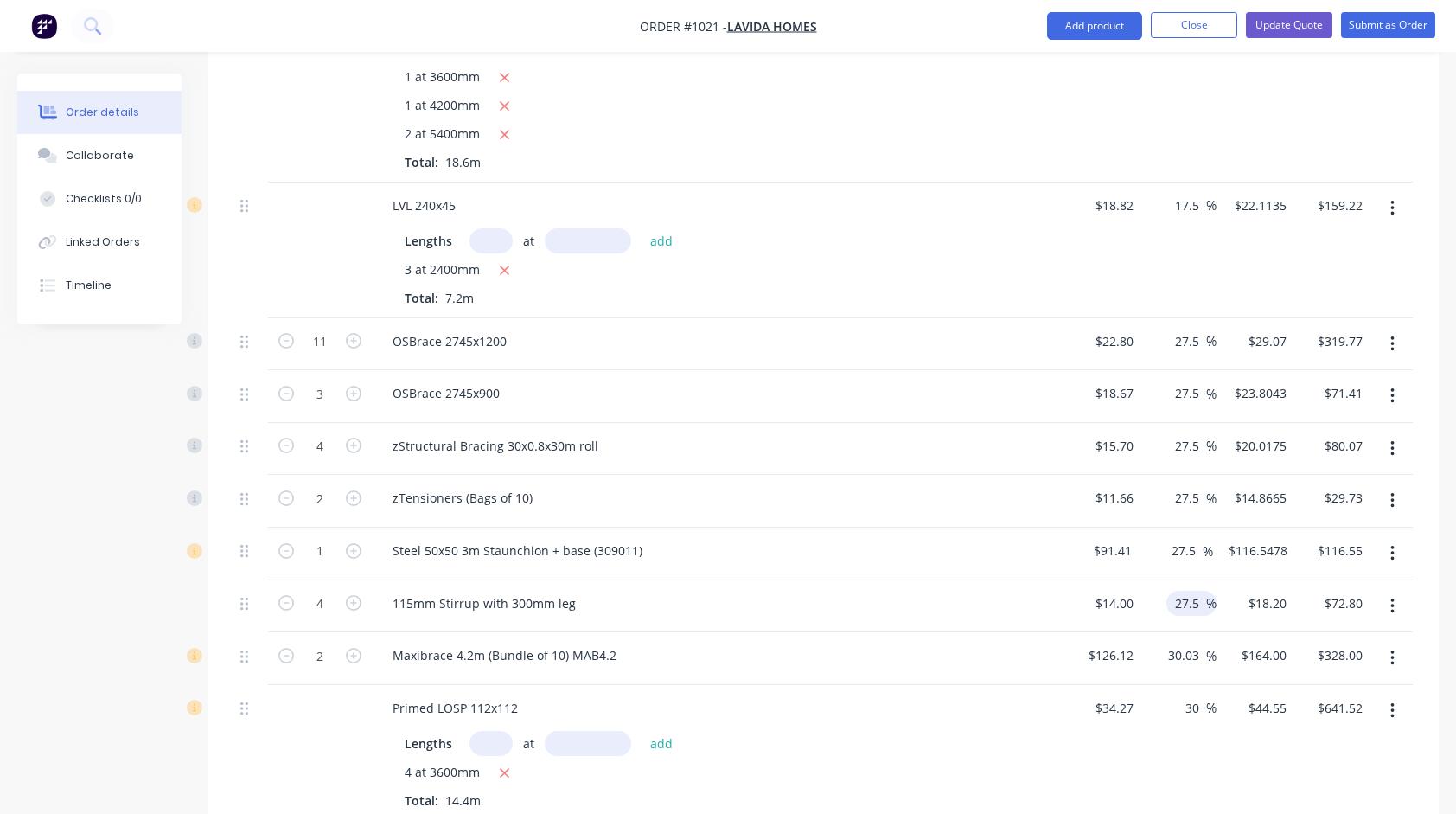
type input "27.5"
type input "$17.85"
type input "$71.40"
click at [907, 475] on div "zTensioners (Bags of 10)" at bounding box center [717, 501] width 692 height 53
click at [1187, 643] on input "30.03" at bounding box center [1187, 655] width 39 height 25
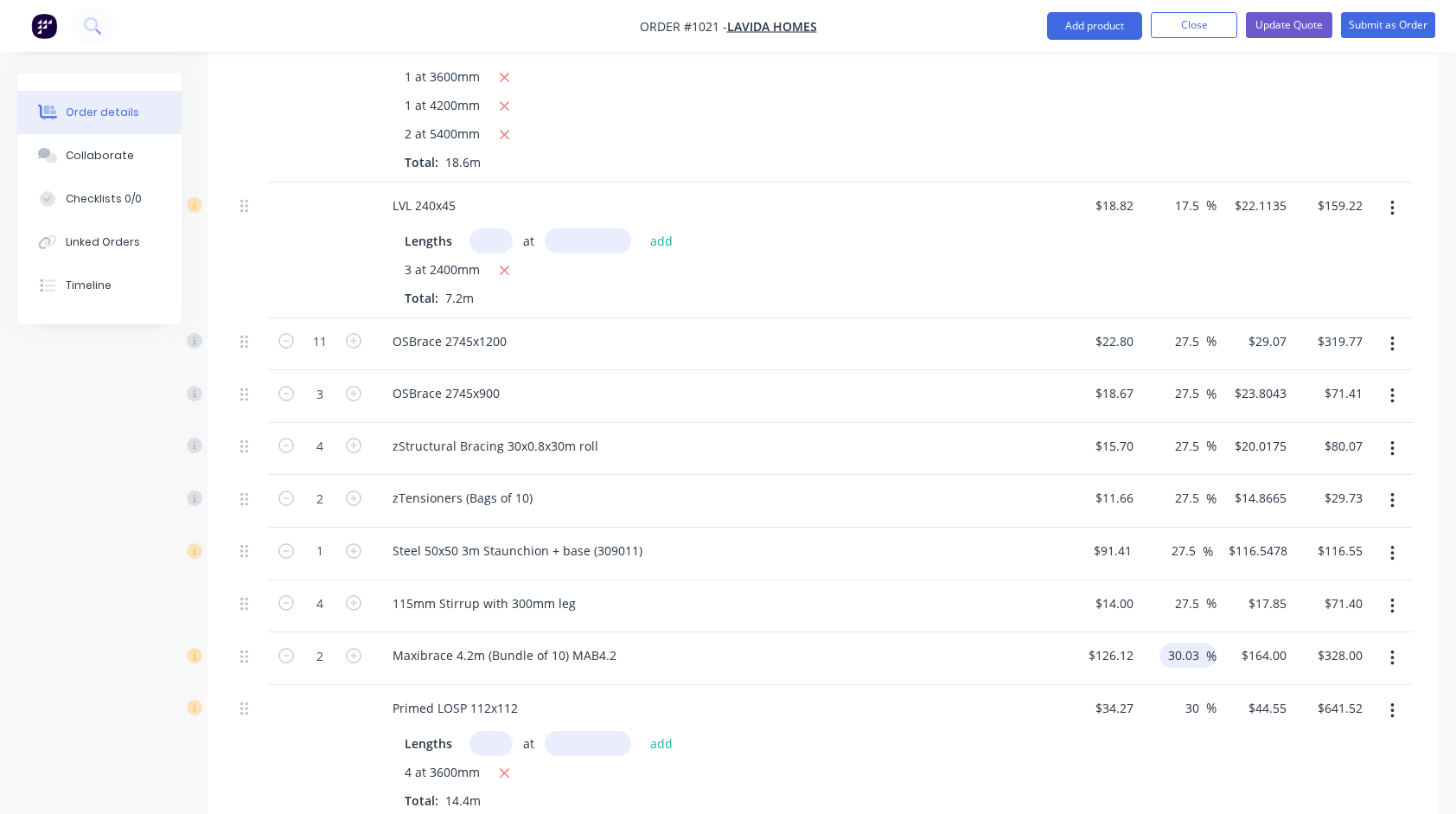
click at [1187, 643] on input "30.03" at bounding box center [1187, 655] width 39 height 25
type input "27.5"
type input "$160.803"
type input "$321.61"
click at [946, 538] on div "Steel 50x50 3m Staunchion + base (309011)" at bounding box center [717, 550] width 678 height 25
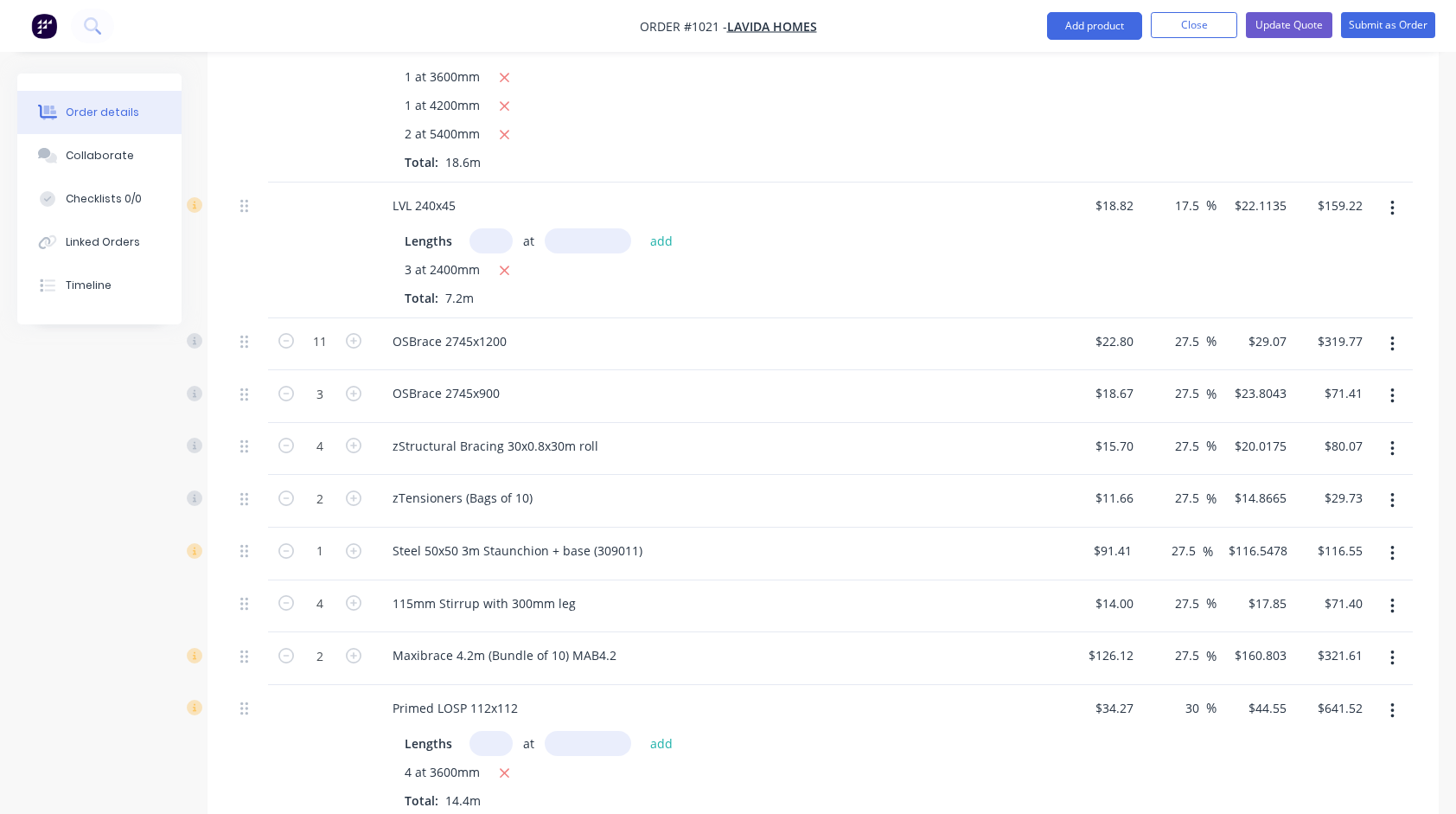
click at [991, 550] on div "Steel 50x50 3m Staunchion + base (309011)" at bounding box center [717, 554] width 692 height 53
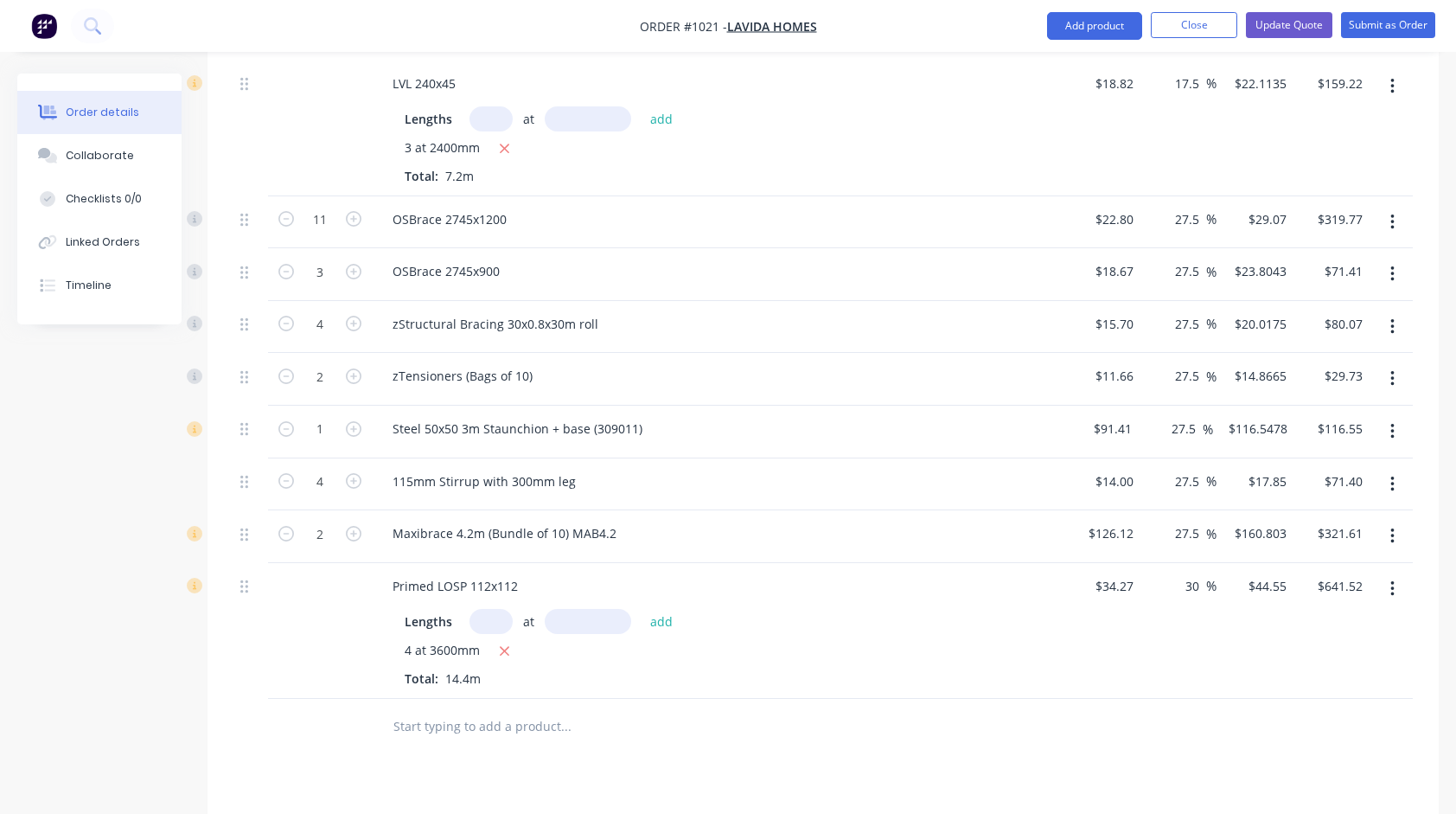
scroll to position [2508, 0]
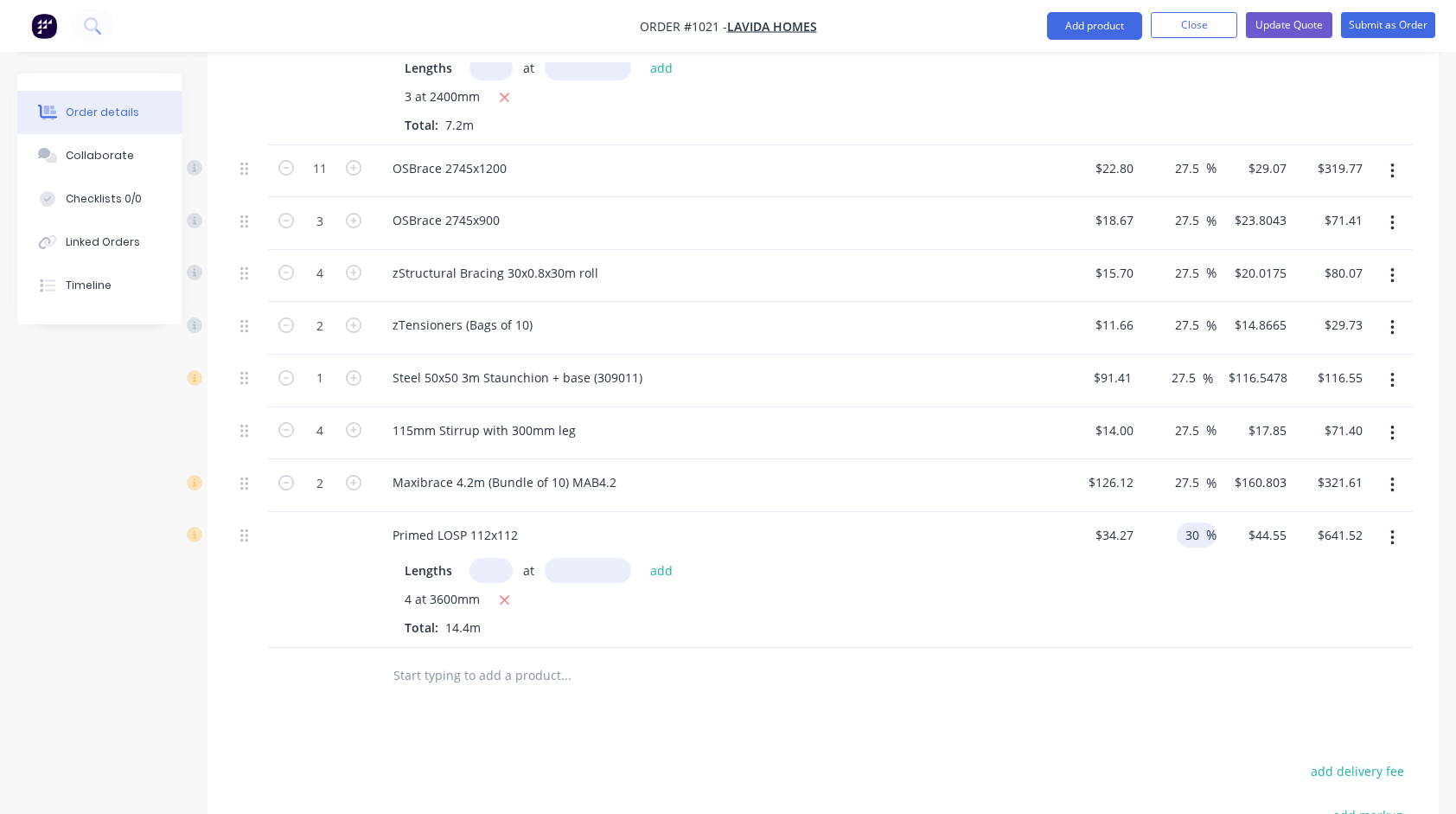
click at [1192, 522] on input "30" at bounding box center [1195, 535] width 22 height 25
type input "27.5"
type input "$43.6943"
type input "$629.20"
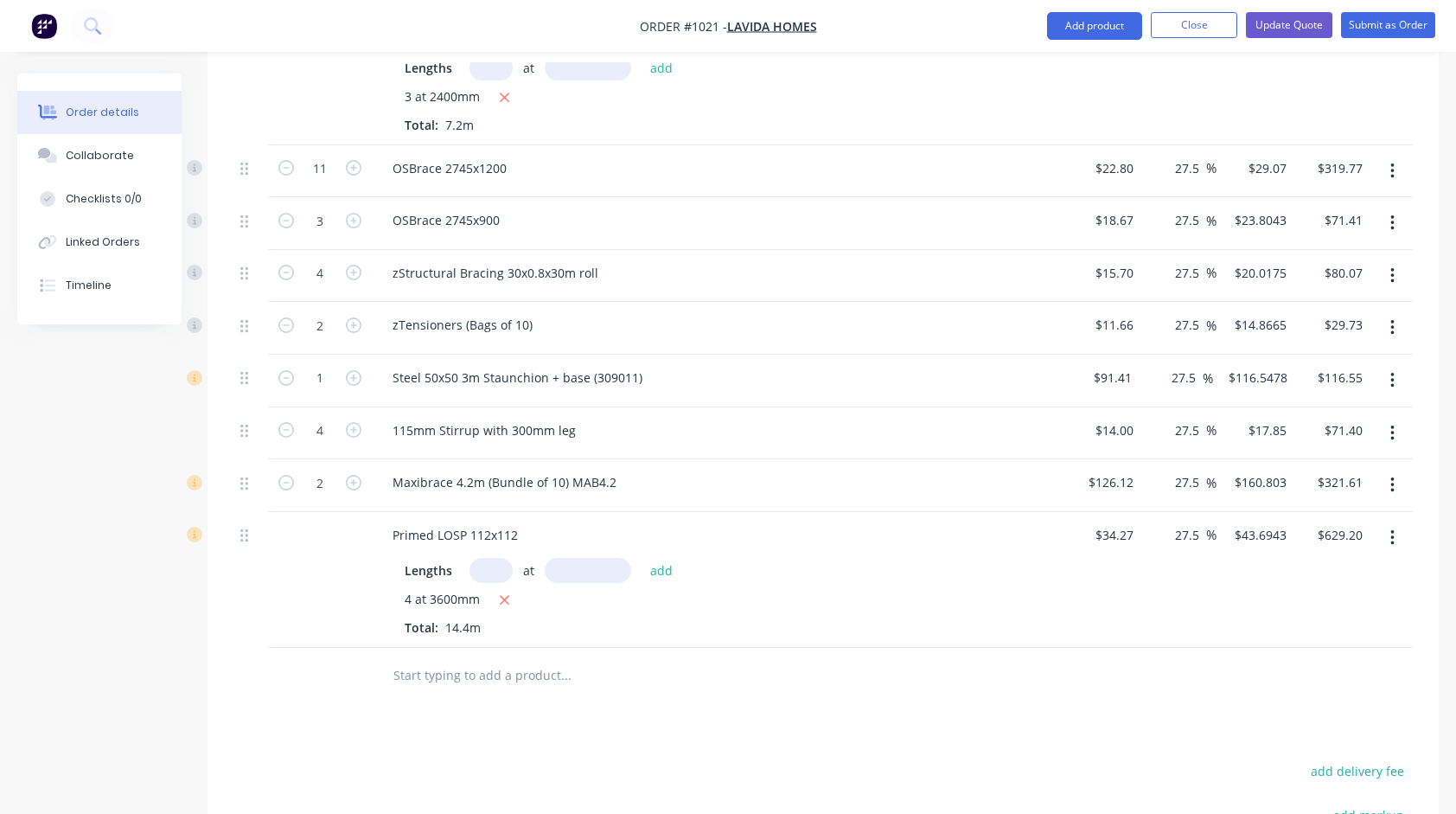
click at [1196, 578] on div "27.5 27.5 %" at bounding box center [1180, 579] width 77 height 136
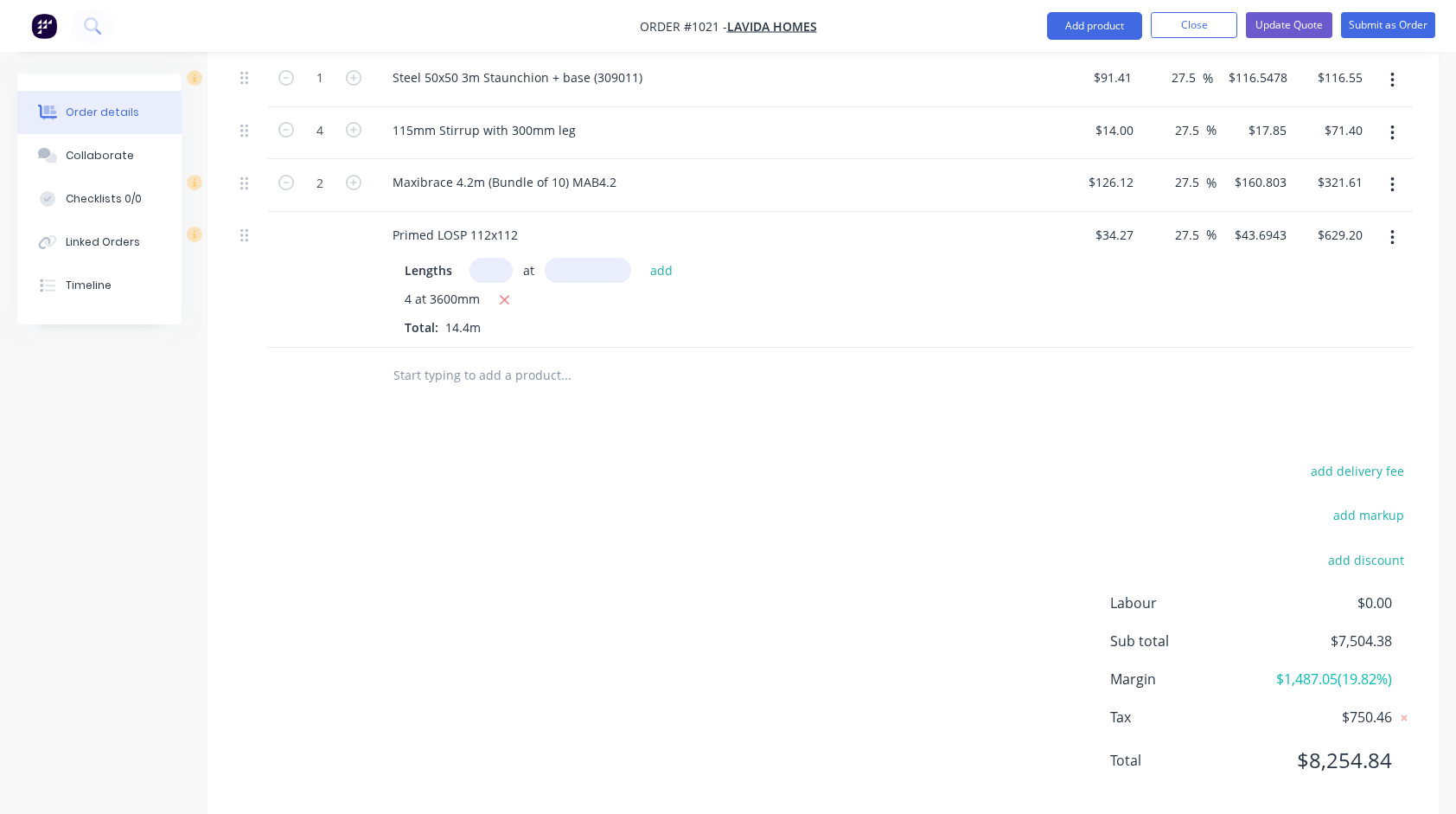
click at [901, 460] on div "add delivery fee add markup add discount Labour $0.00 Sub total $7,504.38 Margi…" at bounding box center [823, 626] width 1180 height 334
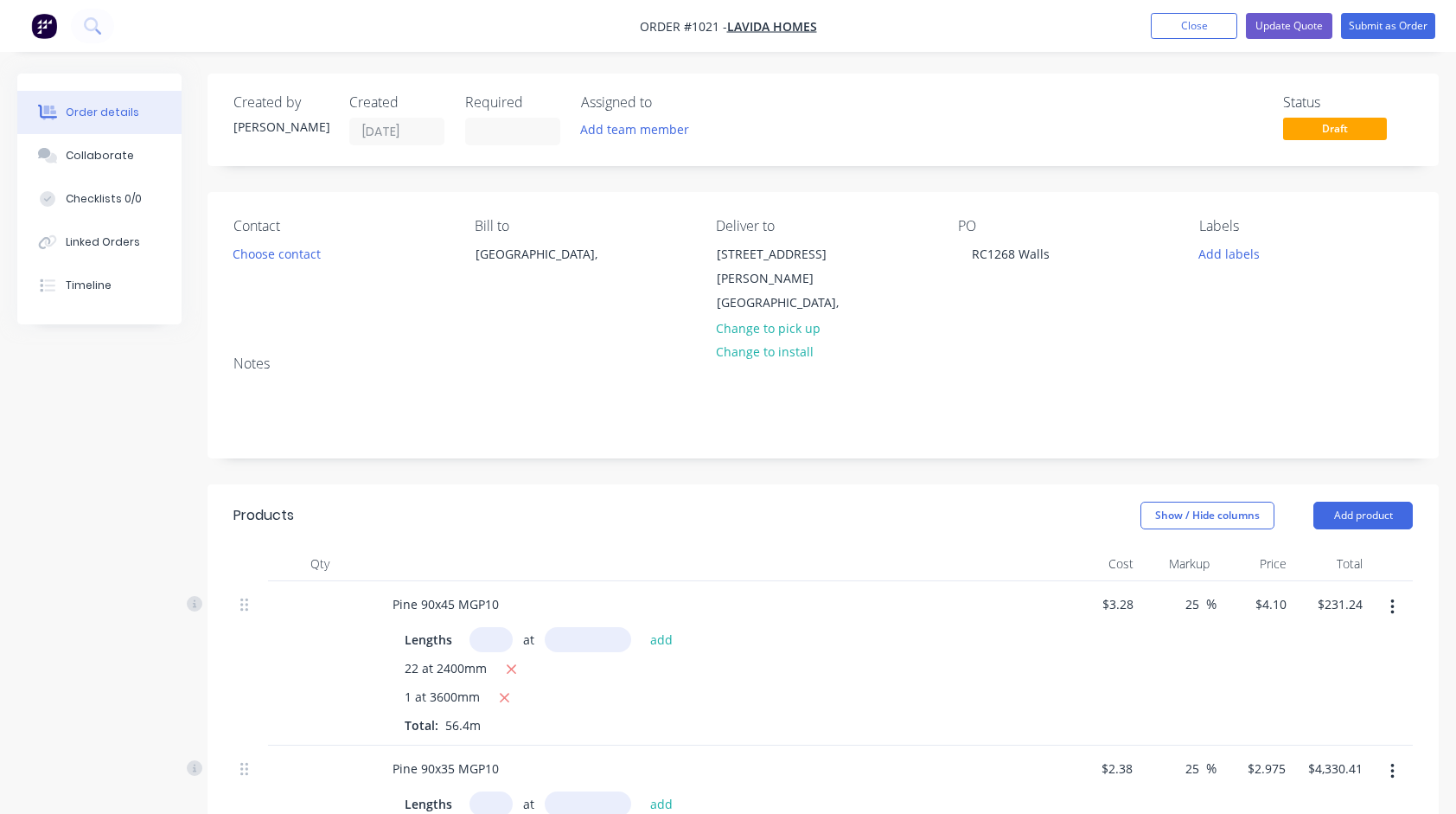
scroll to position [0, 0]
click at [1287, 22] on button "Update Quote" at bounding box center [1289, 25] width 86 height 26
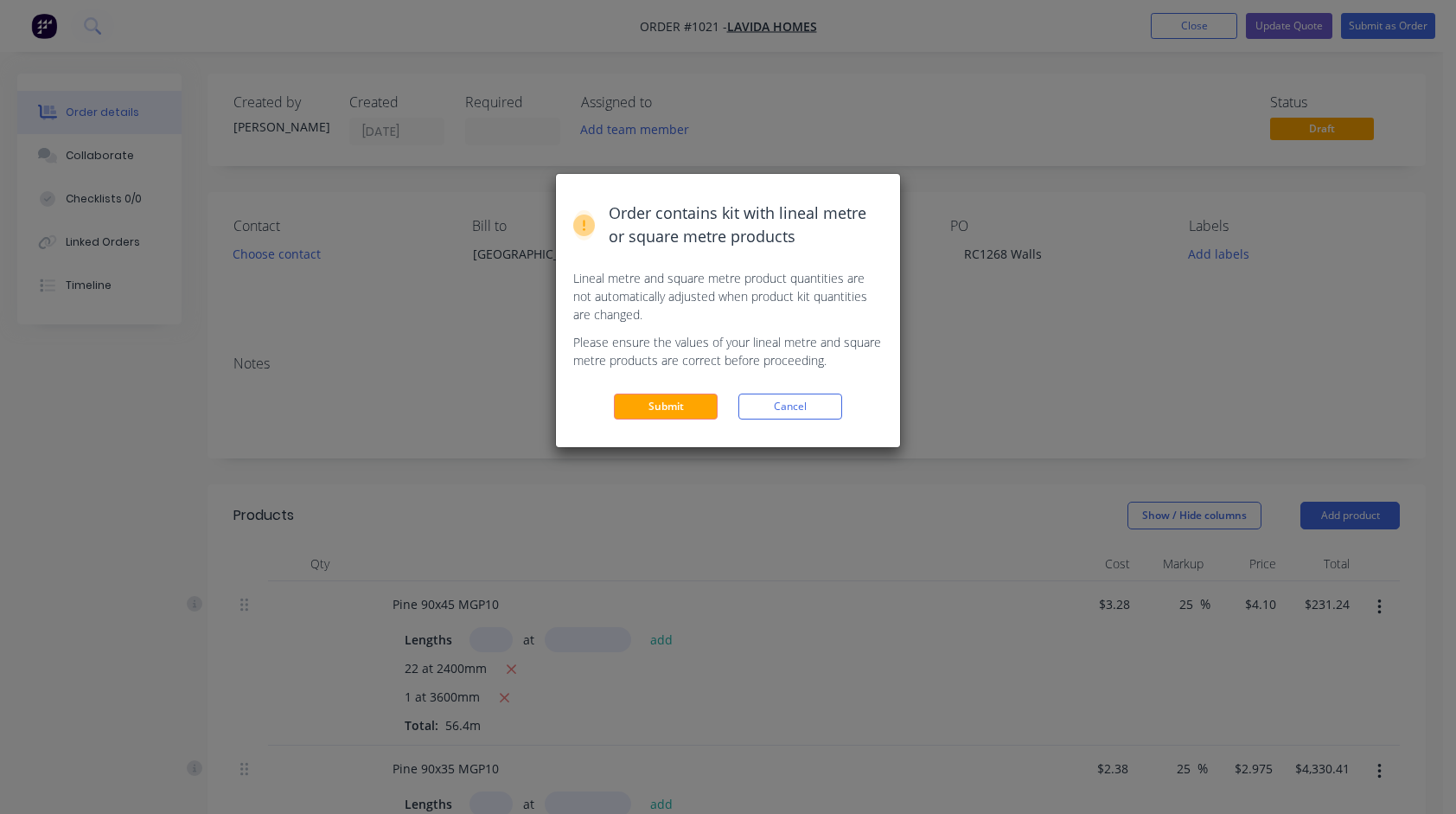
click at [687, 408] on button "Submit" at bounding box center [666, 406] width 104 height 26
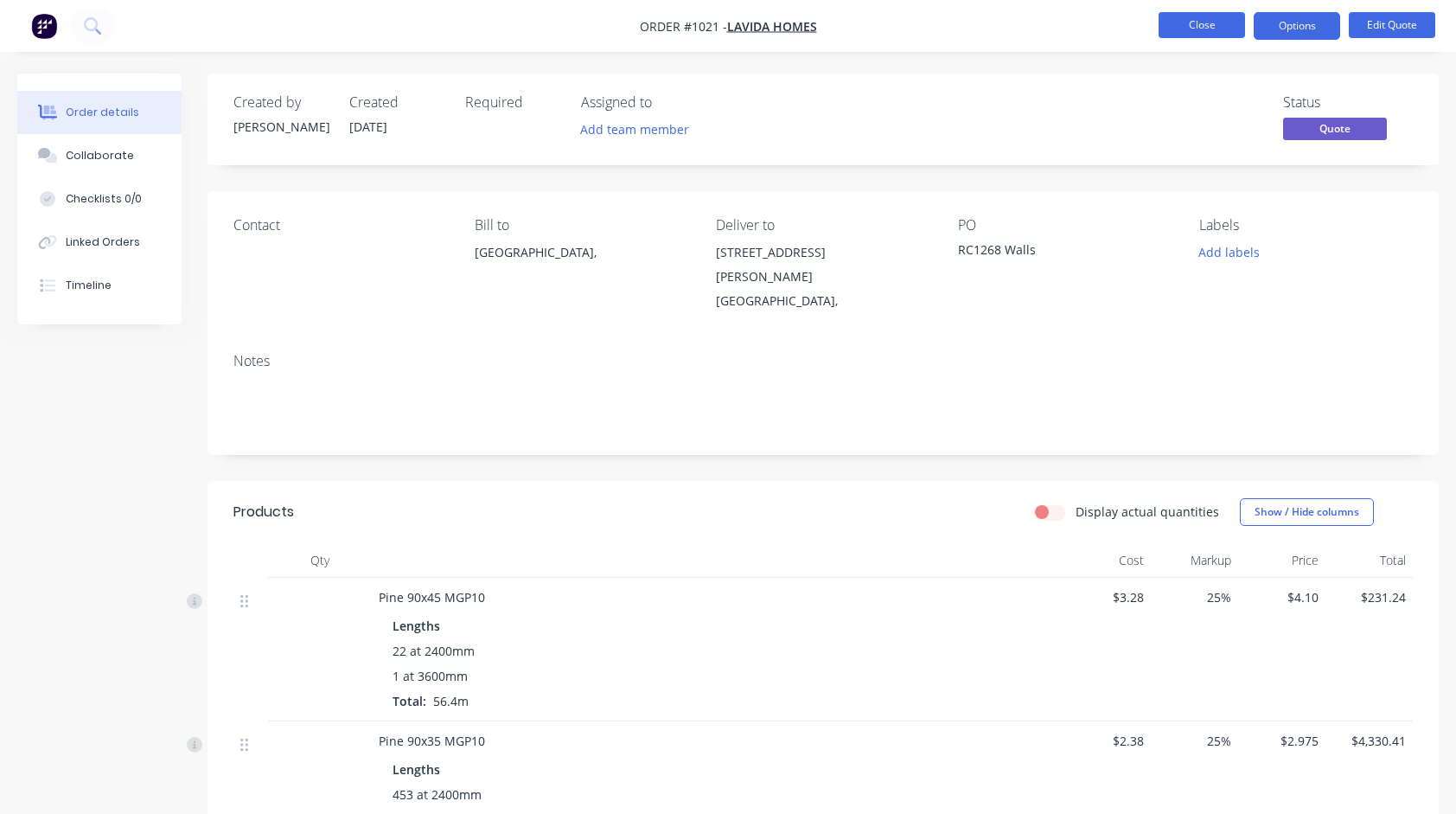
click at [1218, 27] on button "Close" at bounding box center [1202, 24] width 86 height 26
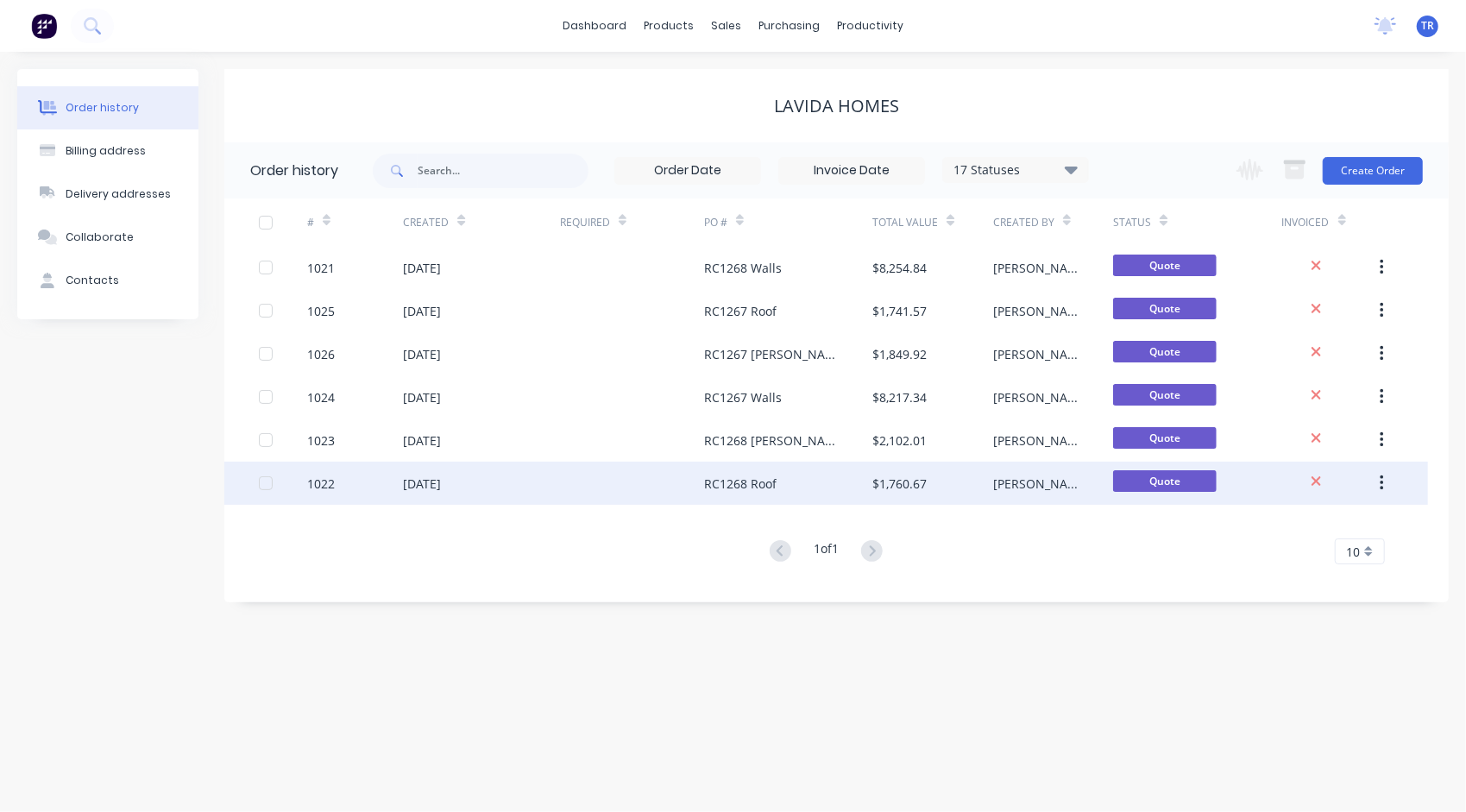
click at [750, 480] on div "RC1268 Roof" at bounding box center [740, 483] width 73 height 18
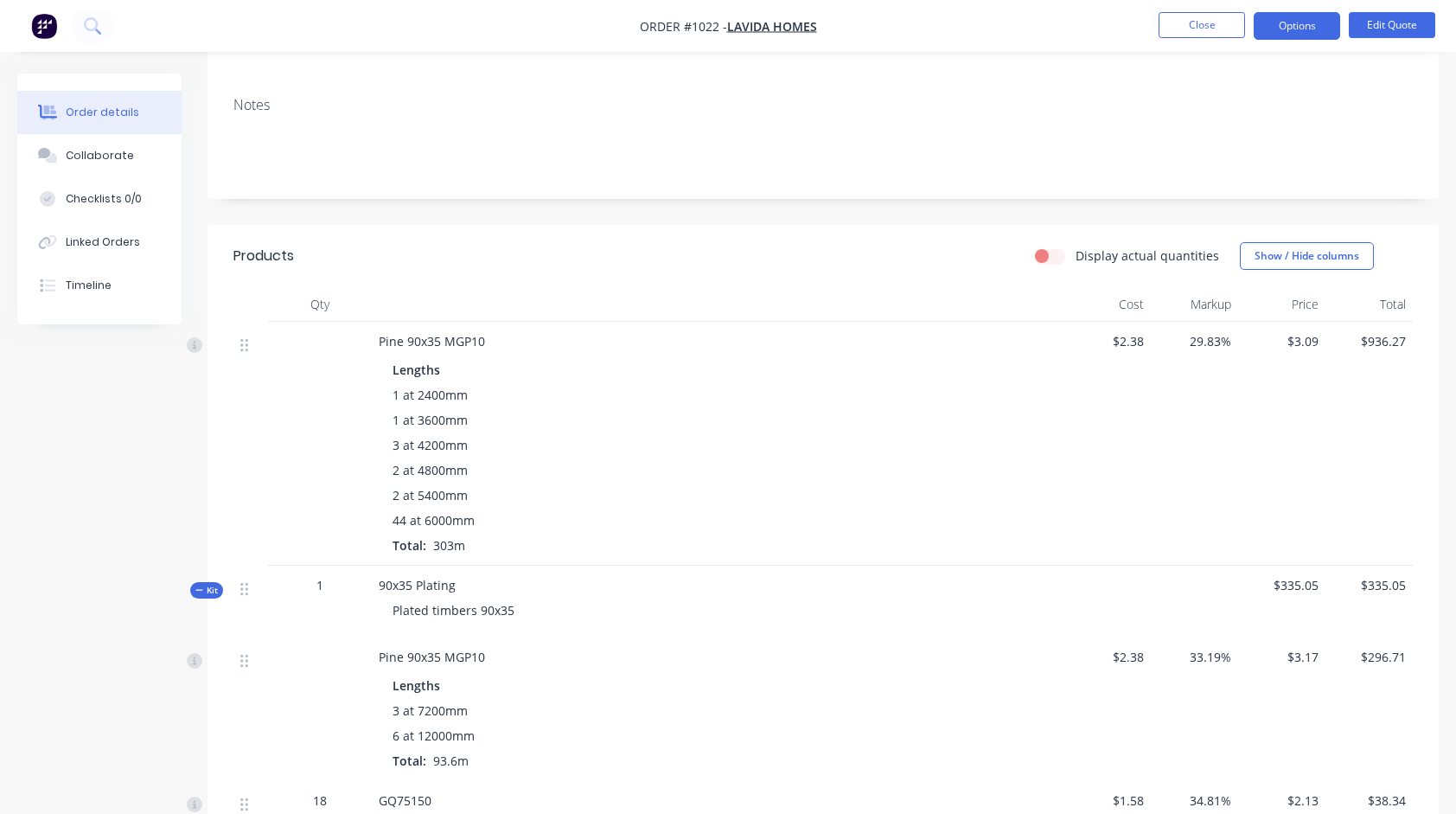
scroll to position [259, 0]
click at [1392, 27] on button "Edit Quote" at bounding box center [1392, 24] width 86 height 26
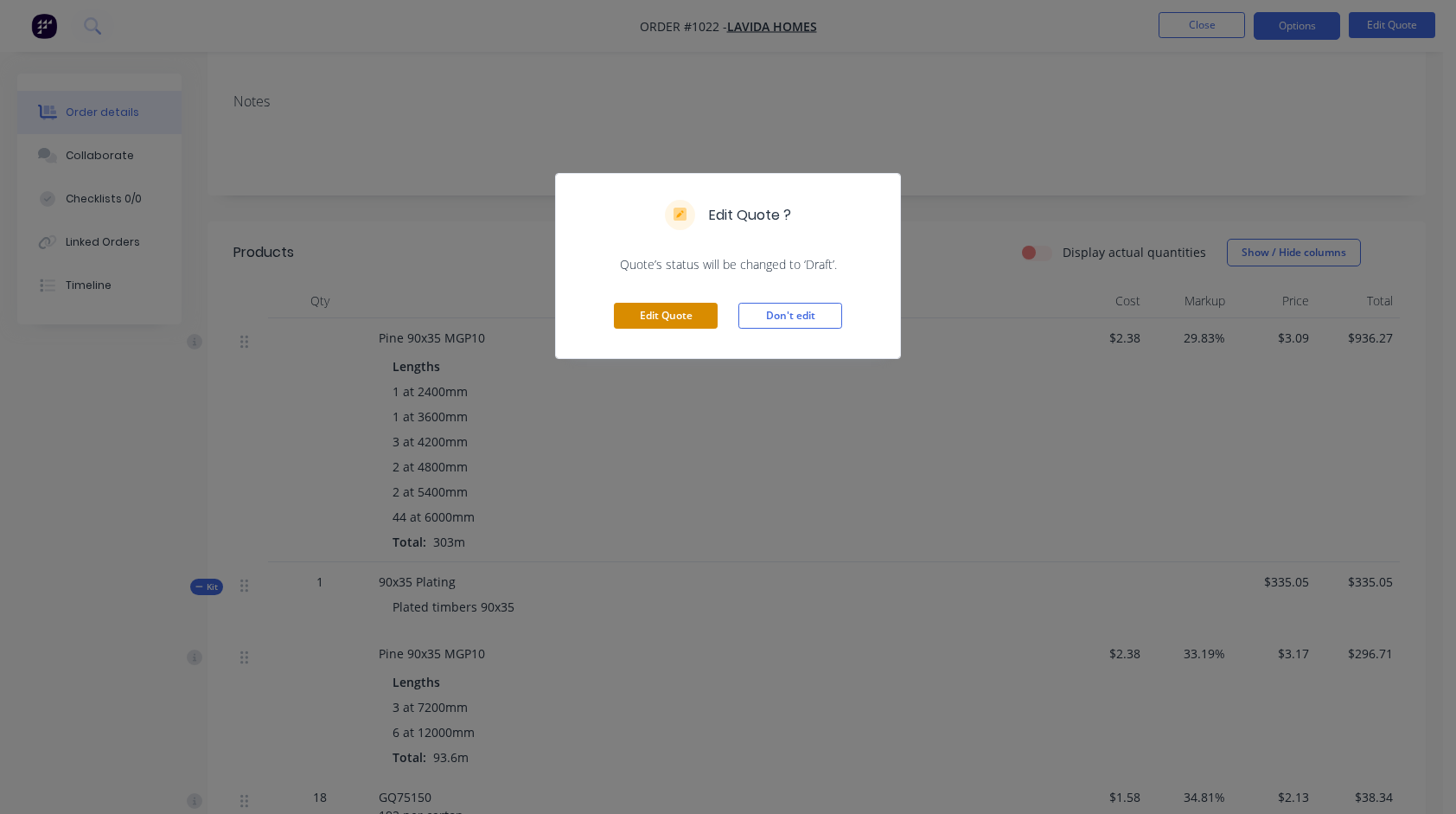
click at [634, 319] on button "Edit Quote" at bounding box center [666, 315] width 104 height 26
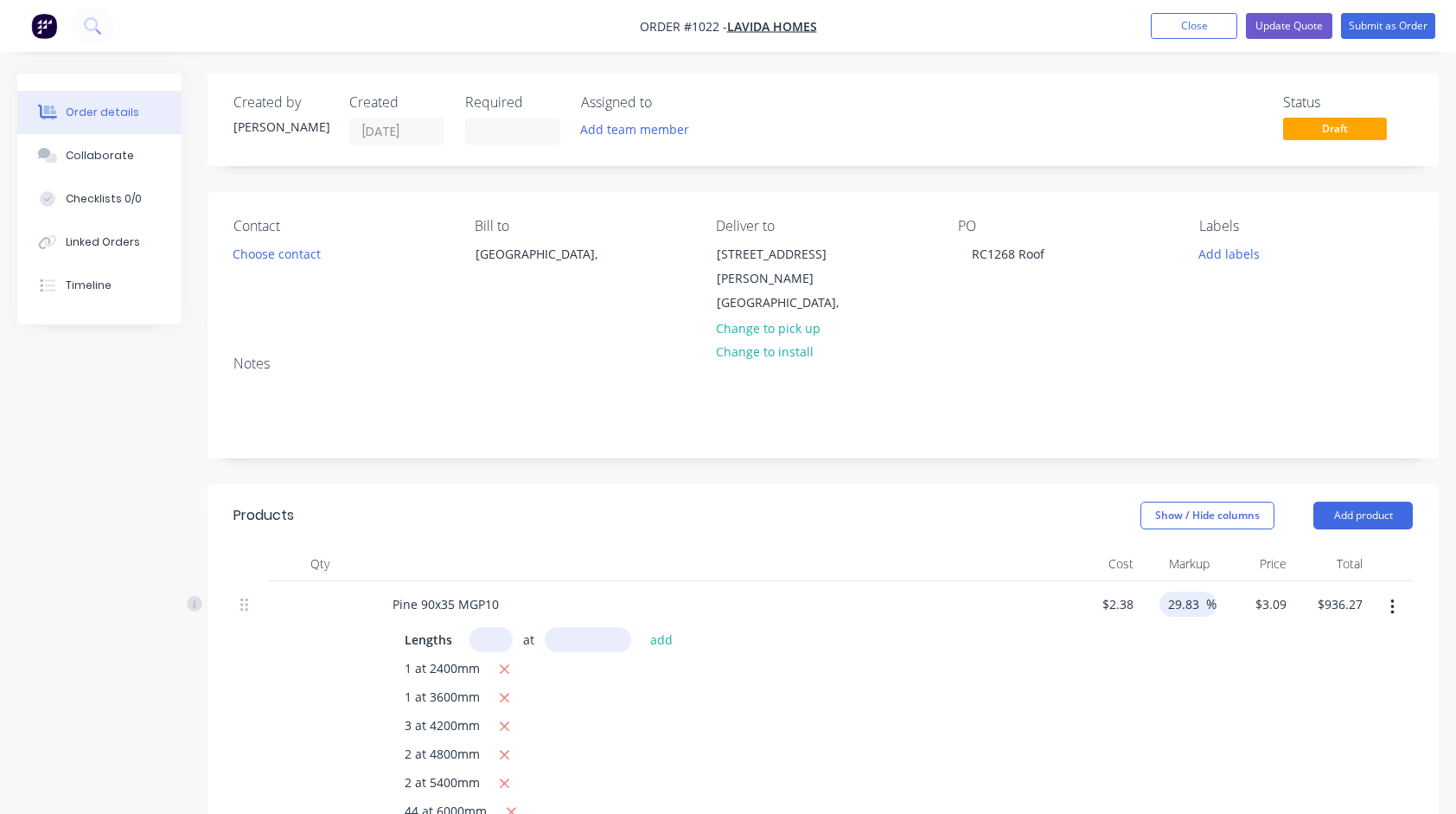
click at [1182, 591] on input "29.83" at bounding box center [1187, 604] width 39 height 25
type input "25"
type input "$2.975"
type input "$901.43"
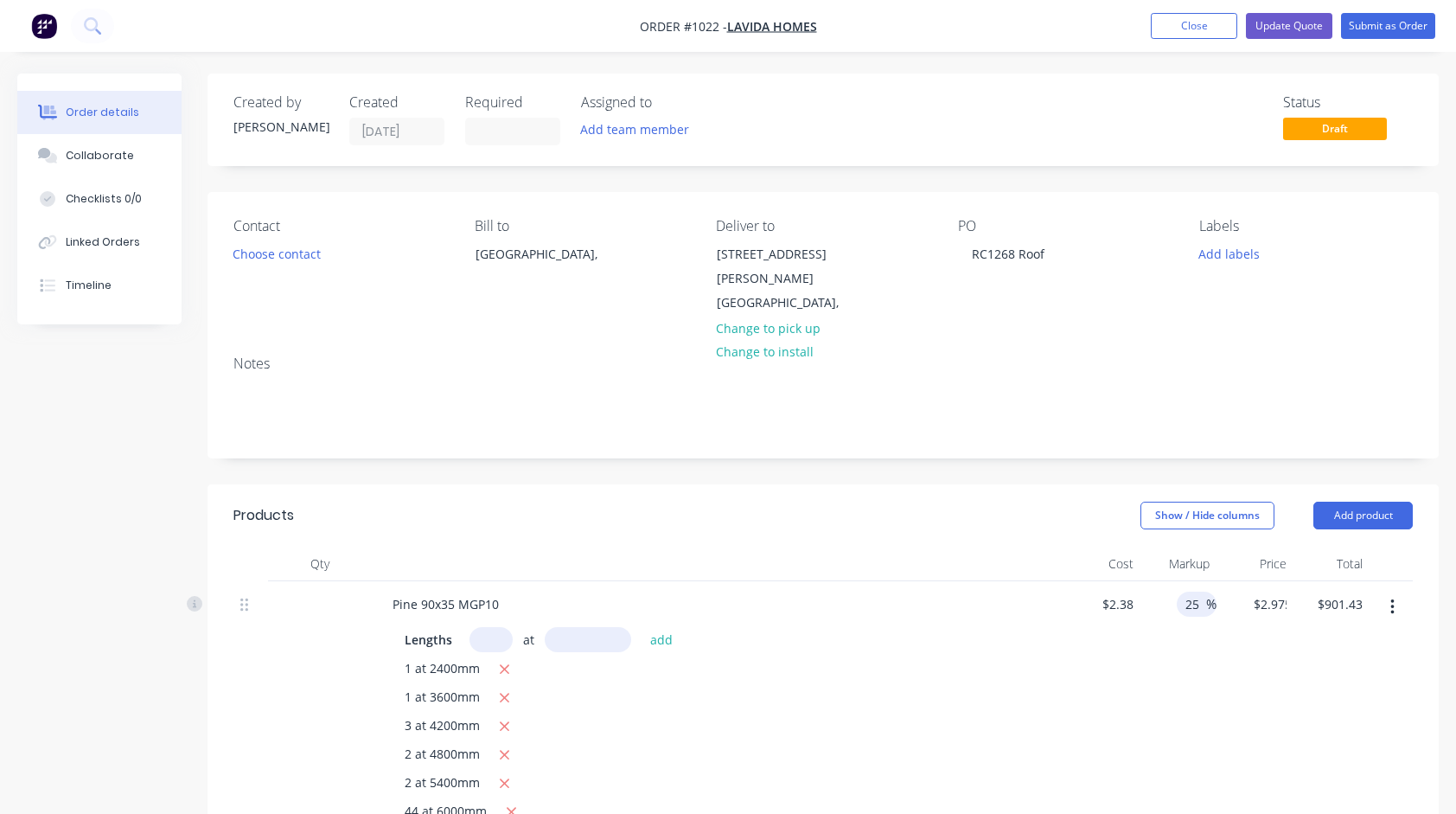
click at [1060, 659] on div "Pine 90x35 MGP10 Lengths at add 1 at 2400mm 1 at 3600mm 3 at 4200mm 2 at 4800mm…" at bounding box center [717, 720] width 692 height 278
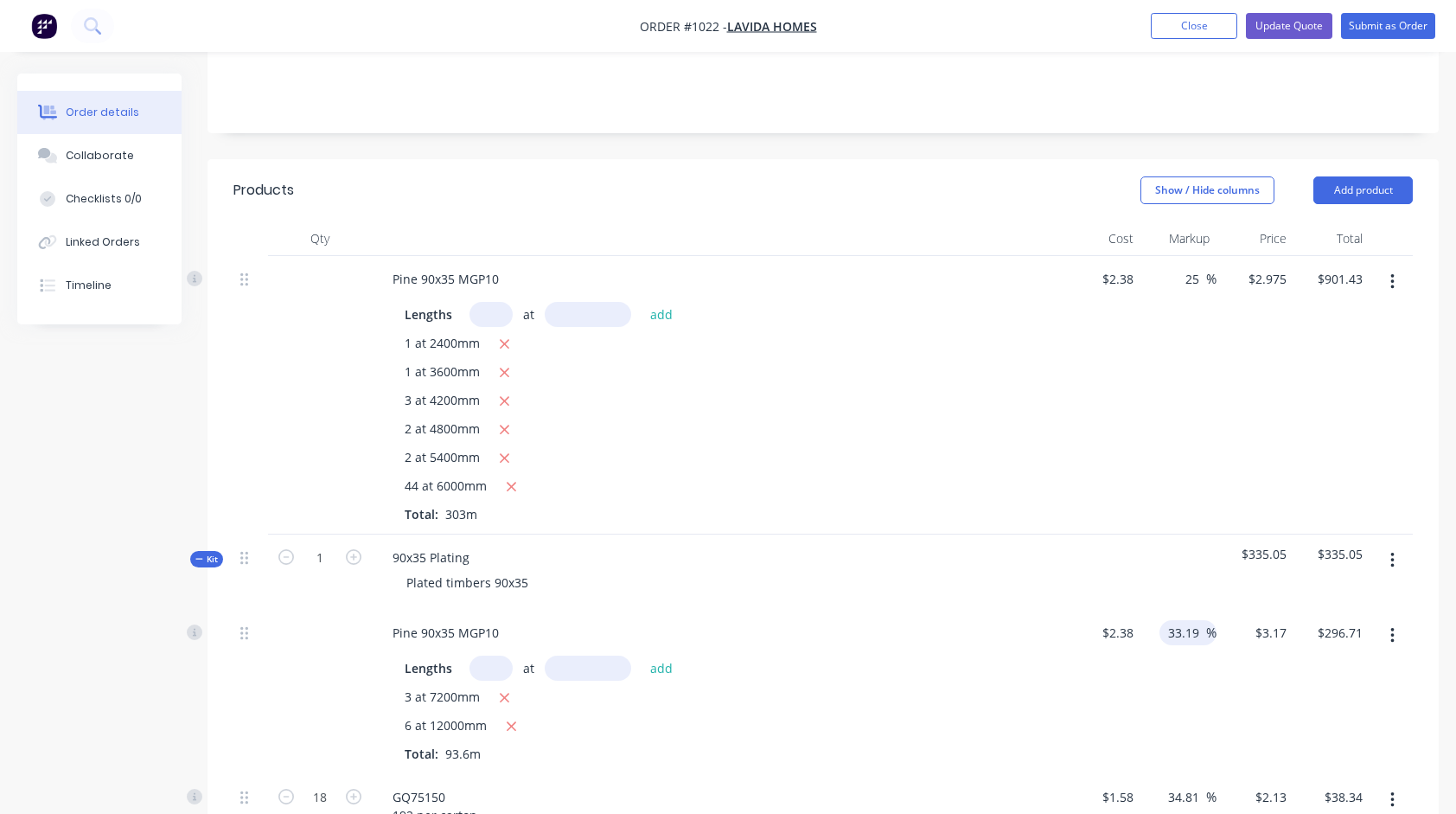
scroll to position [433, 0]
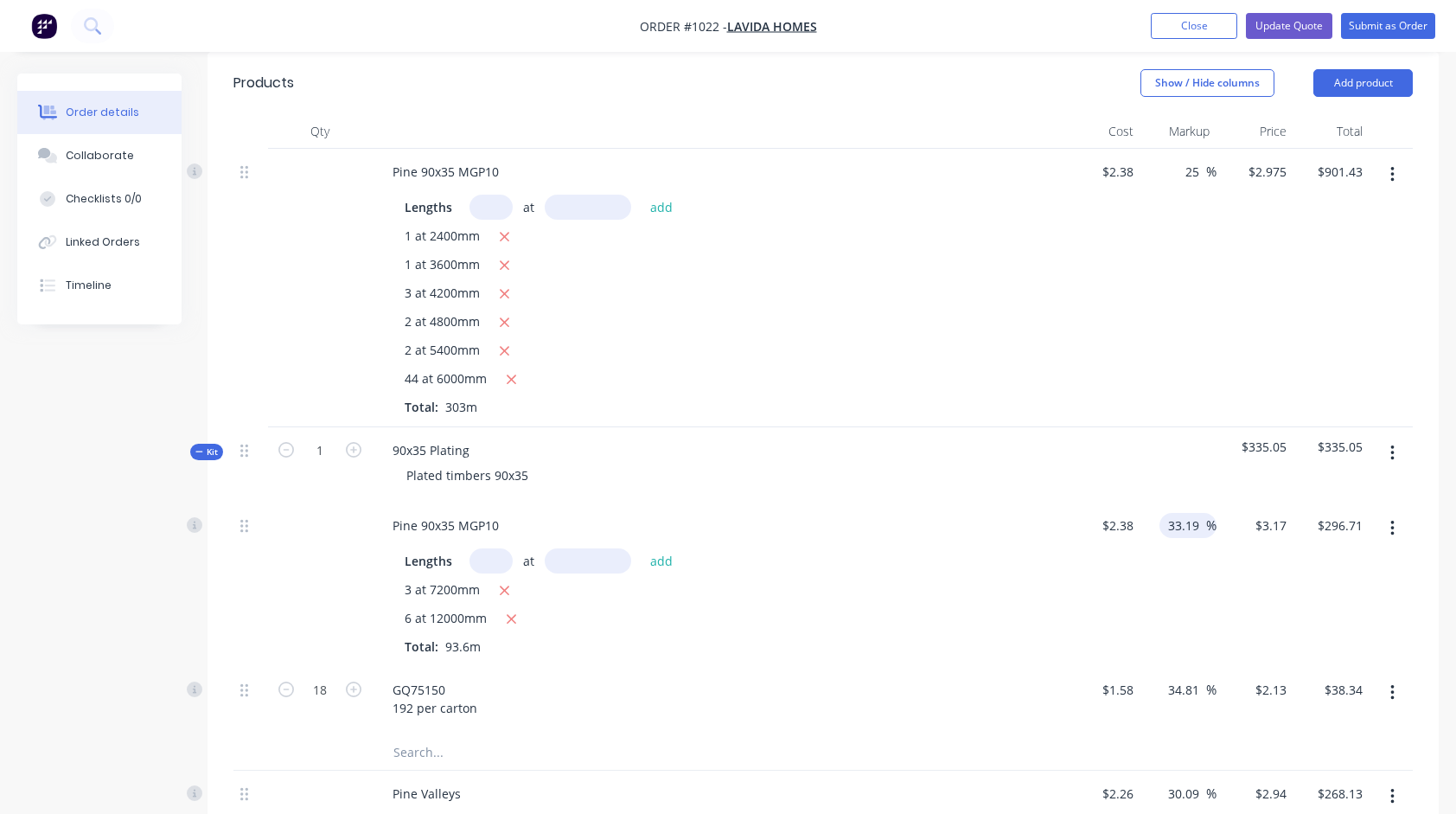
click at [1197, 512] on input "33.19" at bounding box center [1187, 525] width 39 height 25
type input "30"
type input "$3.094"
type input "$289.60"
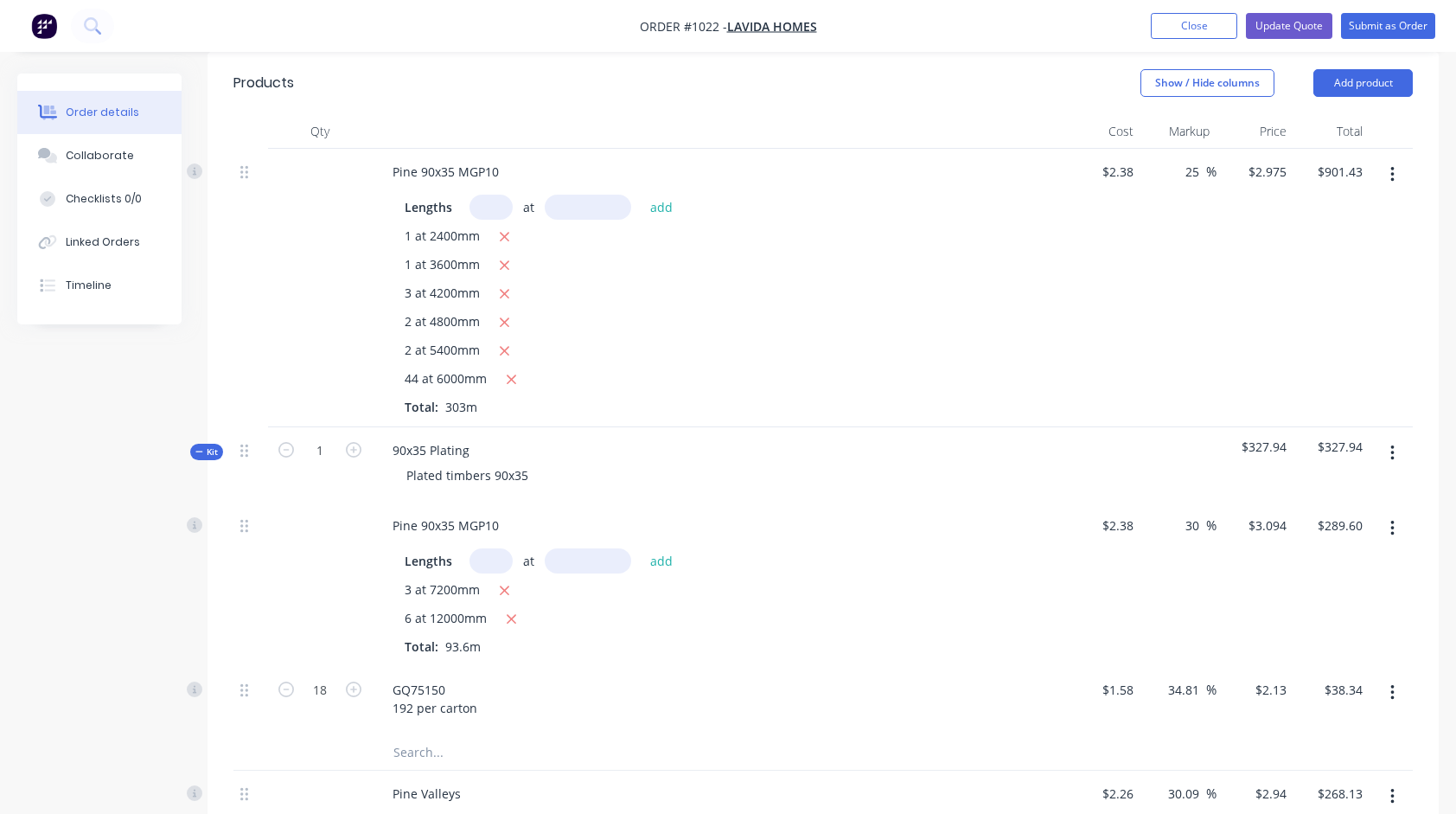
click at [957, 548] on div "Lengths at add" at bounding box center [718, 561] width 627 height 25
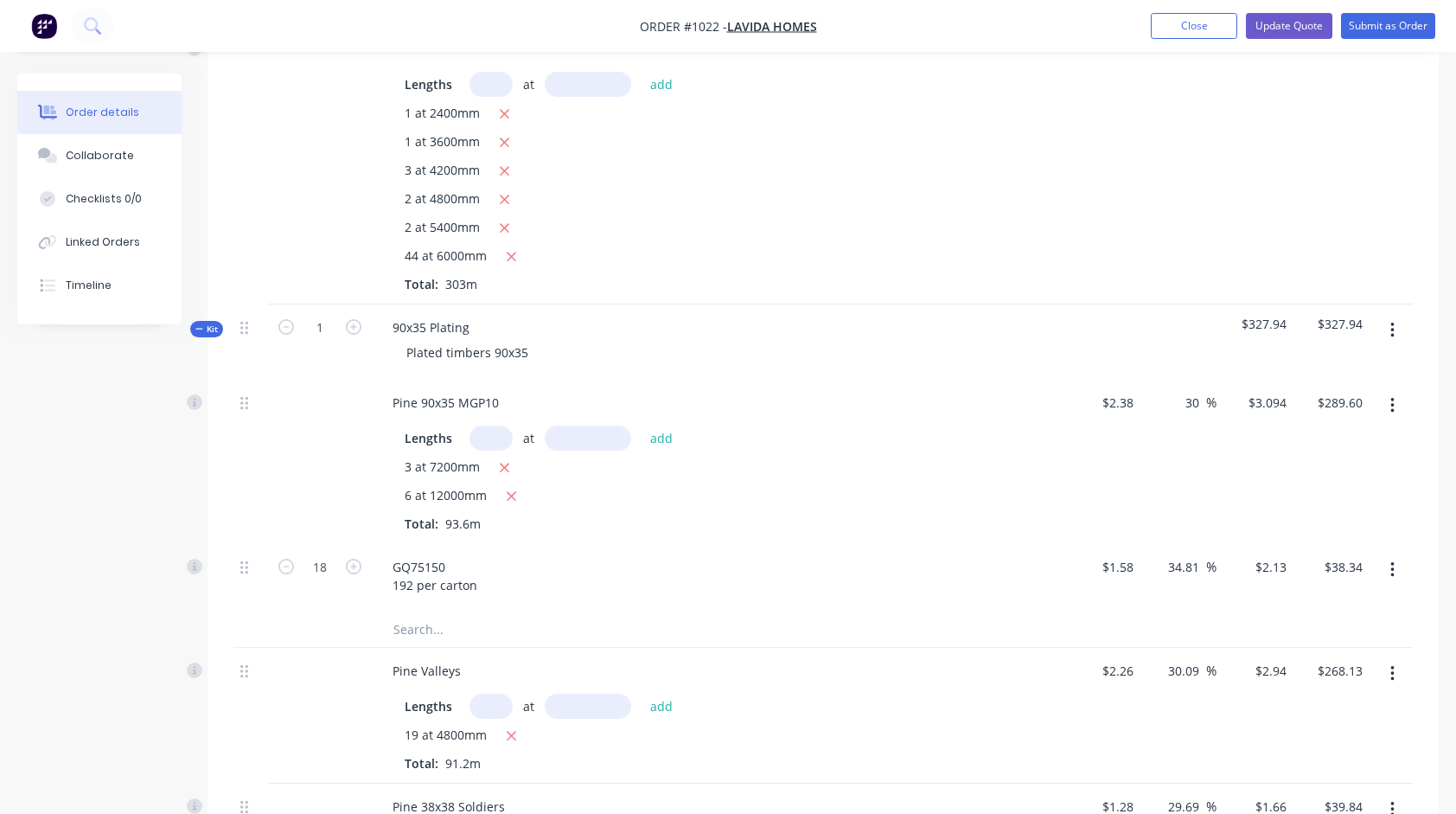
scroll to position [605, 0]
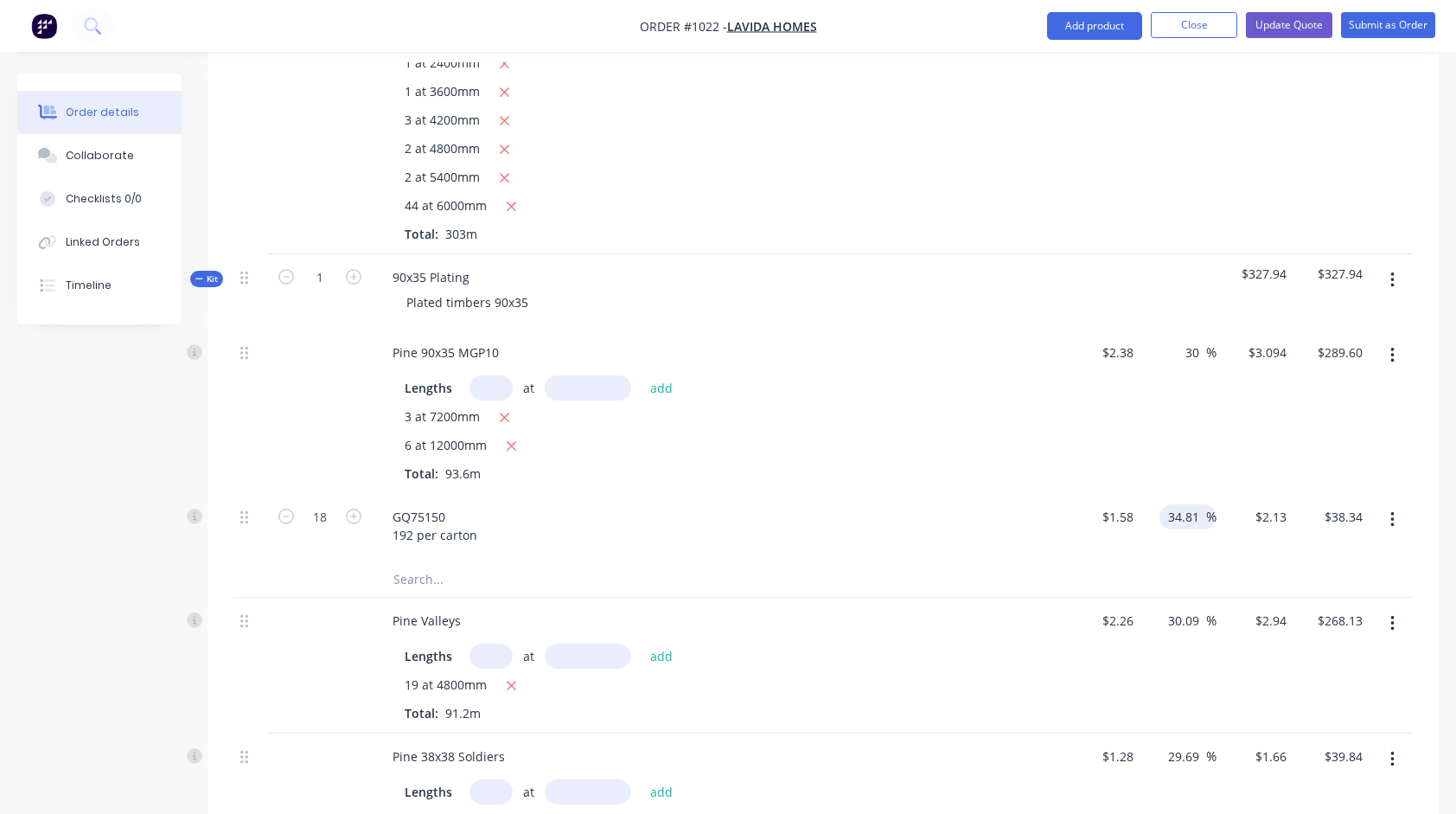
click at [1188, 504] on input "34.81" at bounding box center [1187, 517] width 39 height 25
type input "30"
type input "$2.054"
type input "$36.97"
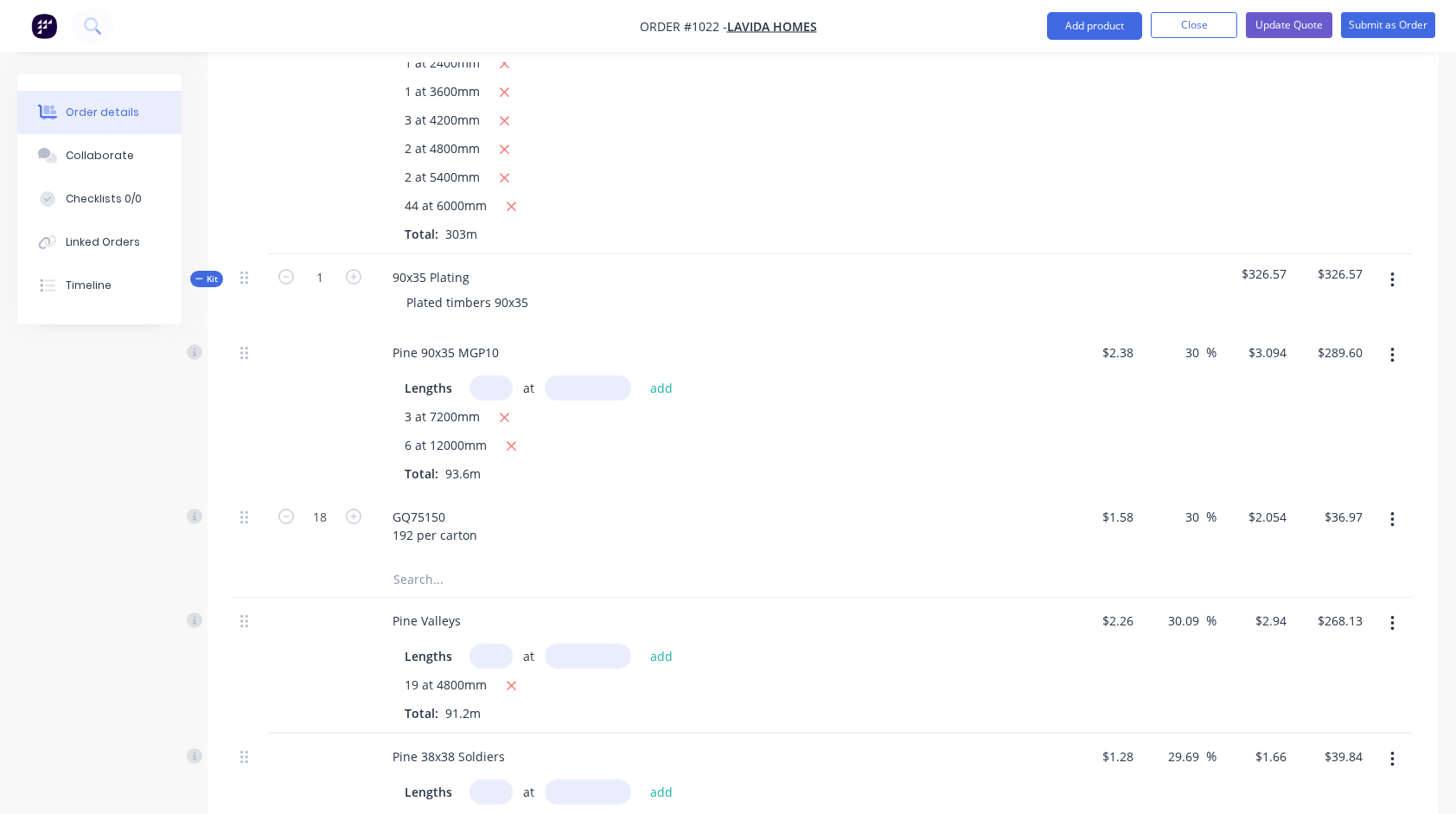
click at [980, 407] on div "3 at 7200mm" at bounding box center [718, 418] width 627 height 22
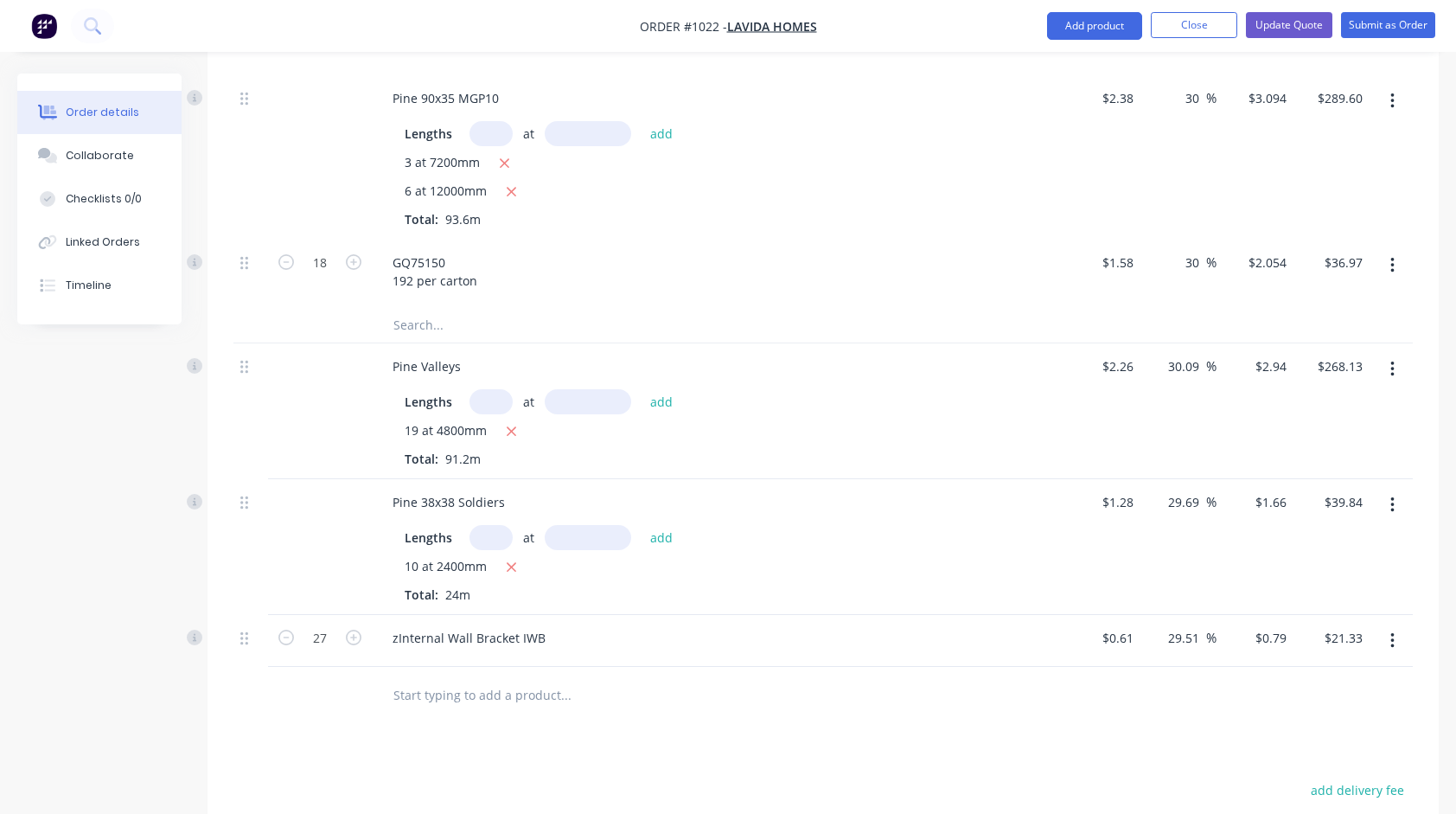
scroll to position [864, 0]
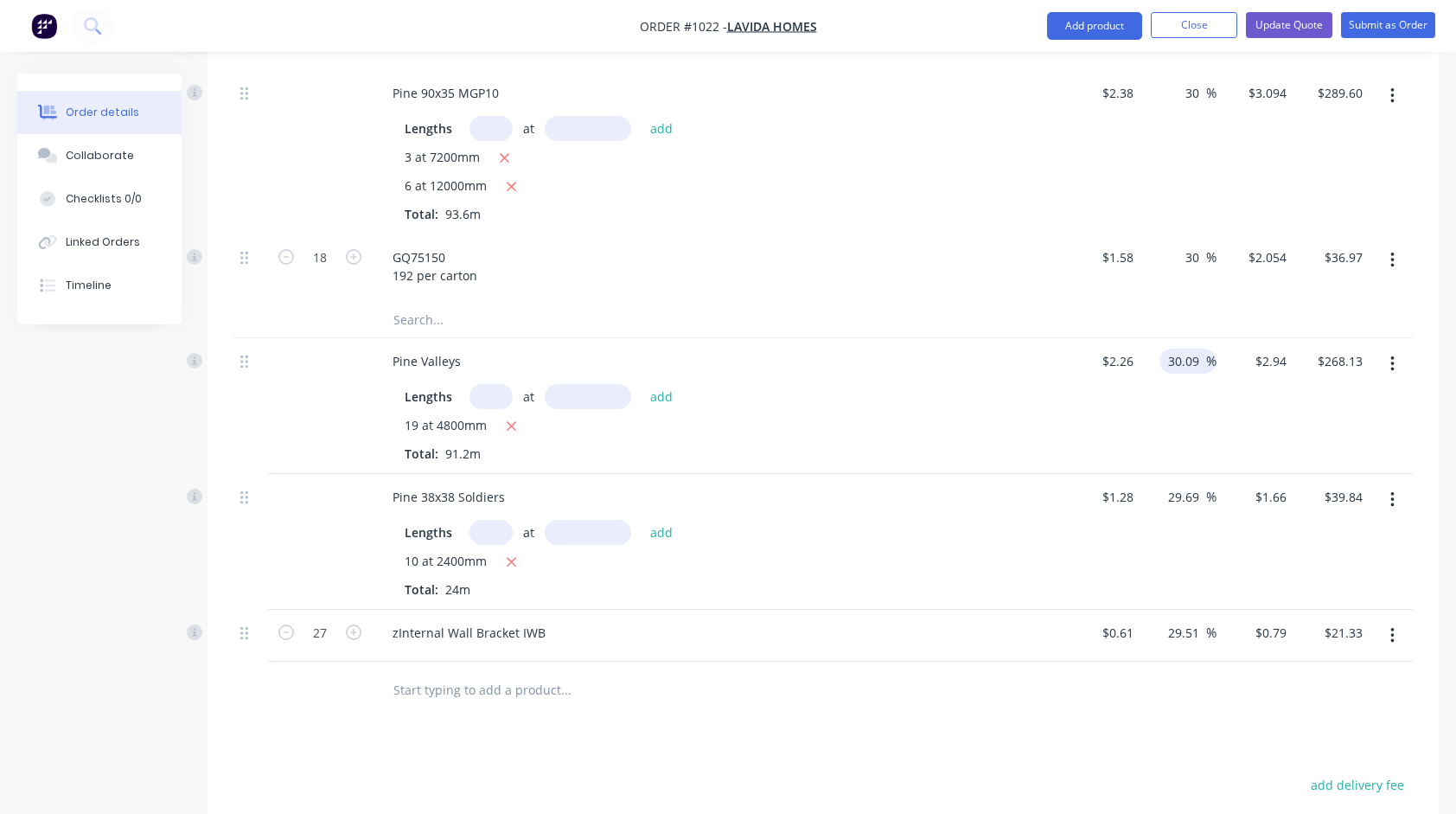
click at [1189, 348] on input "30.09" at bounding box center [1187, 361] width 39 height 25
type input "25"
type input "$2.825"
type input "$257.64"
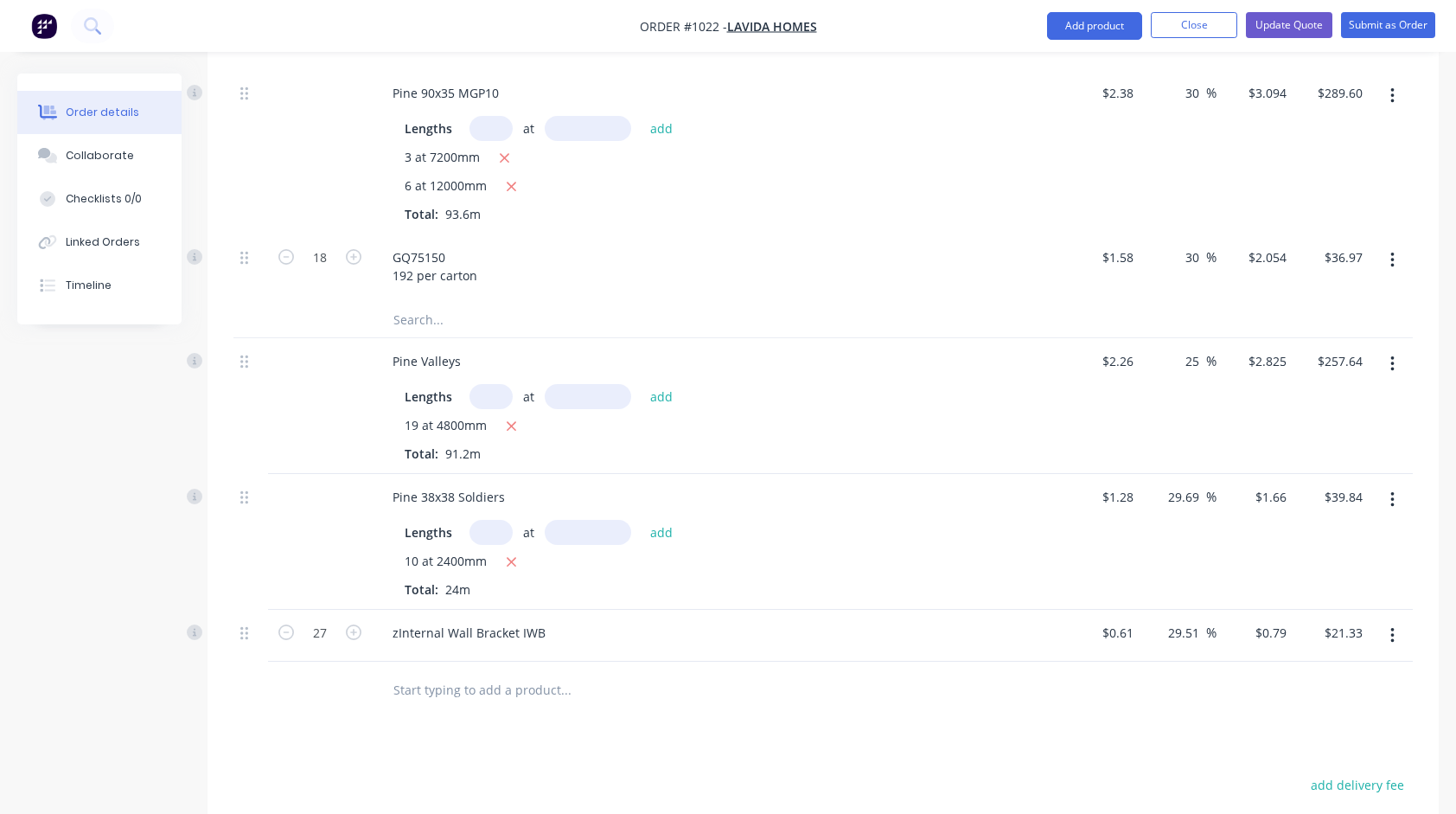
click at [881, 348] on div "Pine Valleys" at bounding box center [717, 361] width 678 height 25
click at [1190, 485] on input "29.69" at bounding box center [1187, 497] width 39 height 25
type input "25"
type input "$1.60"
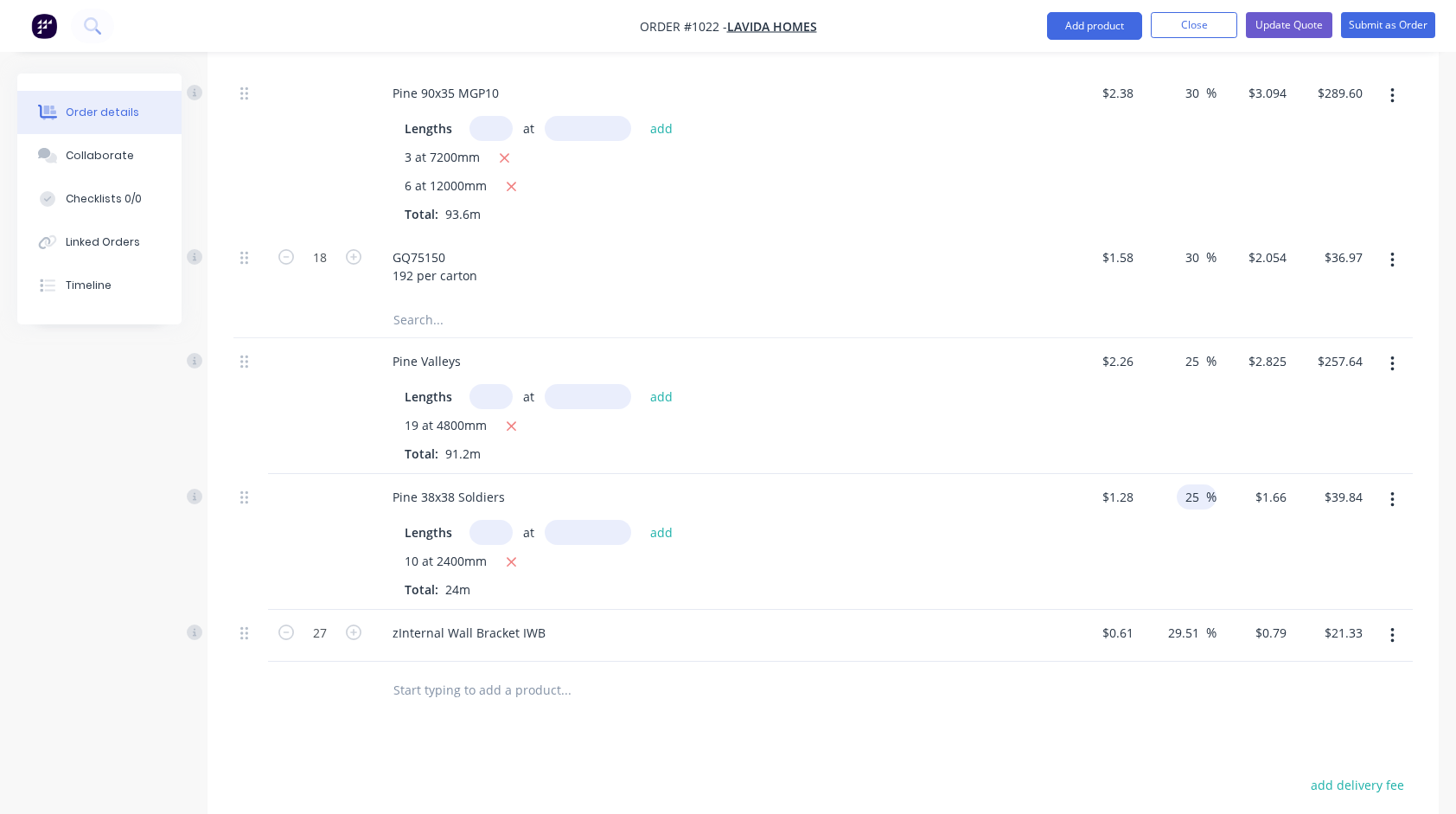
type input "$38.40"
click at [888, 485] on div "Pine 38x38 Soldiers" at bounding box center [717, 497] width 678 height 25
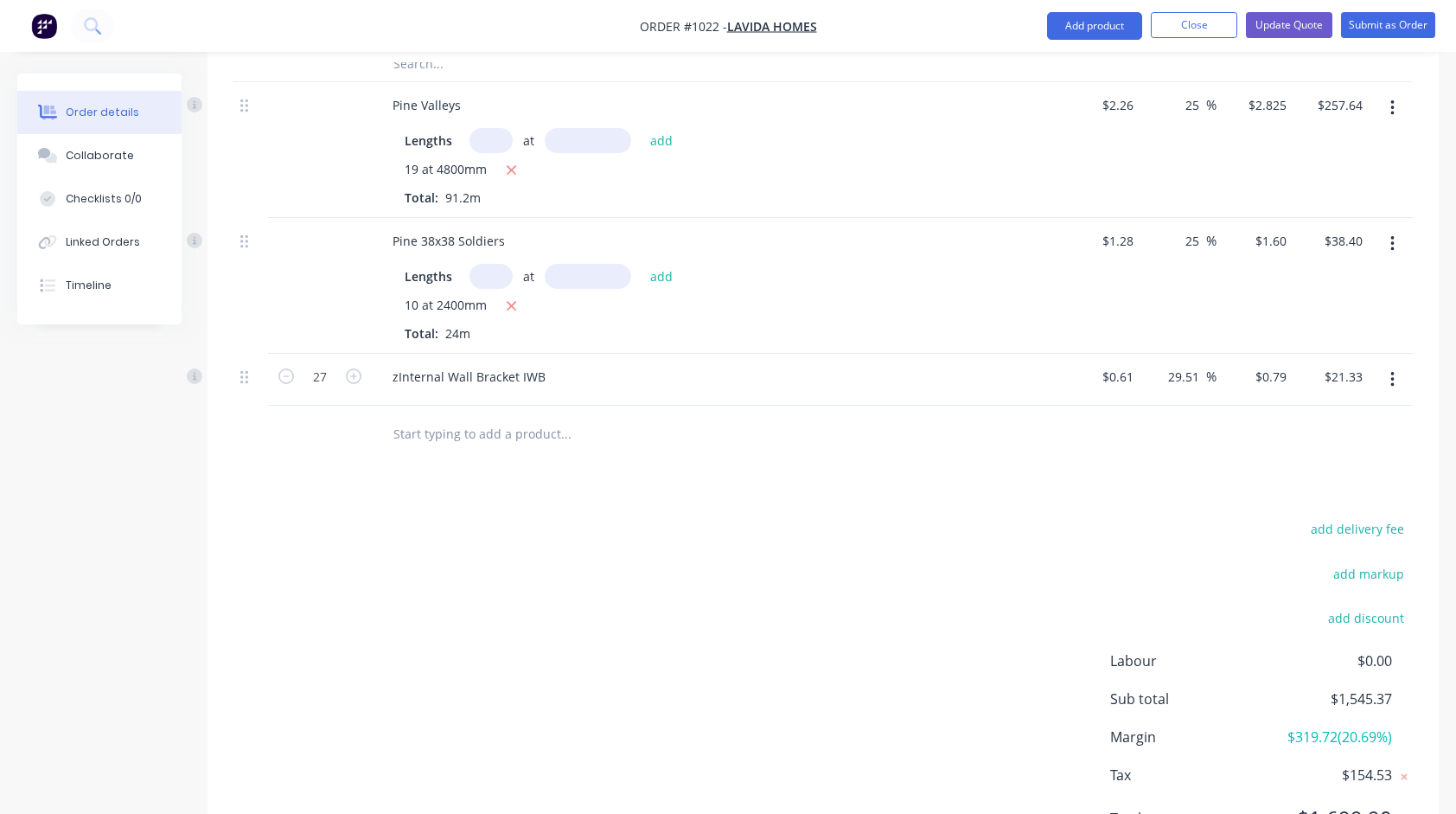
scroll to position [1125, 0]
click at [1188, 361] on input "29.51" at bounding box center [1187, 373] width 39 height 25
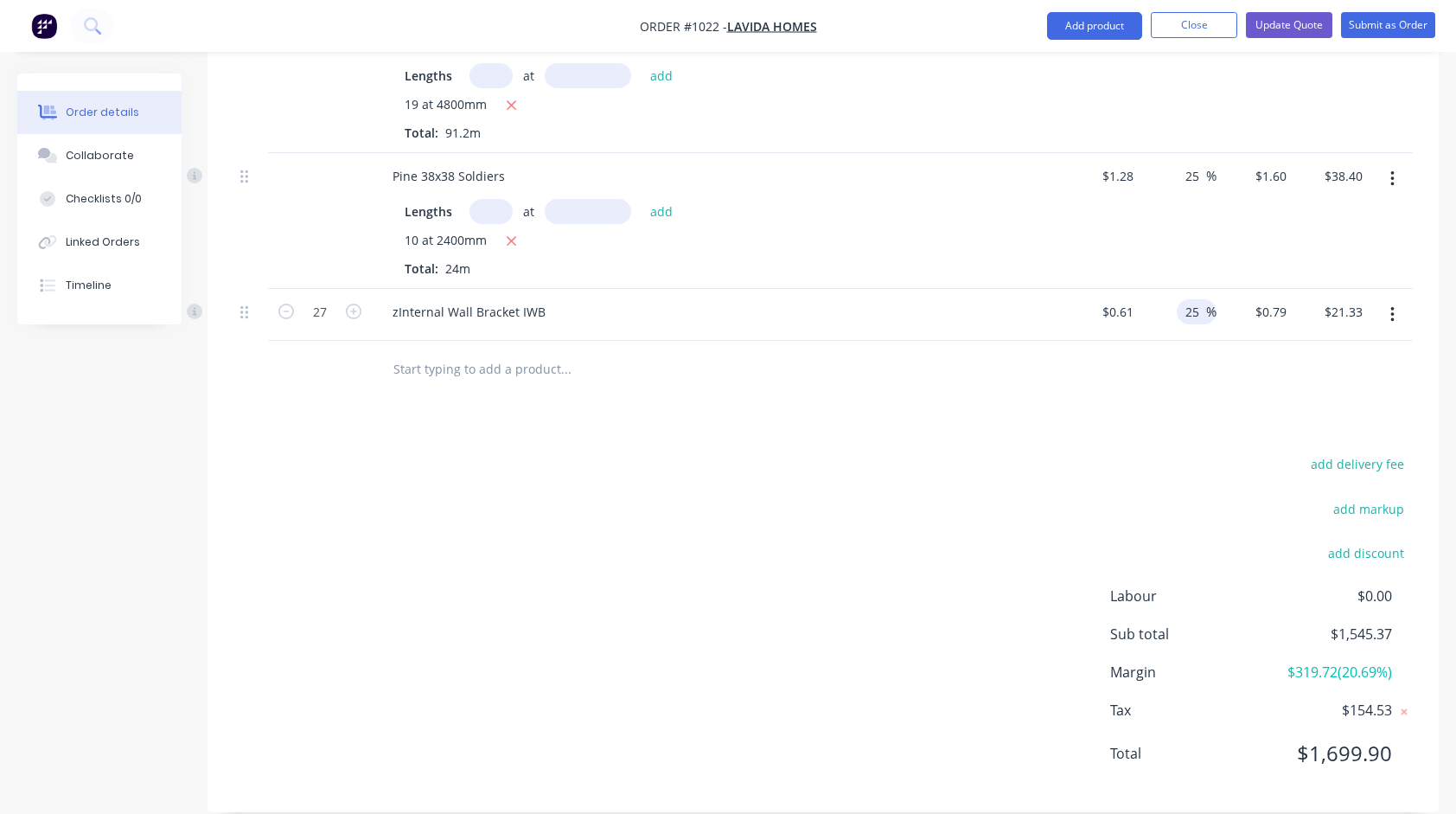
scroll to position [1186, 0]
type input "25"
type input "$0.7625"
type input "$20.59"
click at [1017, 405] on div "Products Show / Hide columns Add product Qty Cost Markup Price Total Pine 90x35…" at bounding box center [823, 55] width 1232 height 1514
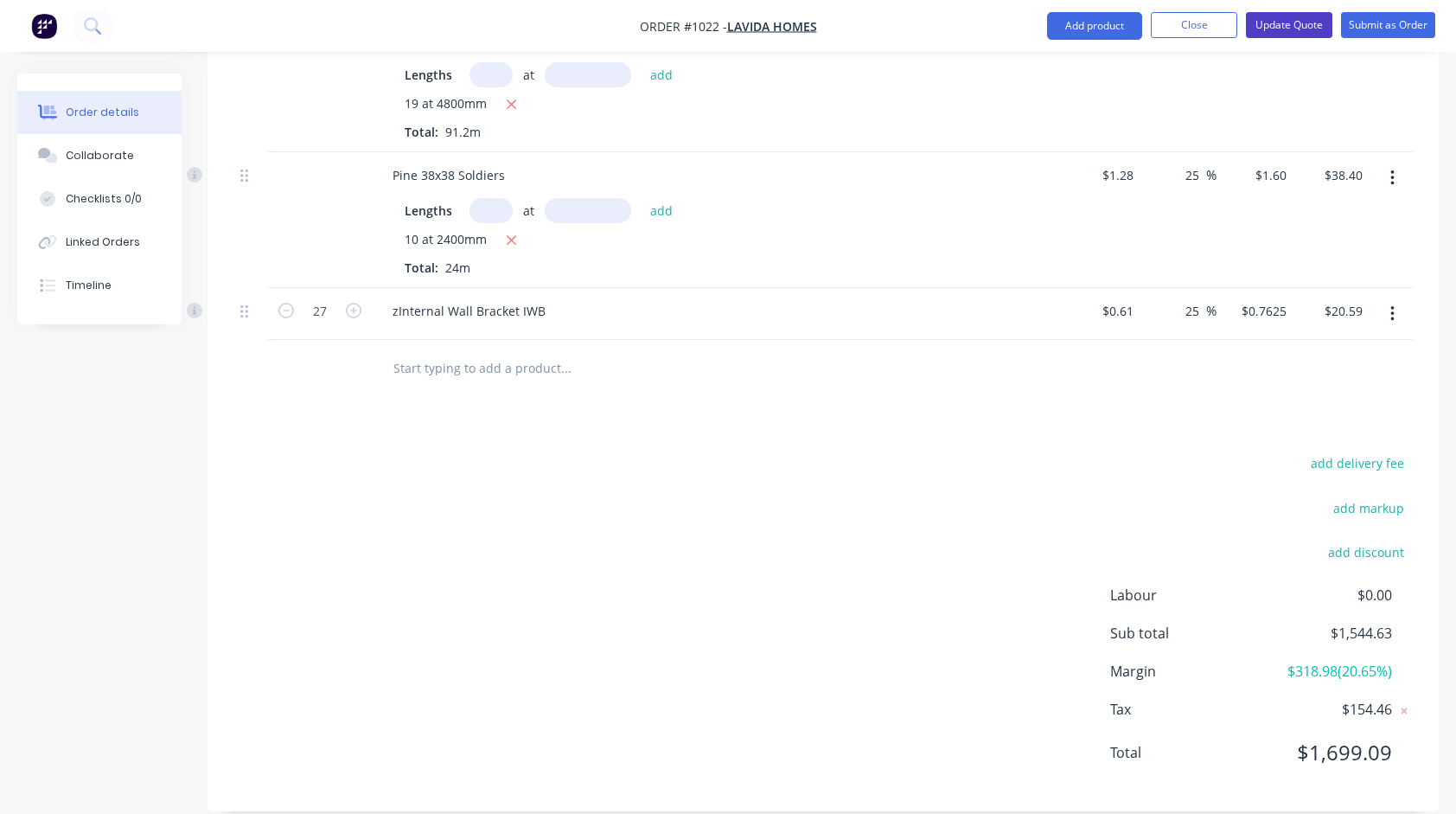
click at [1301, 27] on button "Update Quote" at bounding box center [1289, 24] width 86 height 26
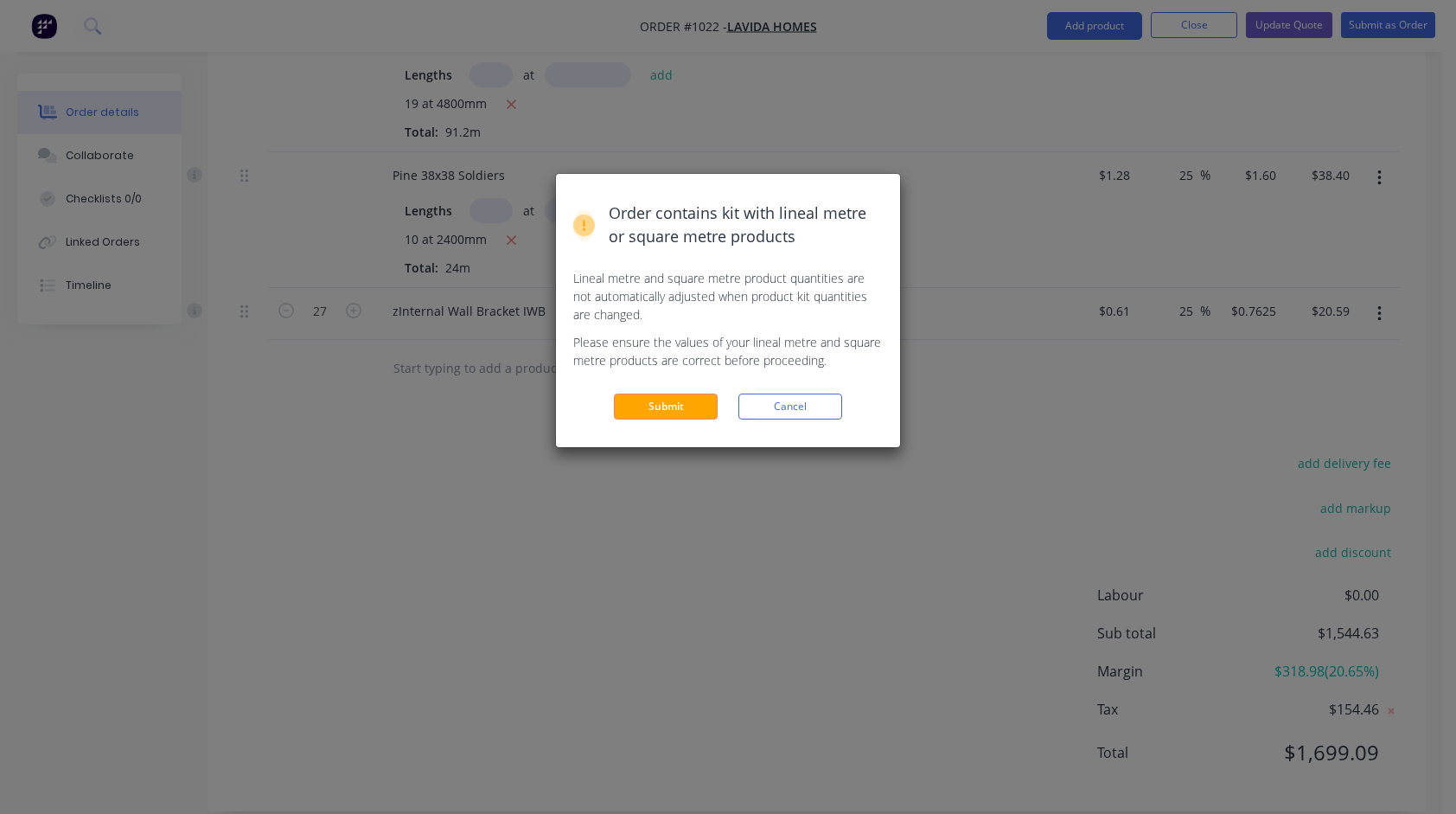
click at [681, 414] on button "Submit" at bounding box center [666, 406] width 104 height 26
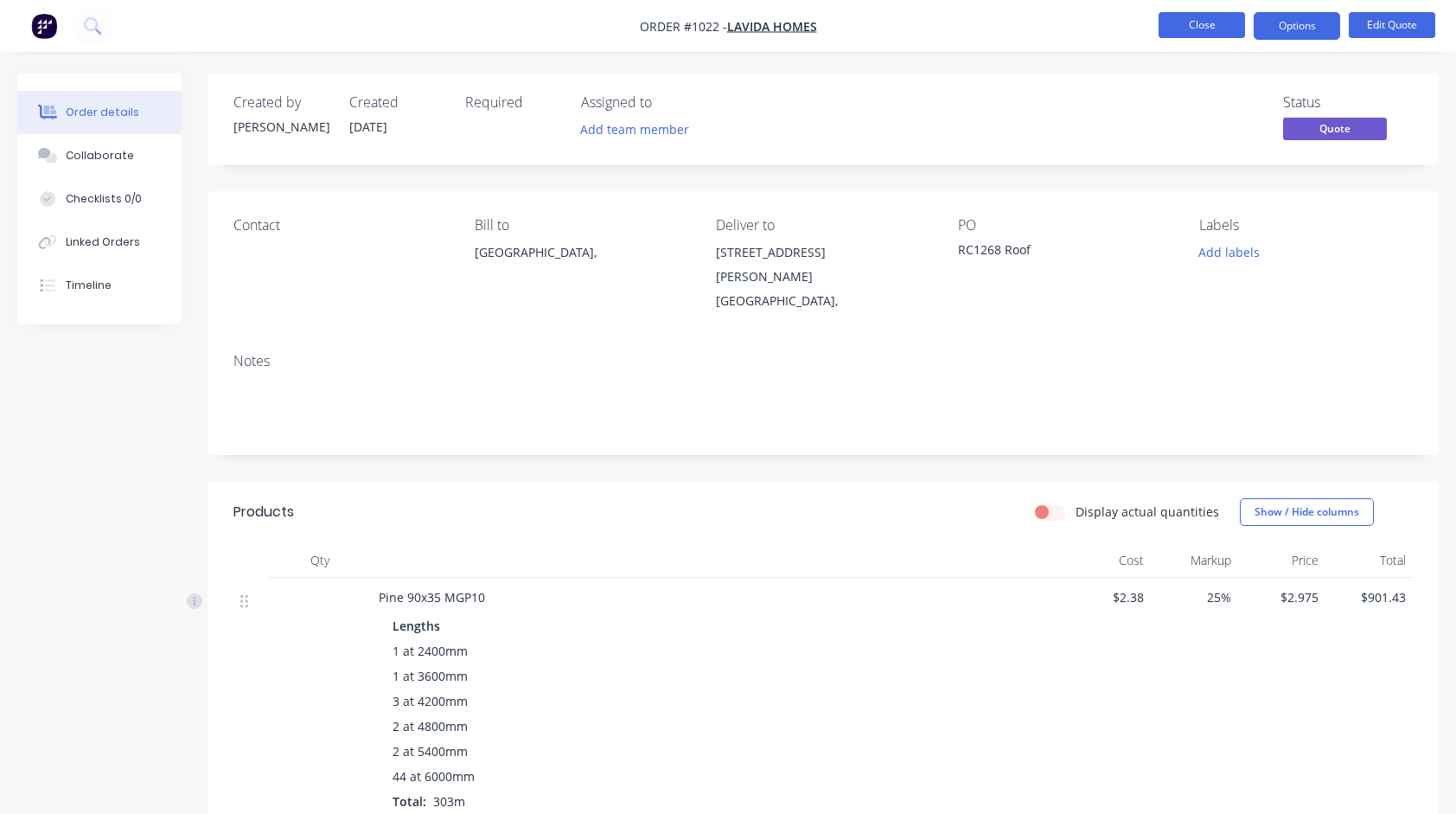
click at [1209, 32] on button "Close" at bounding box center [1202, 24] width 86 height 26
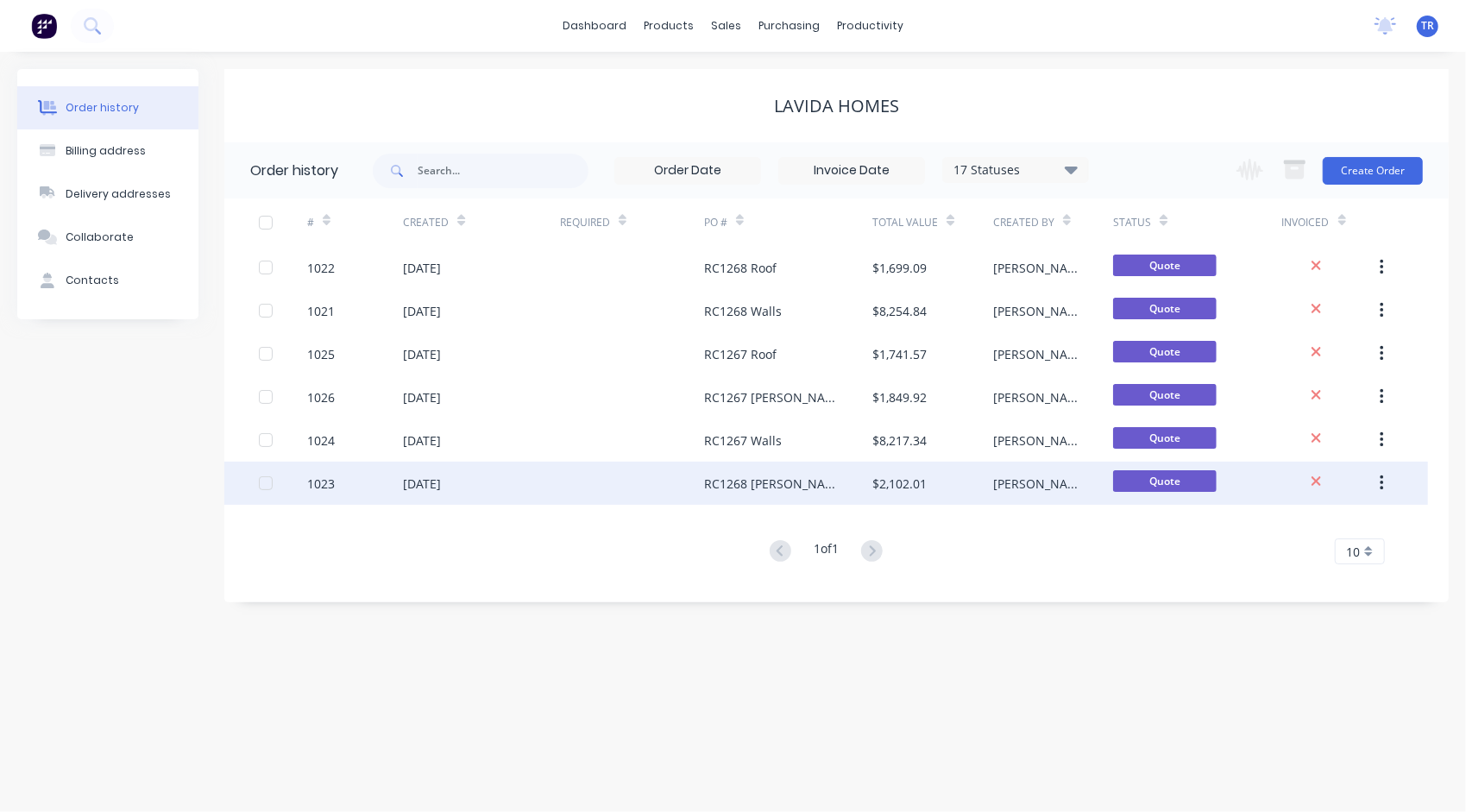
click at [802, 488] on div "RC1268 [PERSON_NAME]/Ext Cladding" at bounding box center [770, 483] width 133 height 18
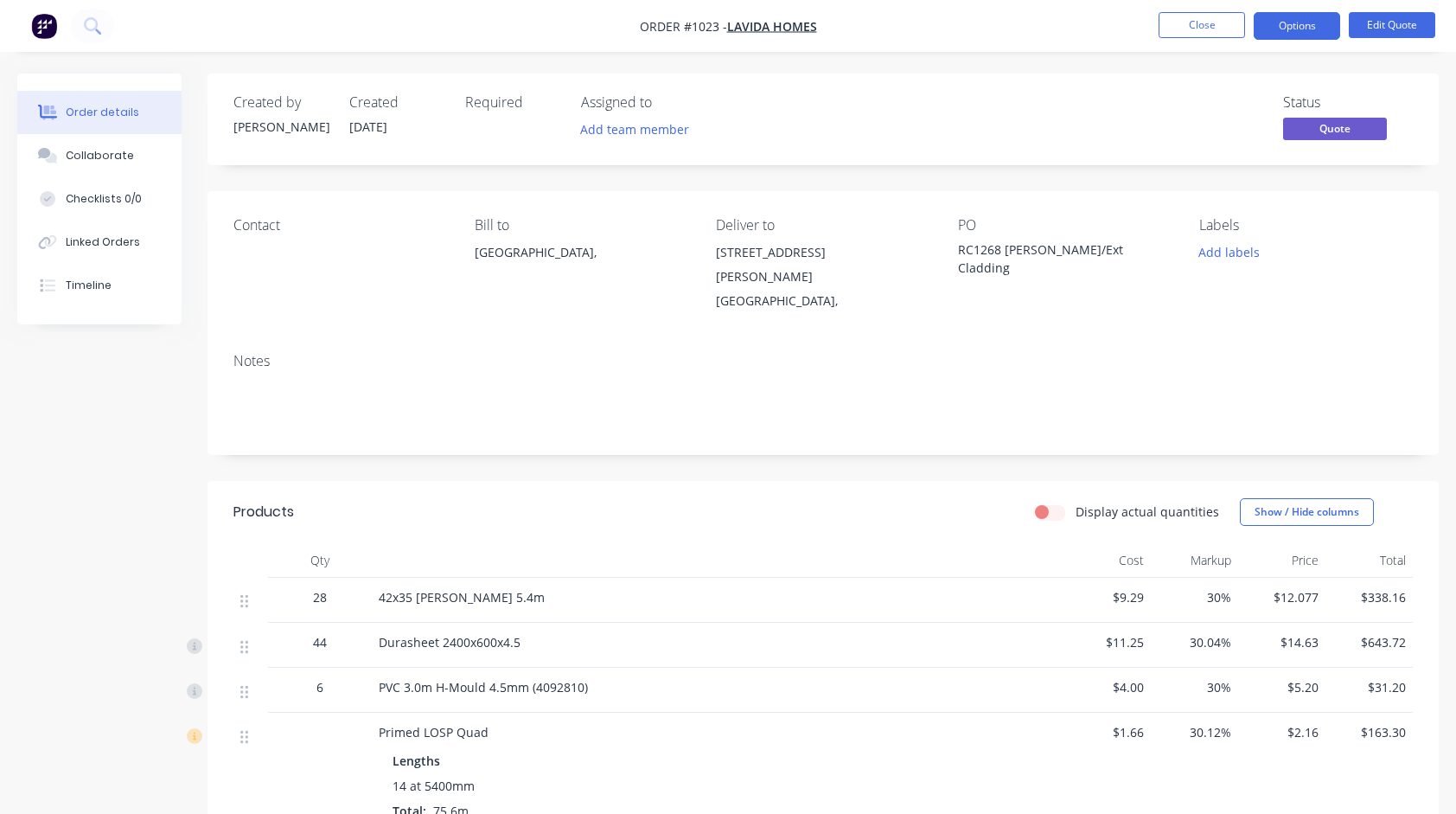
click at [1220, 588] on span "30%" at bounding box center [1195, 597] width 74 height 18
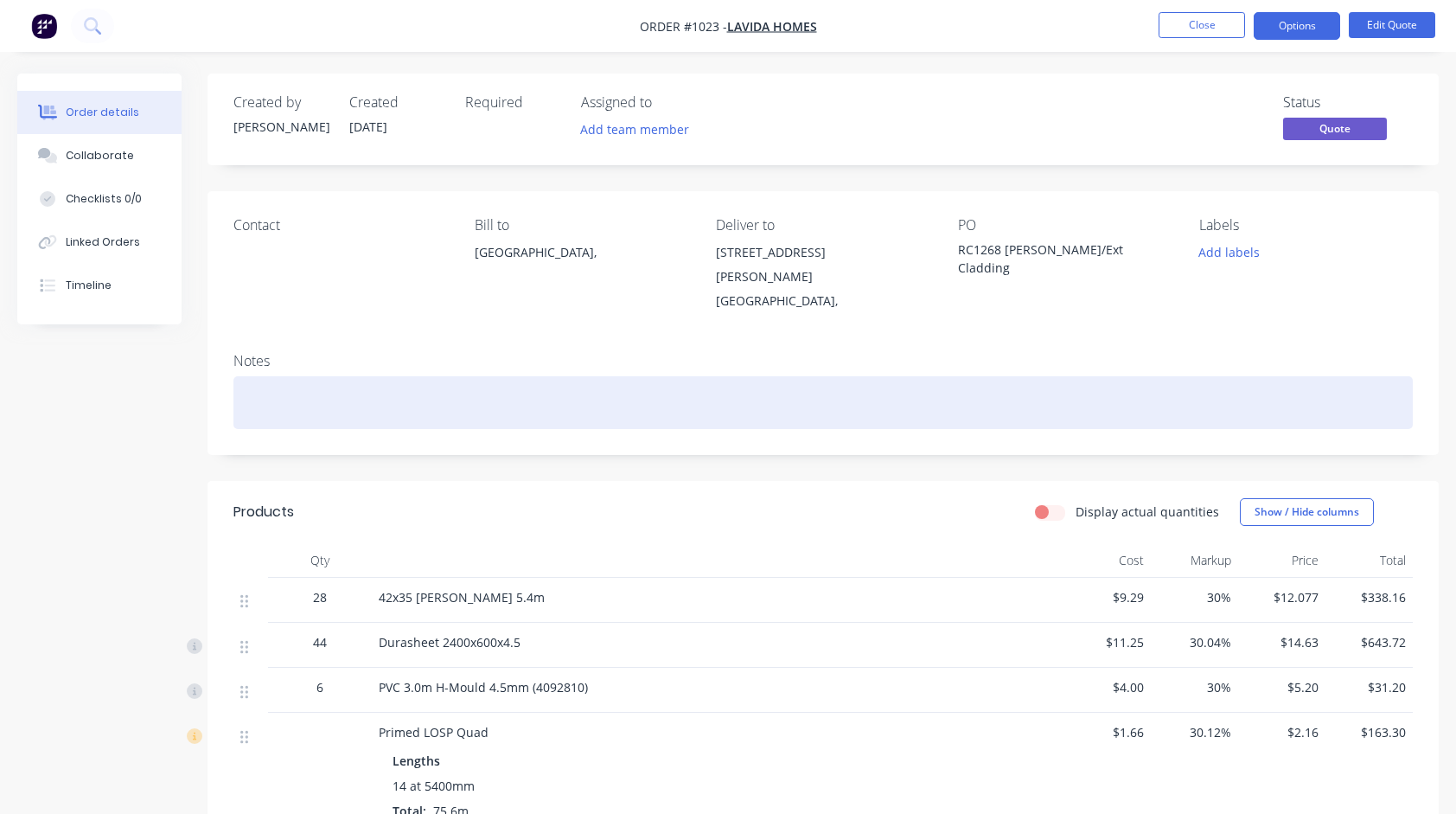
drag, startPoint x: 1220, startPoint y: 579, endPoint x: 1153, endPoint y: 372, distance: 217.6
click at [1153, 376] on div at bounding box center [823, 402] width 1180 height 53
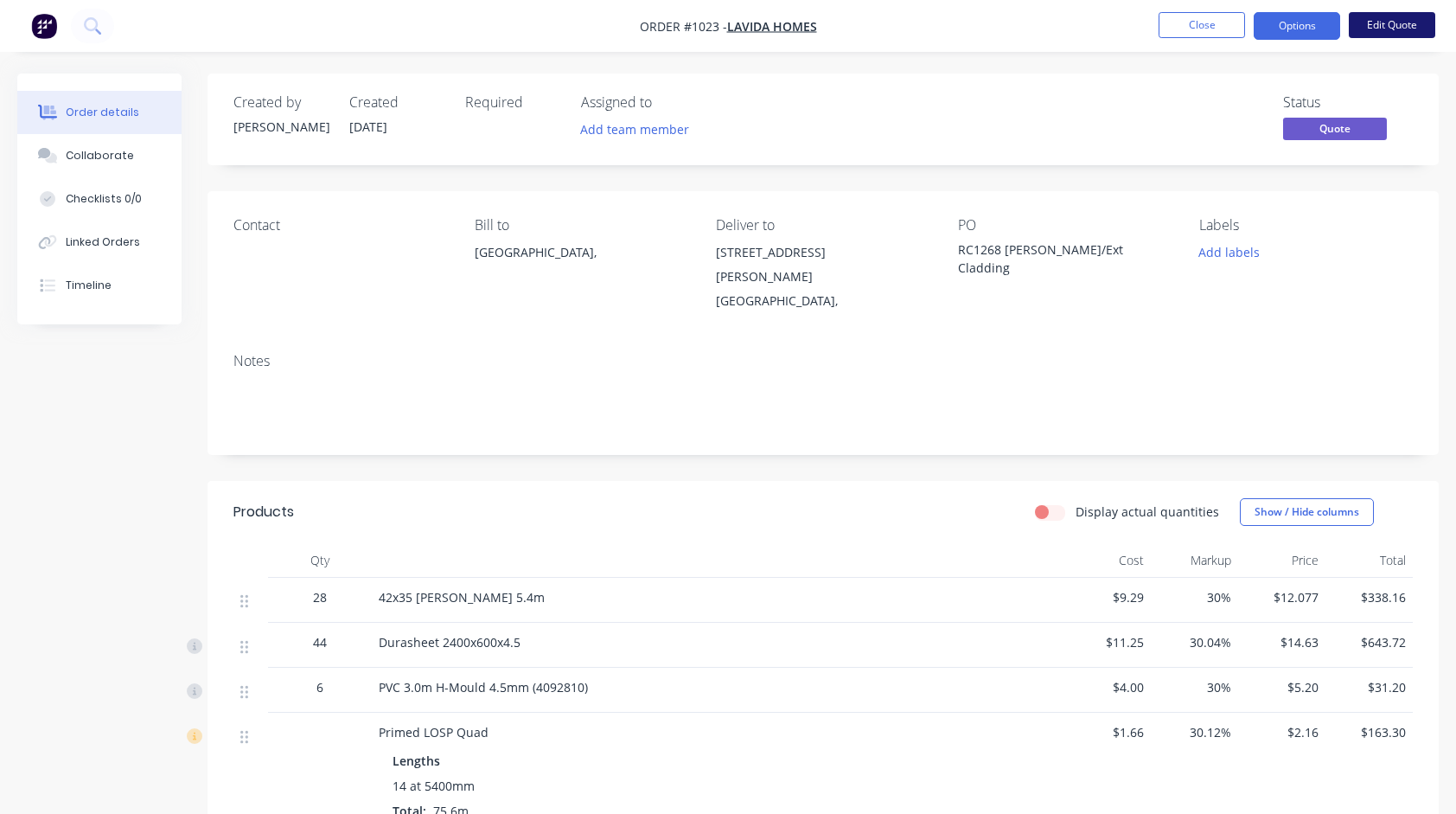
click at [1381, 21] on button "Edit Quote" at bounding box center [1392, 24] width 86 height 26
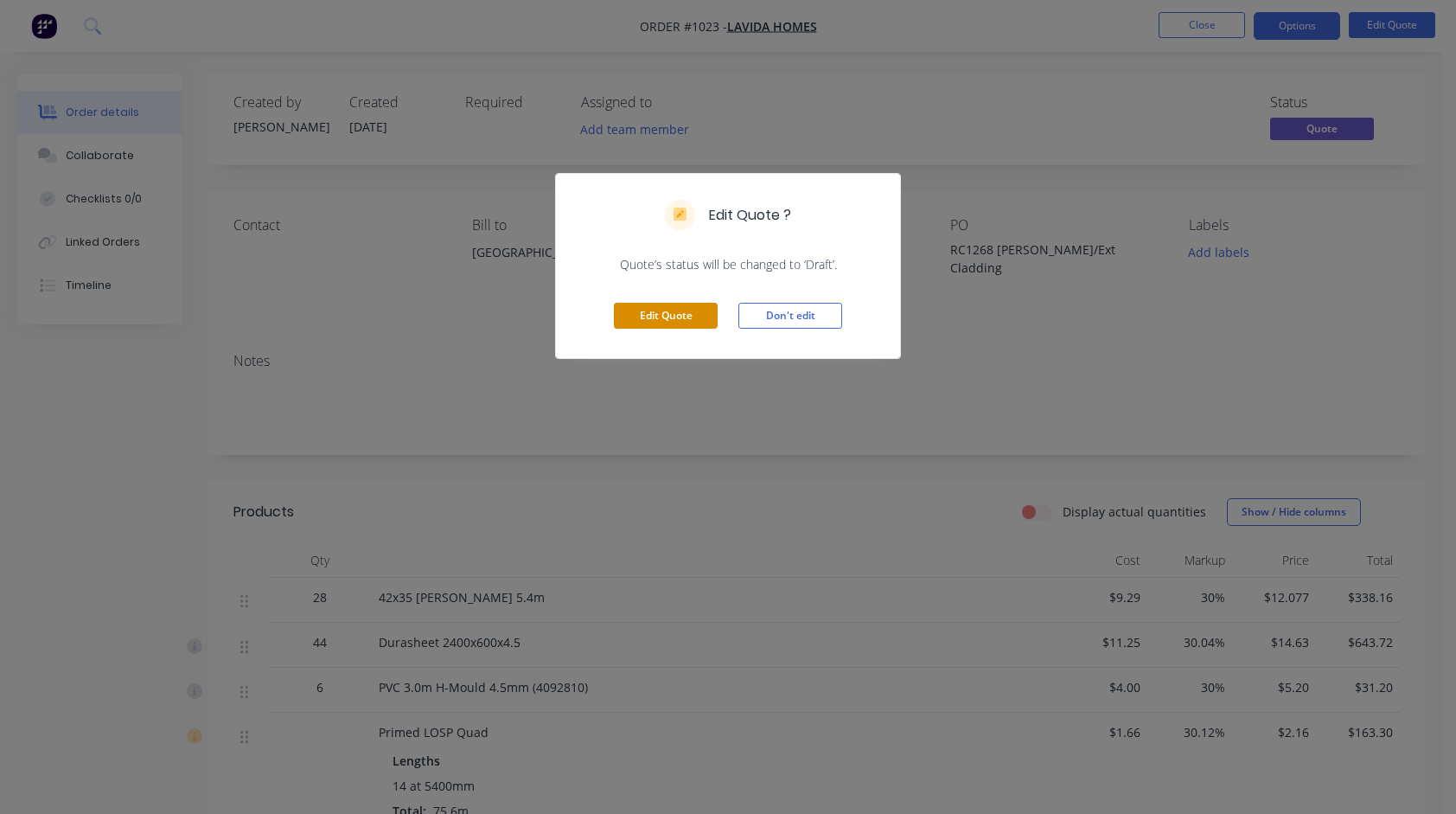
click at [672, 311] on button "Edit Quote" at bounding box center [666, 315] width 104 height 26
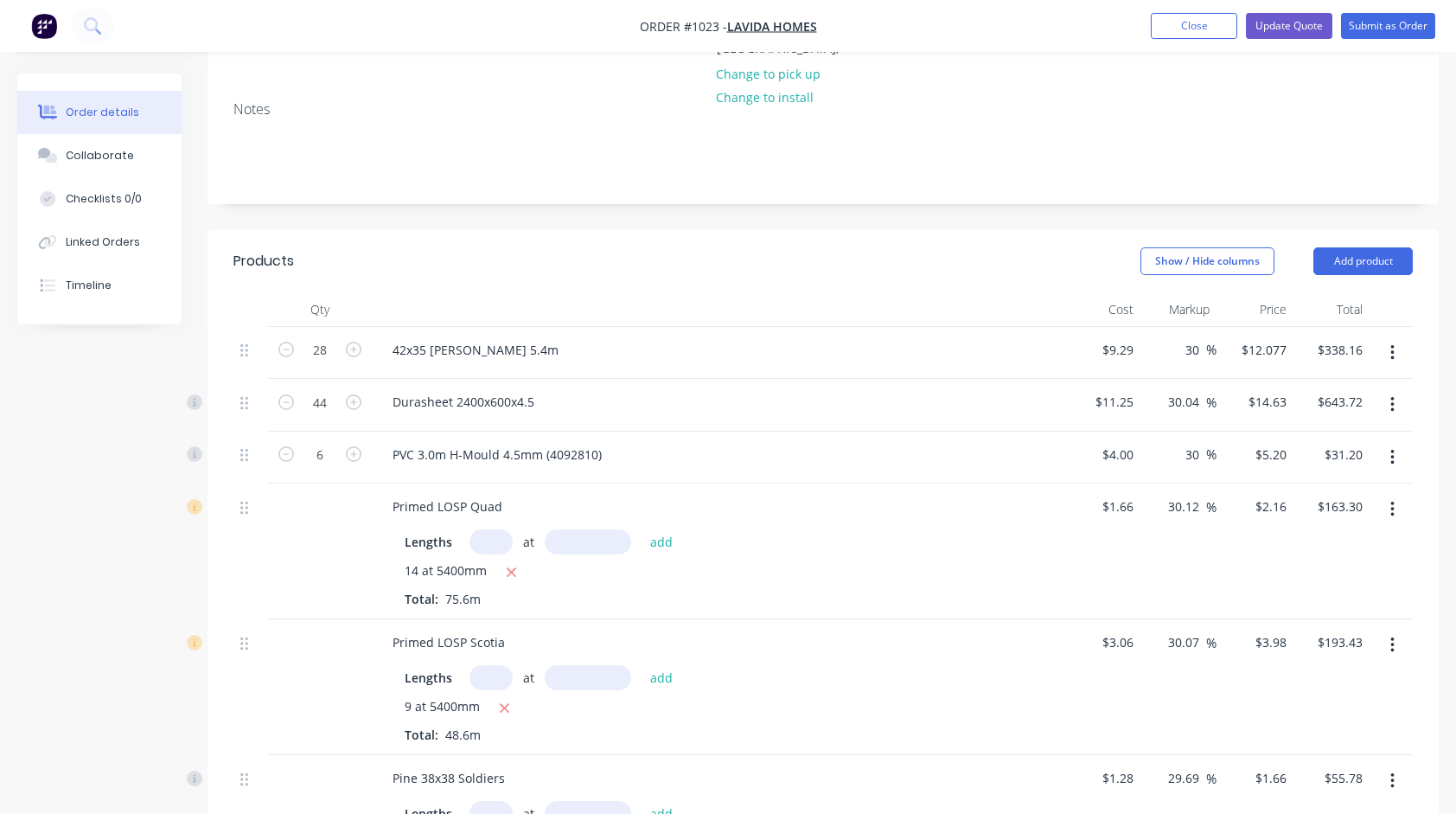
scroll to position [259, 0]
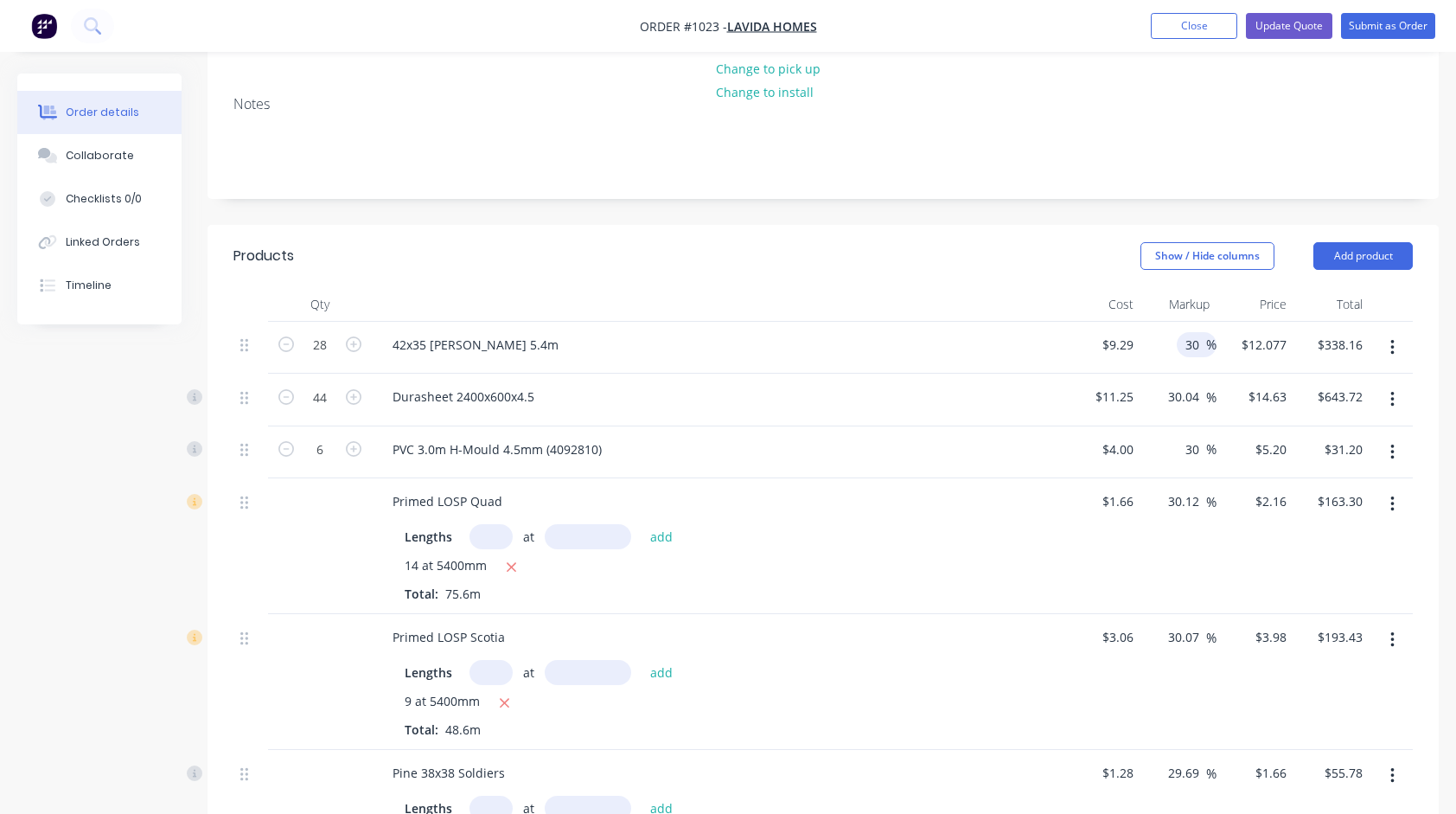
click at [1196, 332] on input "30" at bounding box center [1195, 345] width 22 height 25
type input "25"
type input "$11.6125"
type input "$325.15"
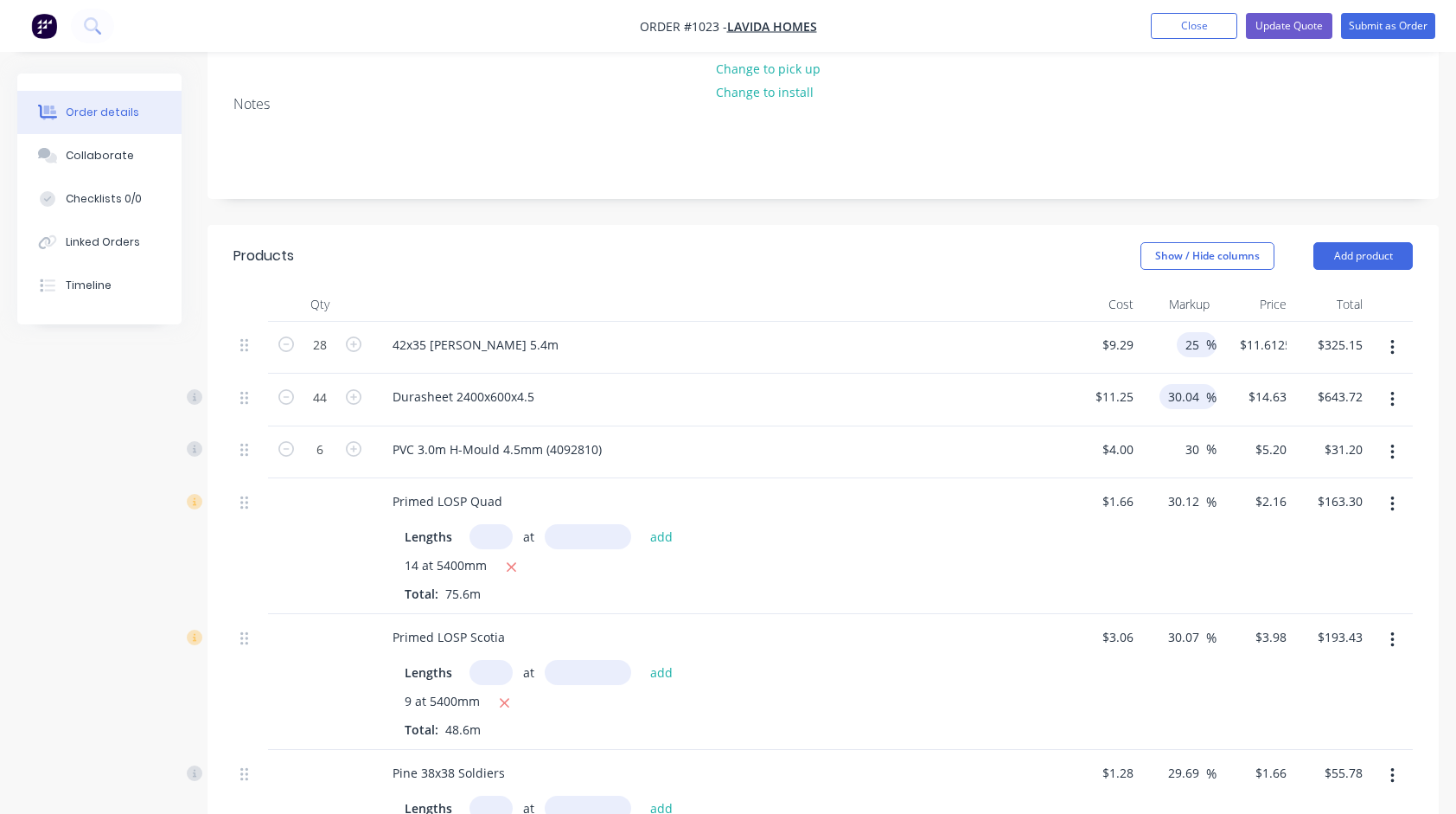
click at [1191, 384] on input "30.04" at bounding box center [1187, 397] width 39 height 25
type input "25"
type input "$14.0625"
type input "$618.75"
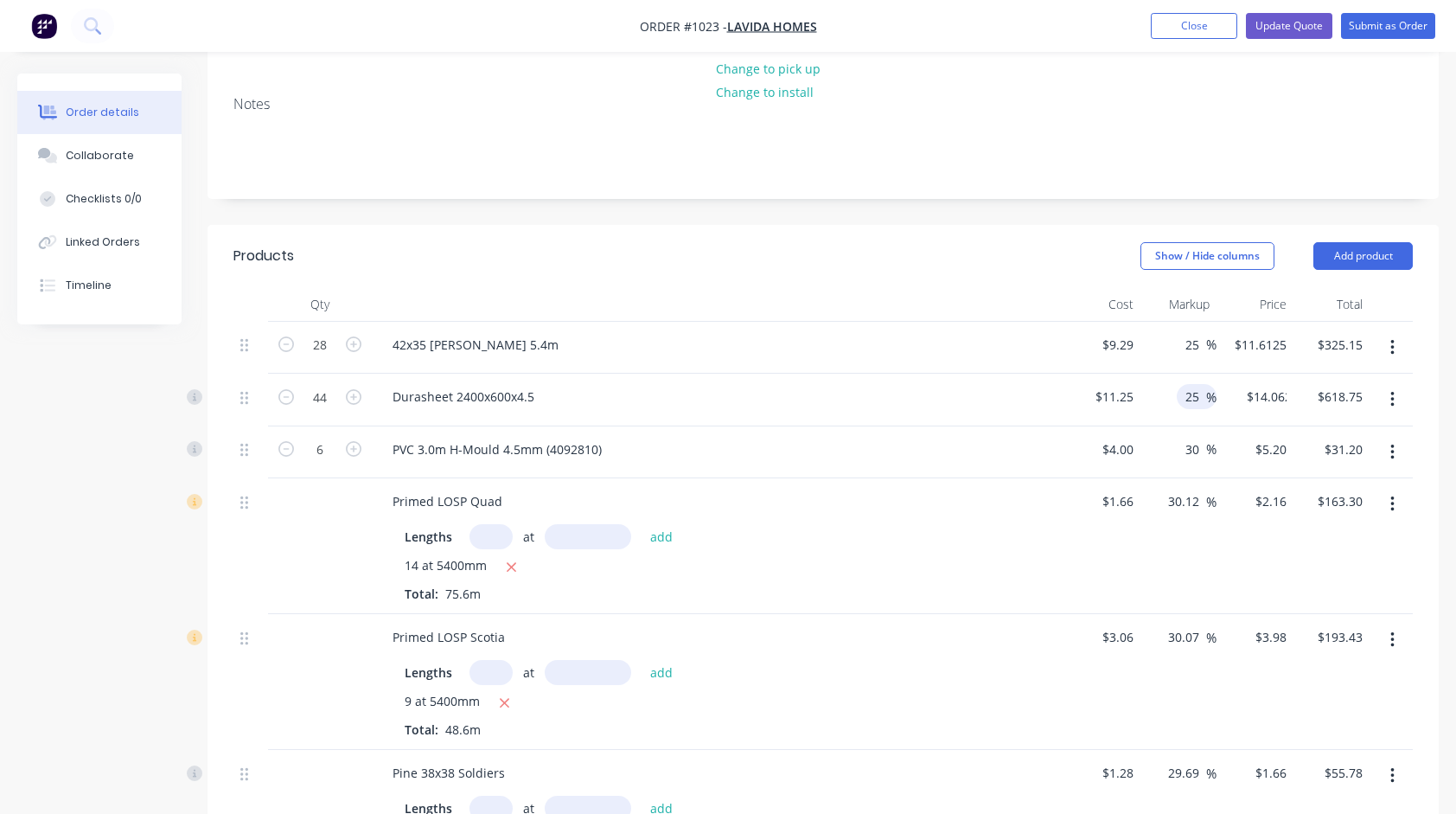
click at [925, 399] on div "Durasheet 2400x600x4.5" at bounding box center [717, 399] width 692 height 53
click at [1197, 437] on input "30" at bounding box center [1195, 450] width 22 height 25
type input "25"
type input "$5.00"
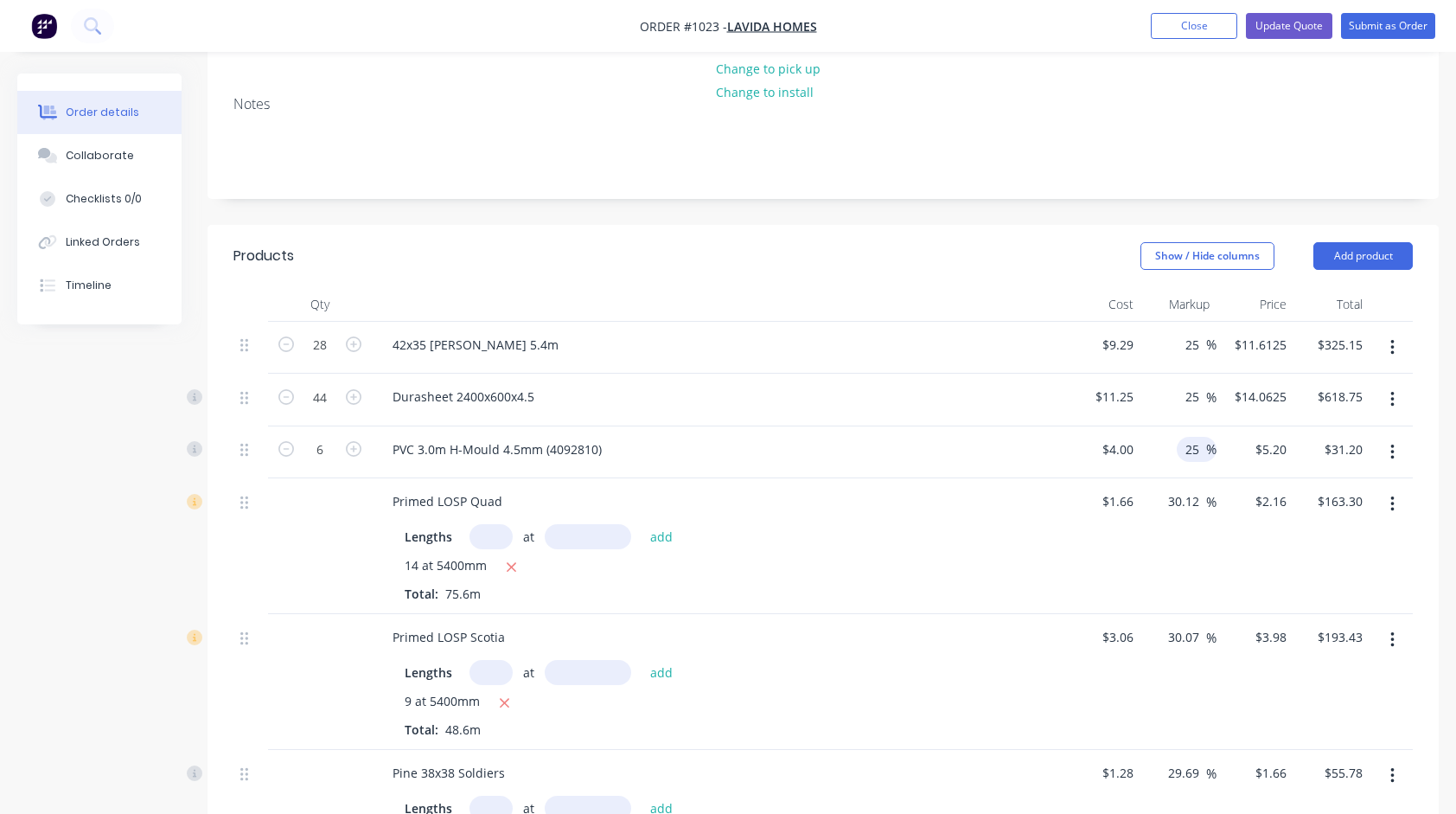
type input "$30.00"
click at [1022, 448] on div "PVC 3.0m H-Mould 4.5mm (4092810)" at bounding box center [717, 452] width 692 height 53
click at [1192, 488] on input "30.12" at bounding box center [1187, 501] width 39 height 25
type input "25"
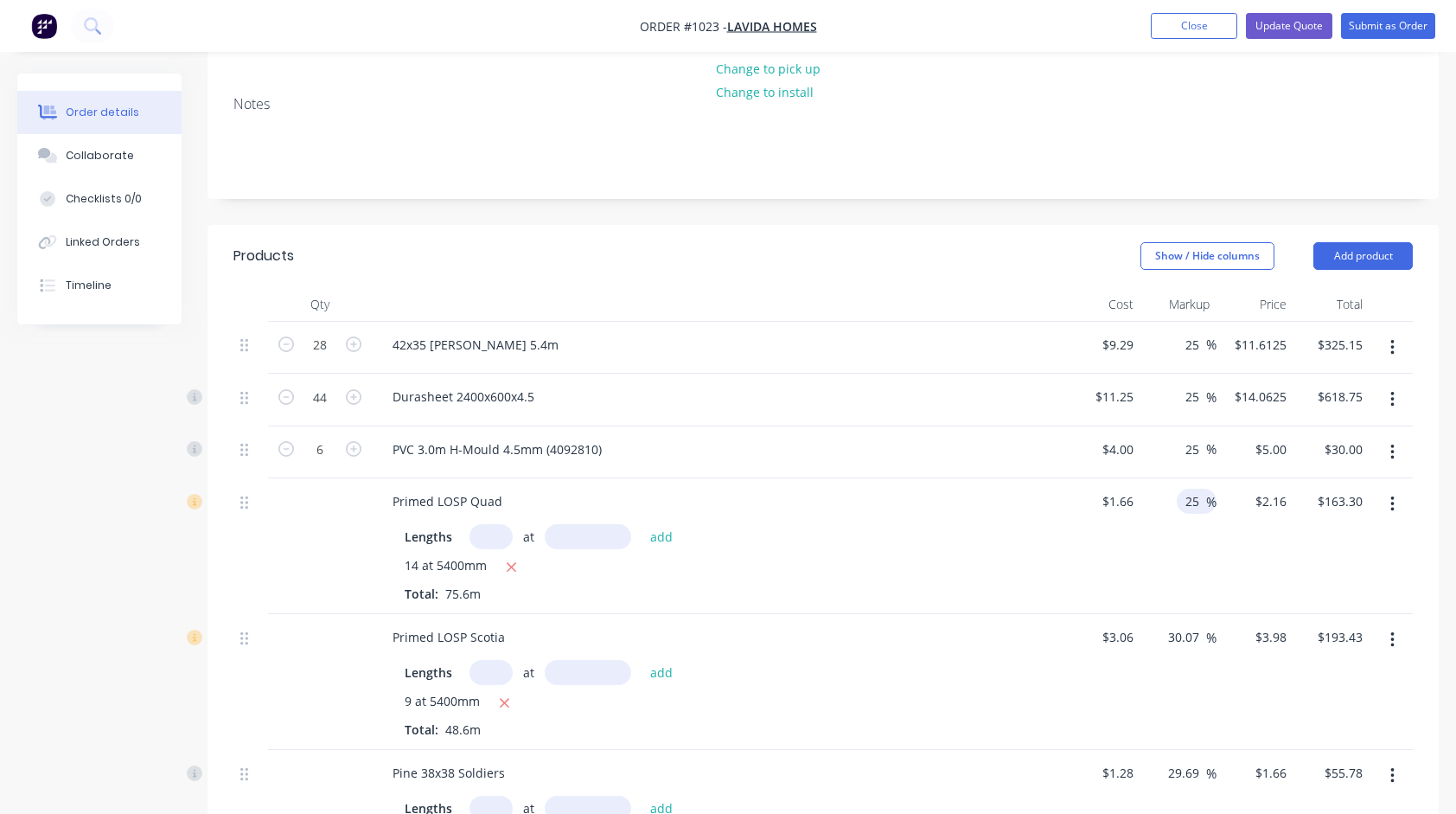
type input "$2.075"
type input "$156.87"
click at [1178, 530] on div "25 25 %" at bounding box center [1180, 546] width 77 height 136
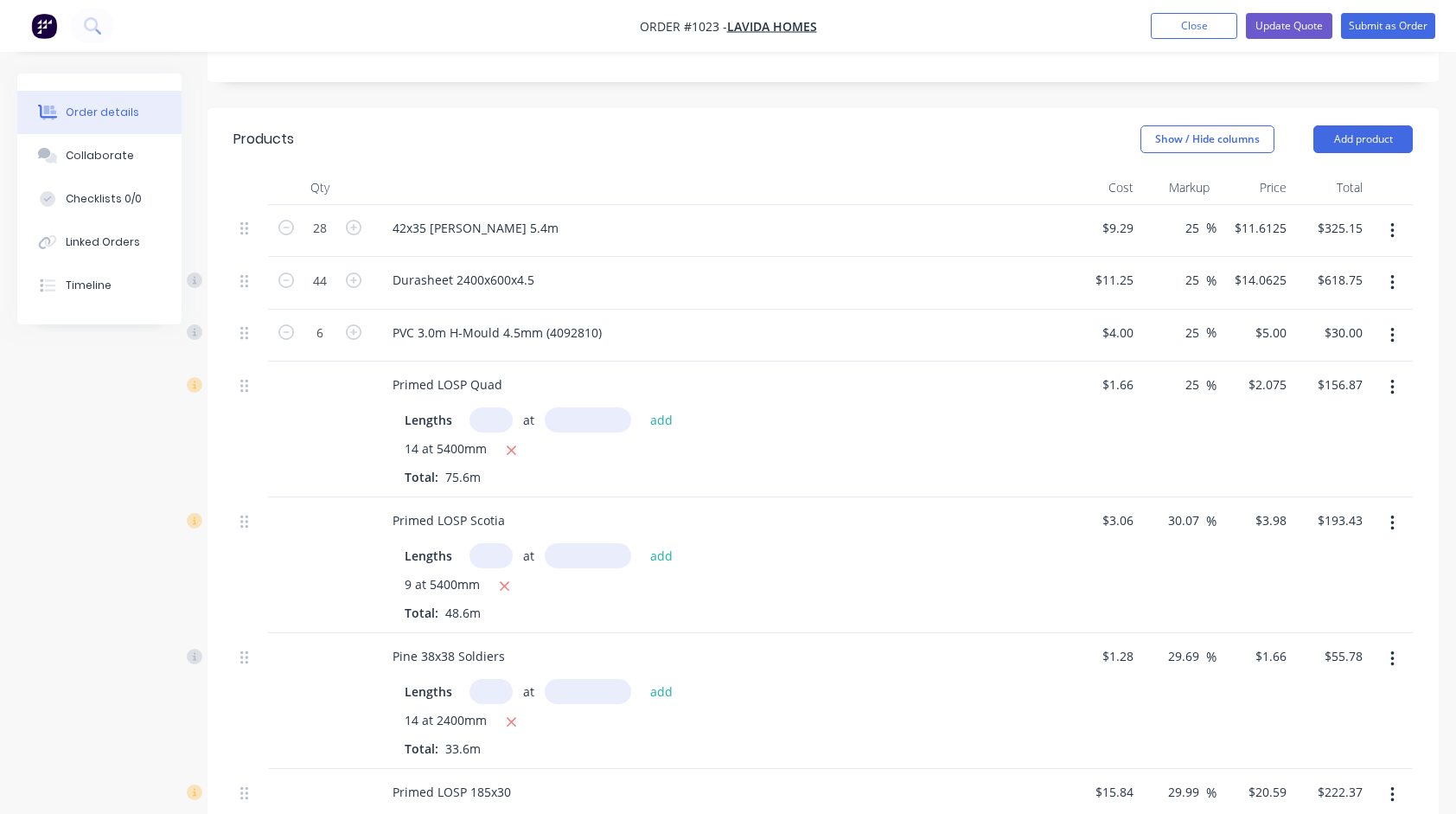
scroll to position [433, 0]
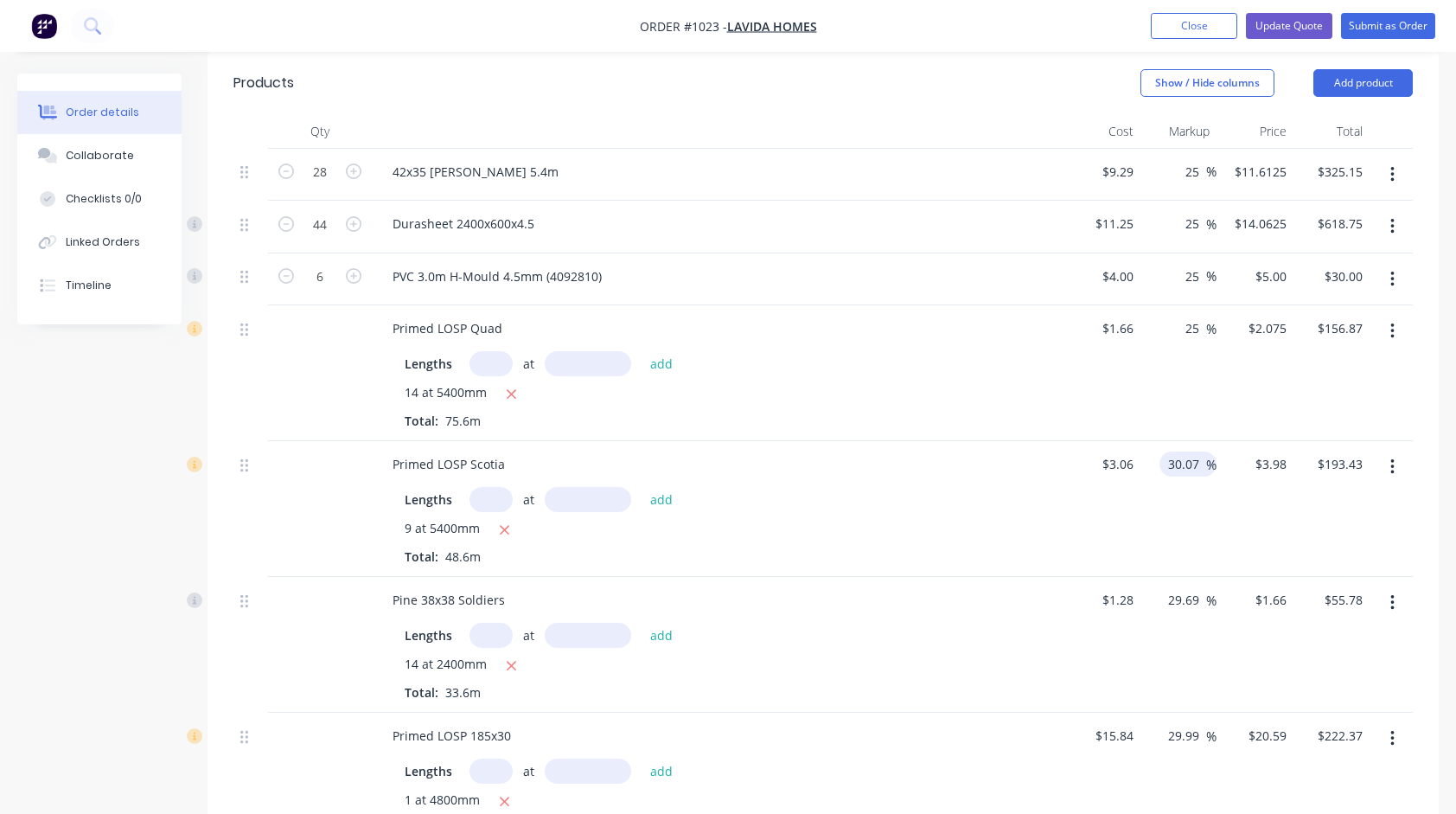
click at [1194, 451] on input "30.07" at bounding box center [1187, 464] width 39 height 25
type input "25"
type input "$3.825"
type input "$185.90"
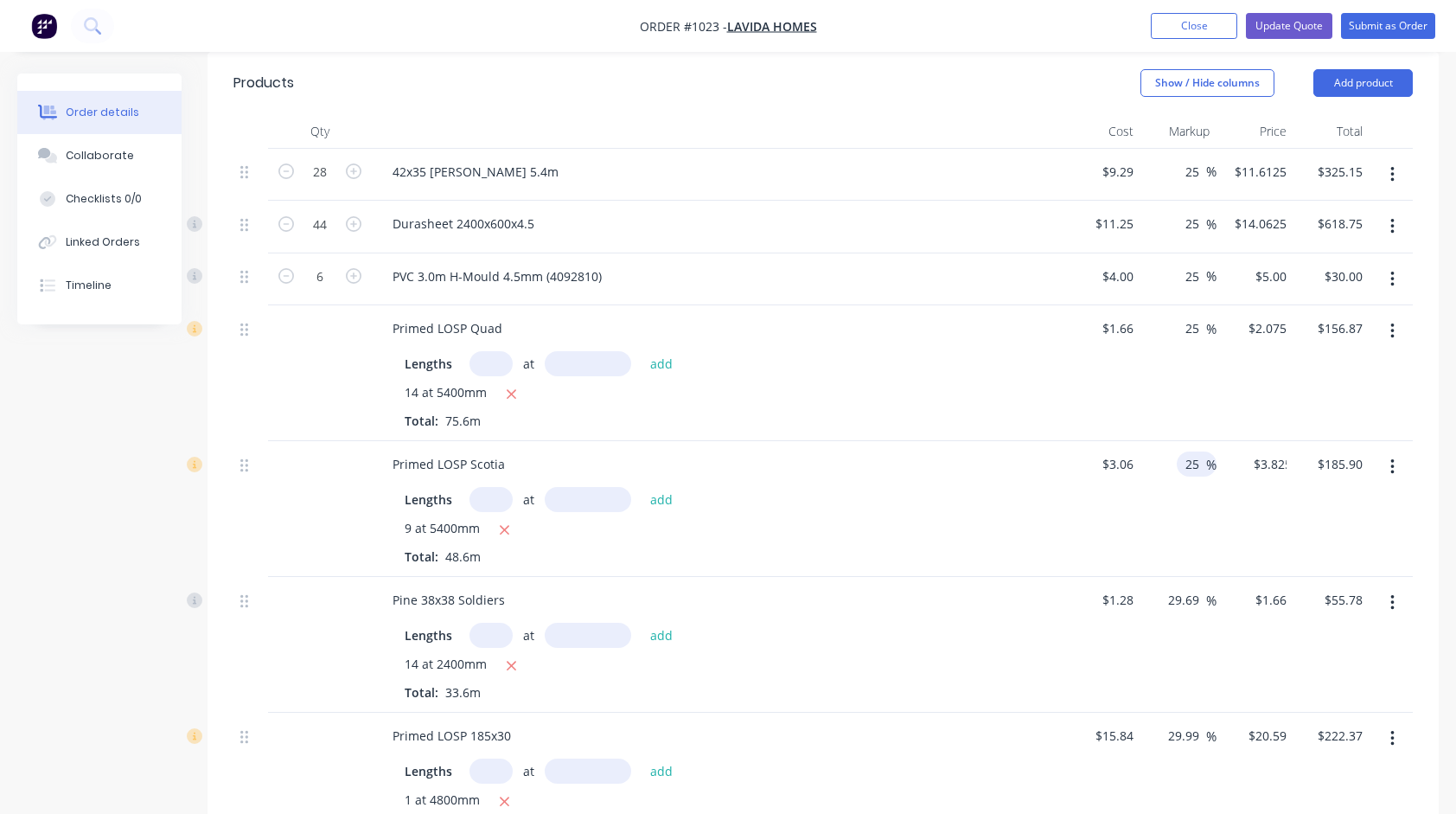
click at [1209, 486] on div "25 25 %" at bounding box center [1180, 508] width 77 height 136
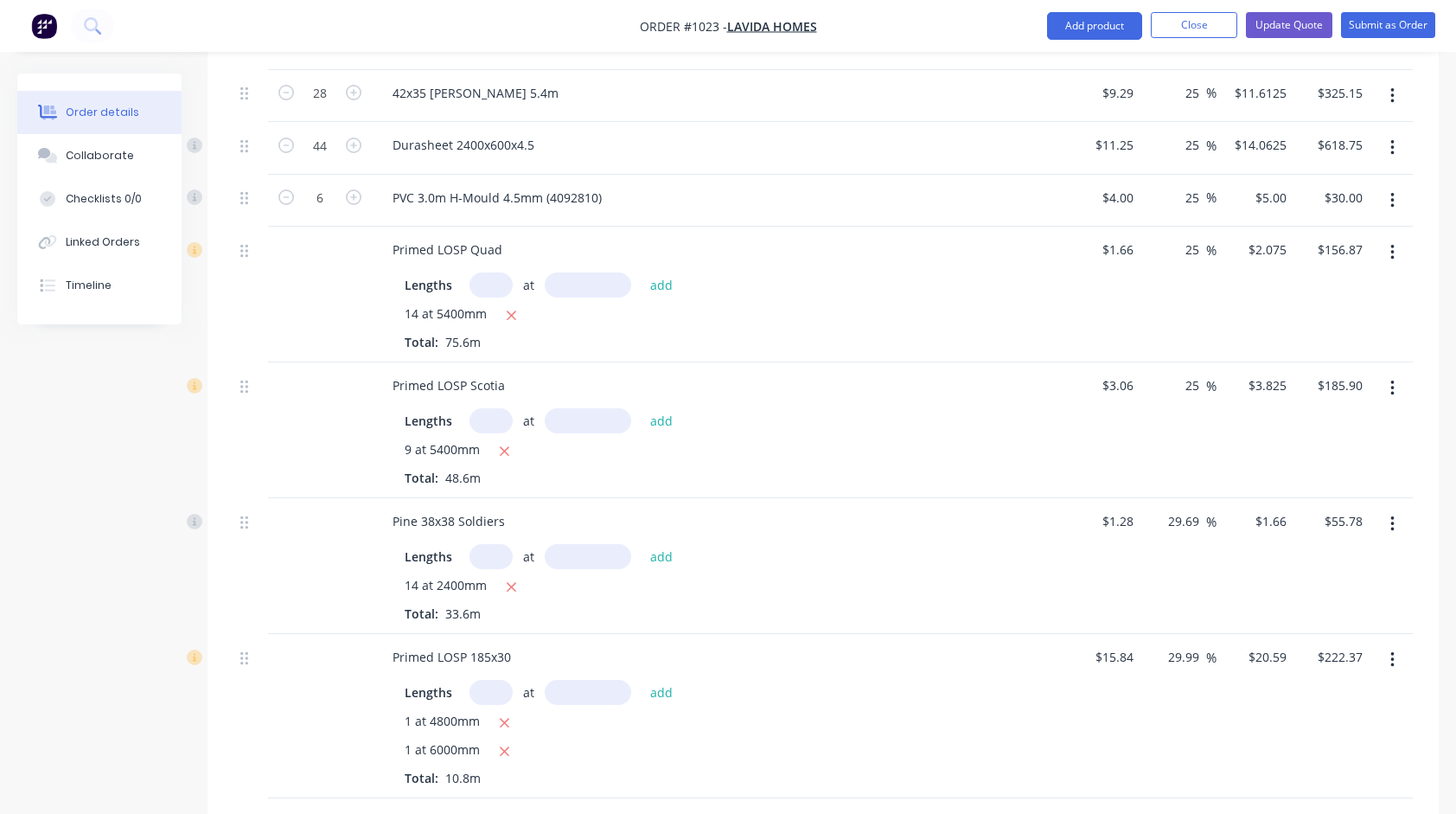
scroll to position [519, 0]
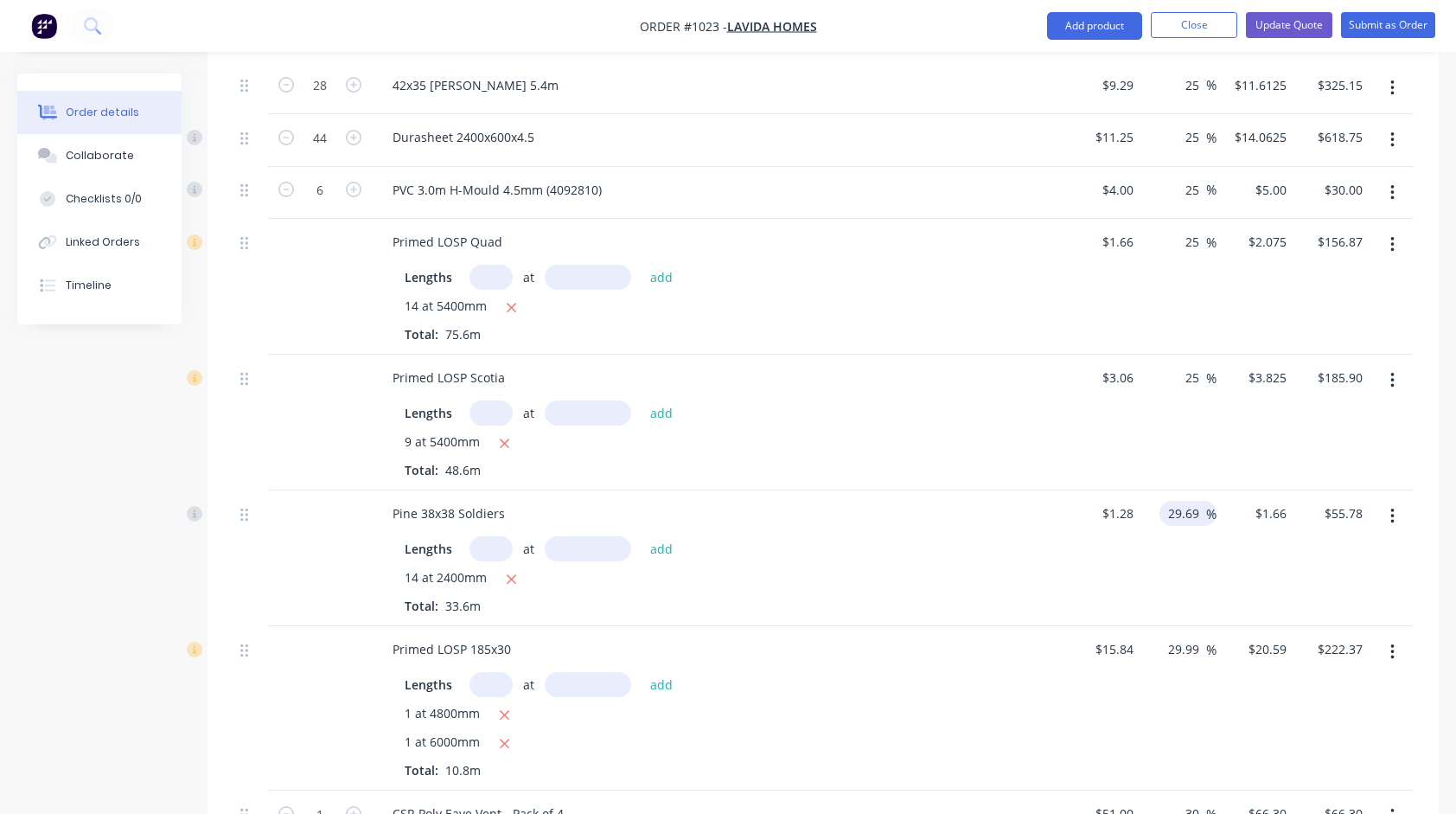
click at [1194, 501] on input "29.69" at bounding box center [1187, 513] width 39 height 25
type input "25"
type input "$1.60"
type input "$53.76"
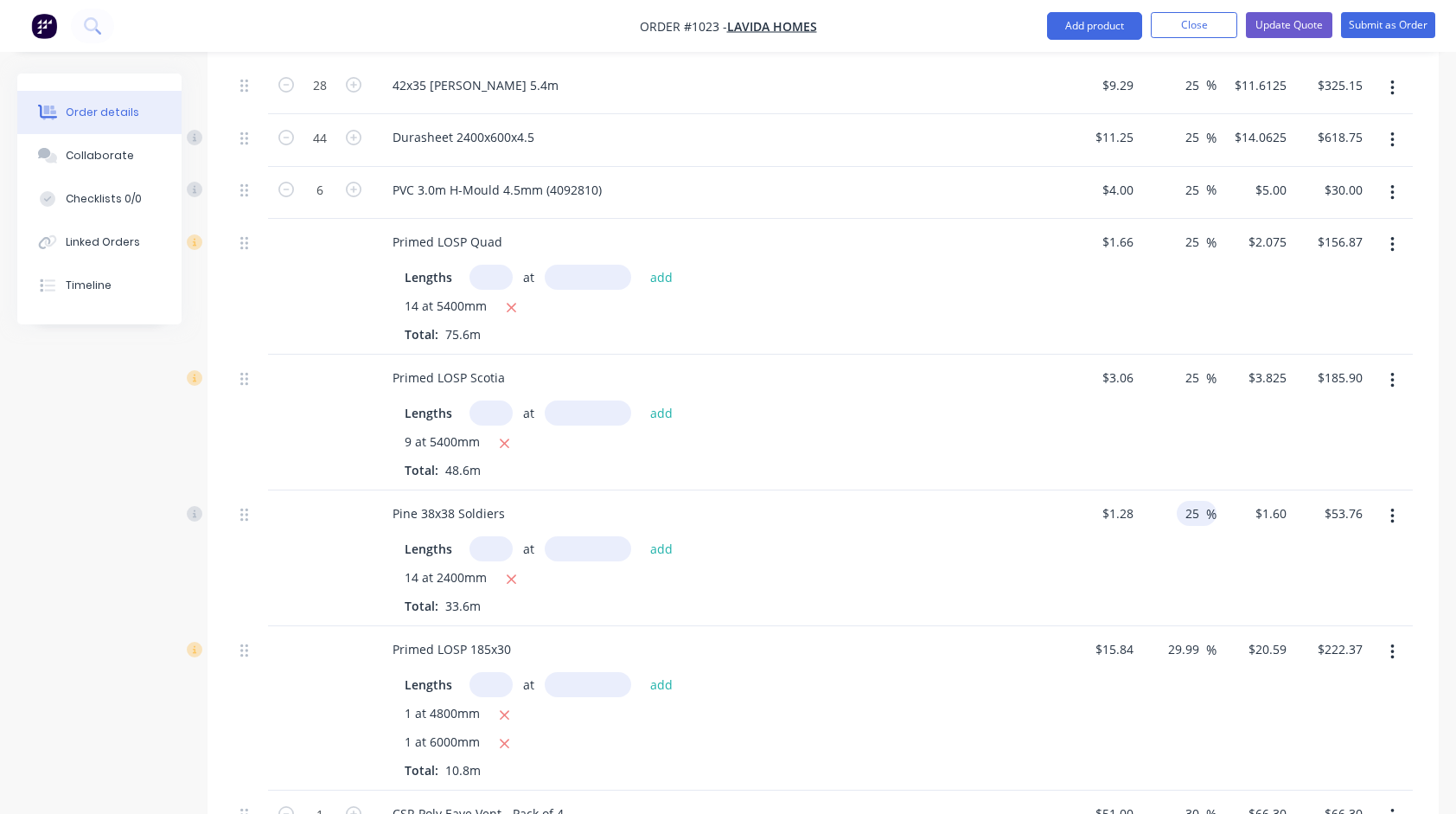
click at [1144, 541] on div "25 25 %" at bounding box center [1180, 557] width 77 height 136
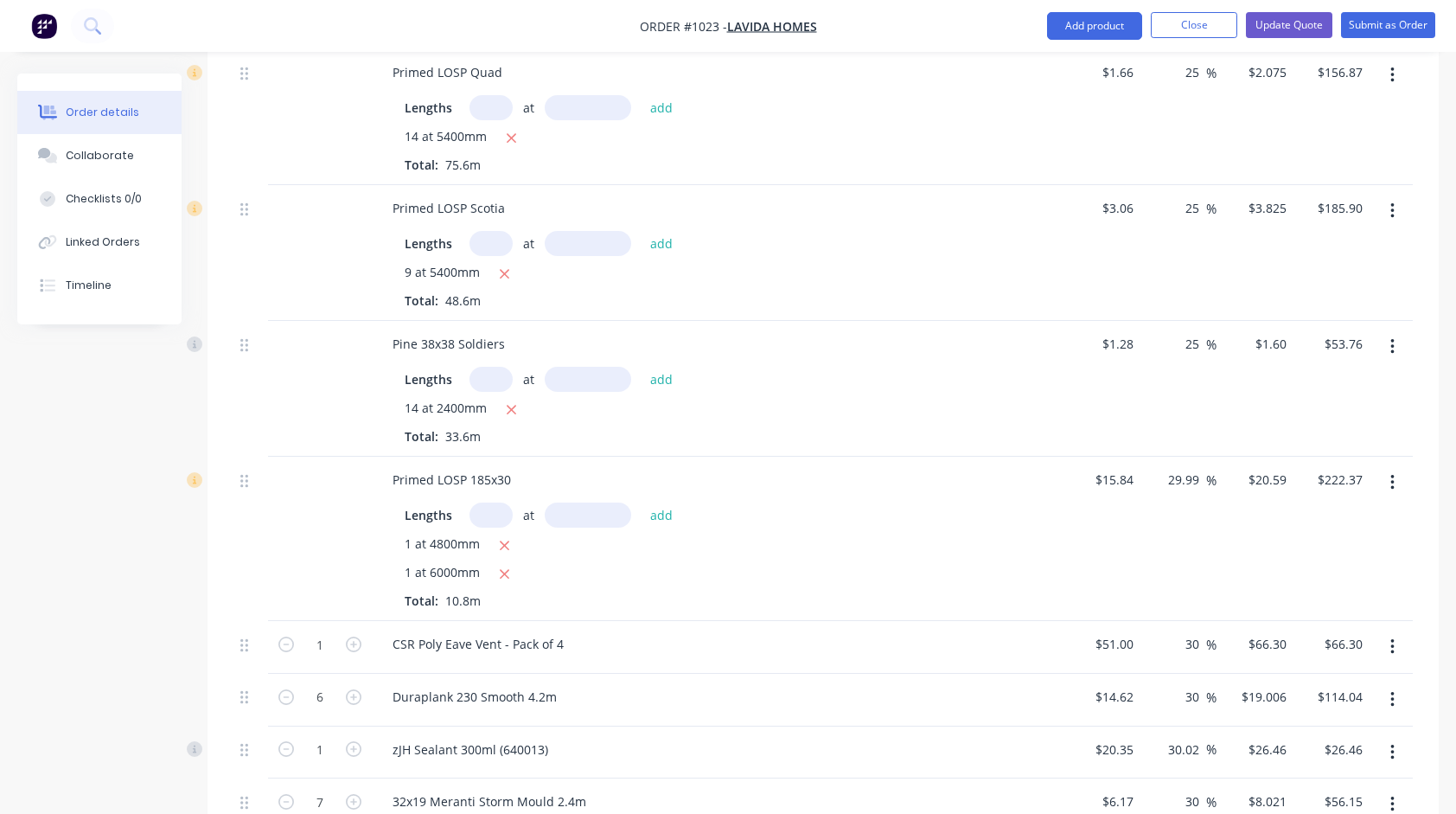
scroll to position [692, 0]
click at [1188, 463] on input "29.99" at bounding box center [1187, 476] width 39 height 25
type input "25"
type input "$19.80"
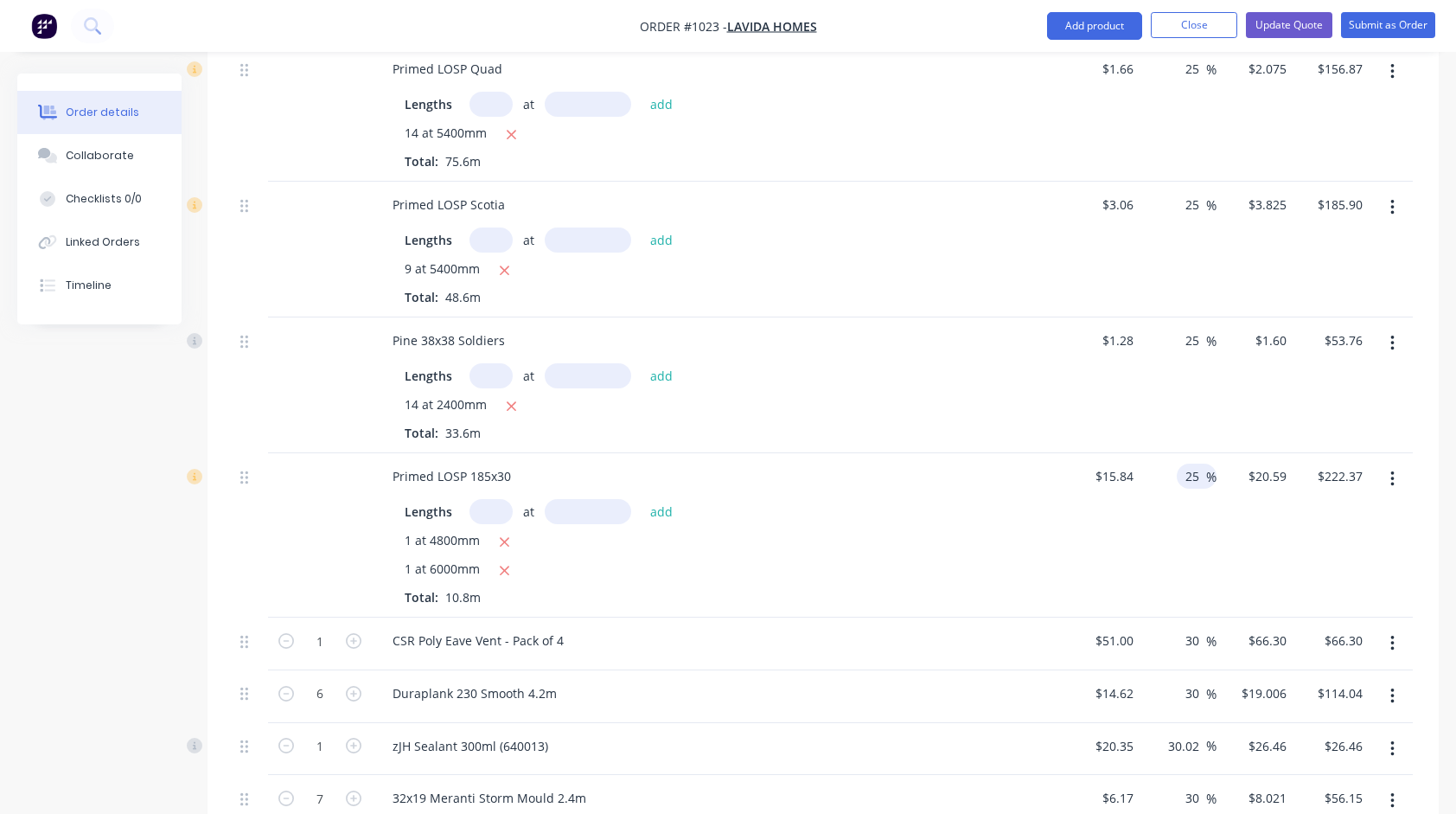
type input "$213.84"
click at [1017, 533] on div "1 at 4800mm 1 at 6000mm Total: 10.8m" at bounding box center [718, 569] width 627 height 75
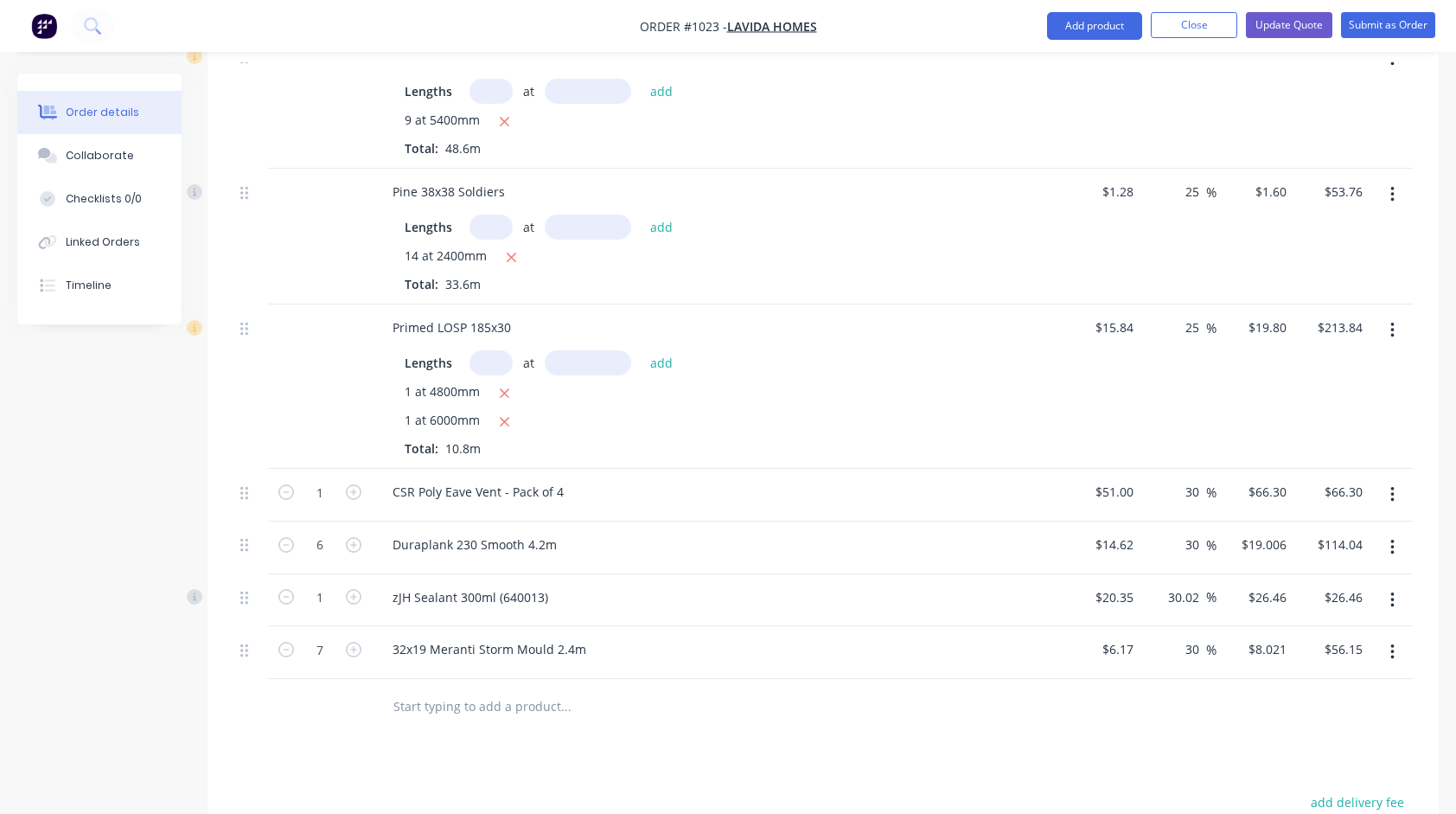
scroll to position [864, 0]
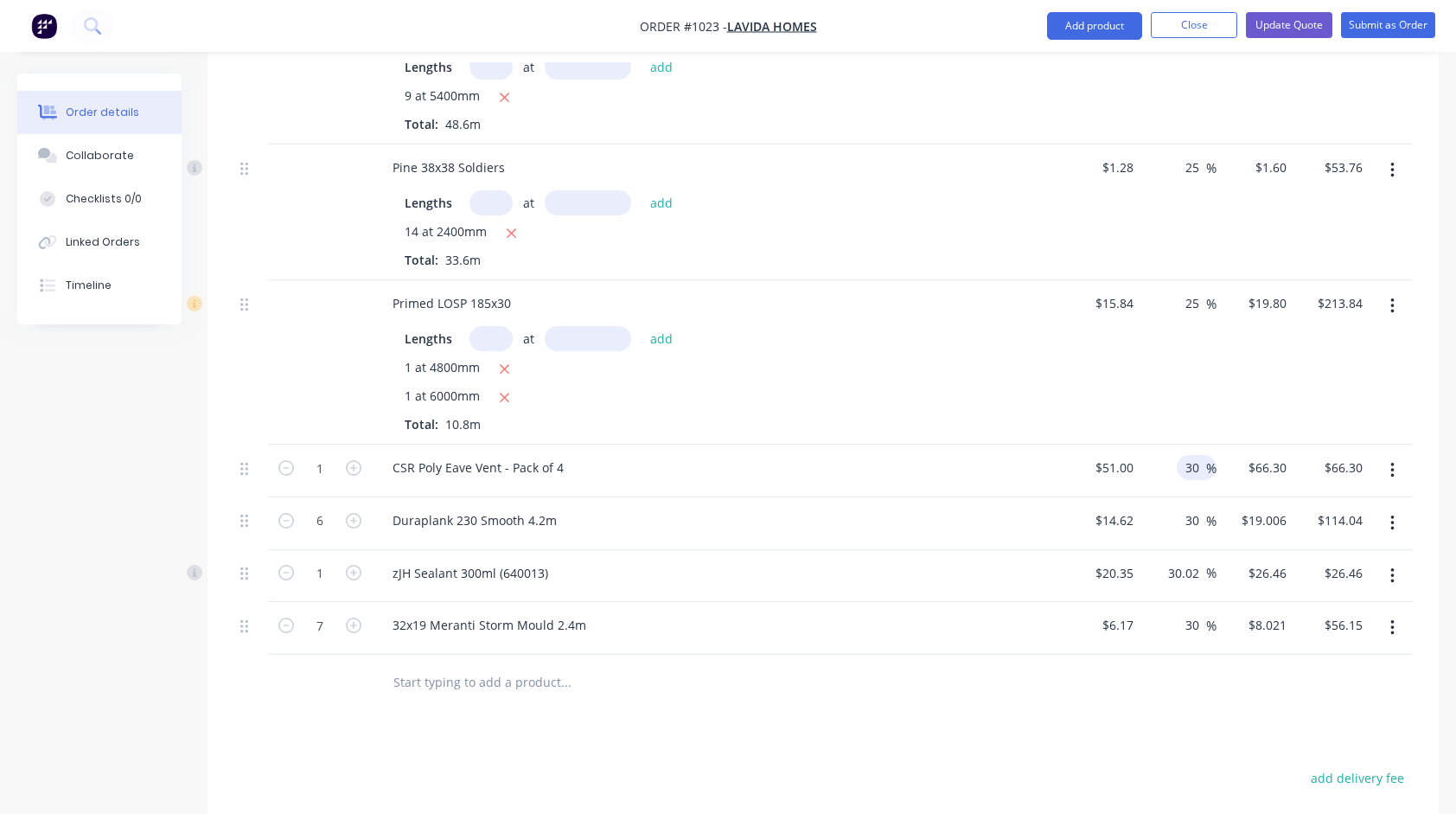
click at [1196, 455] on input "30" at bounding box center [1195, 468] width 22 height 25
type input "25"
type input "$63.75"
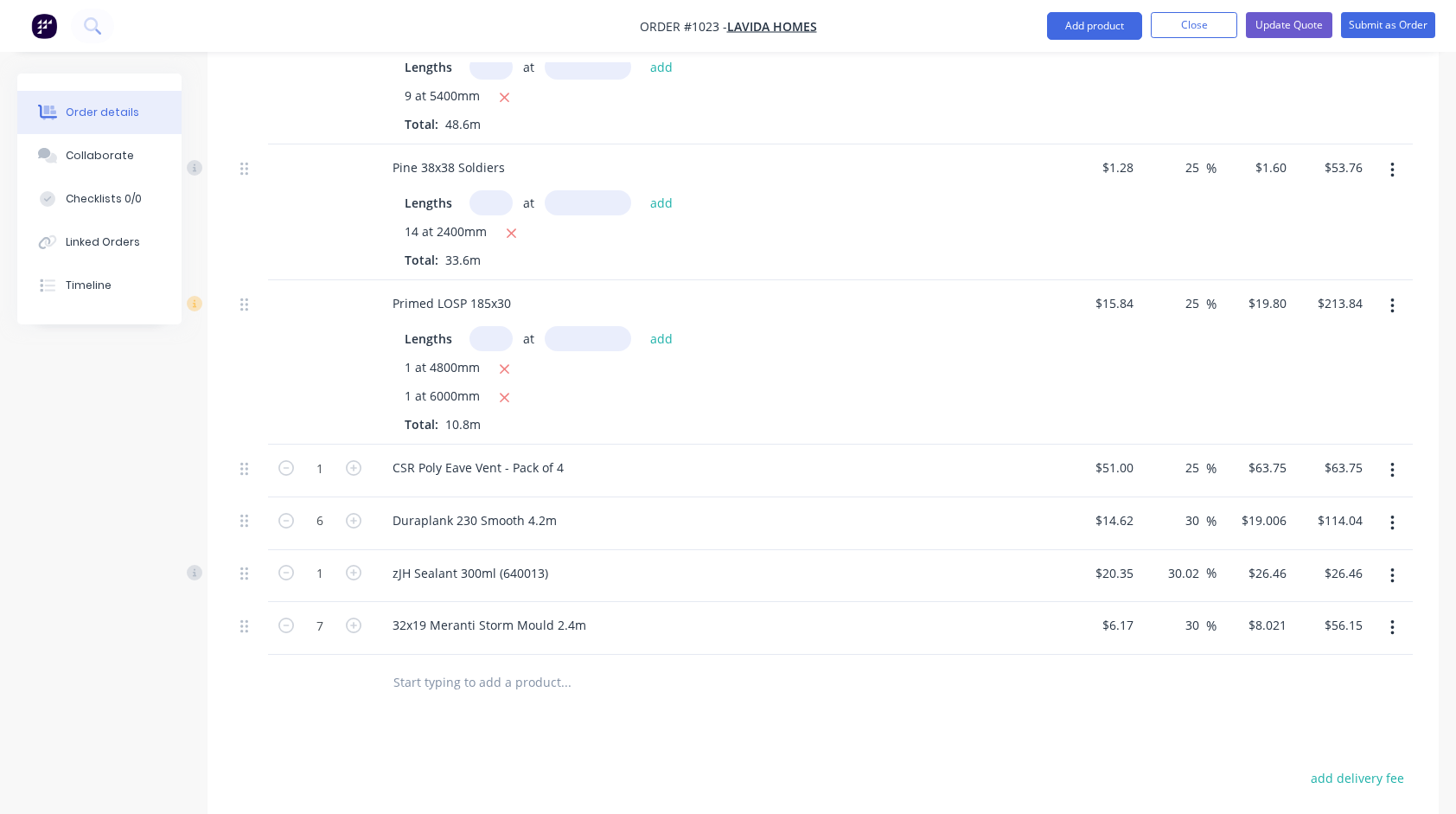
click at [899, 511] on div "Duraplank 230 Smooth 4.2m" at bounding box center [717, 523] width 692 height 53
click at [1198, 508] on input "30" at bounding box center [1195, 521] width 22 height 25
type input "25"
type input "$18.275"
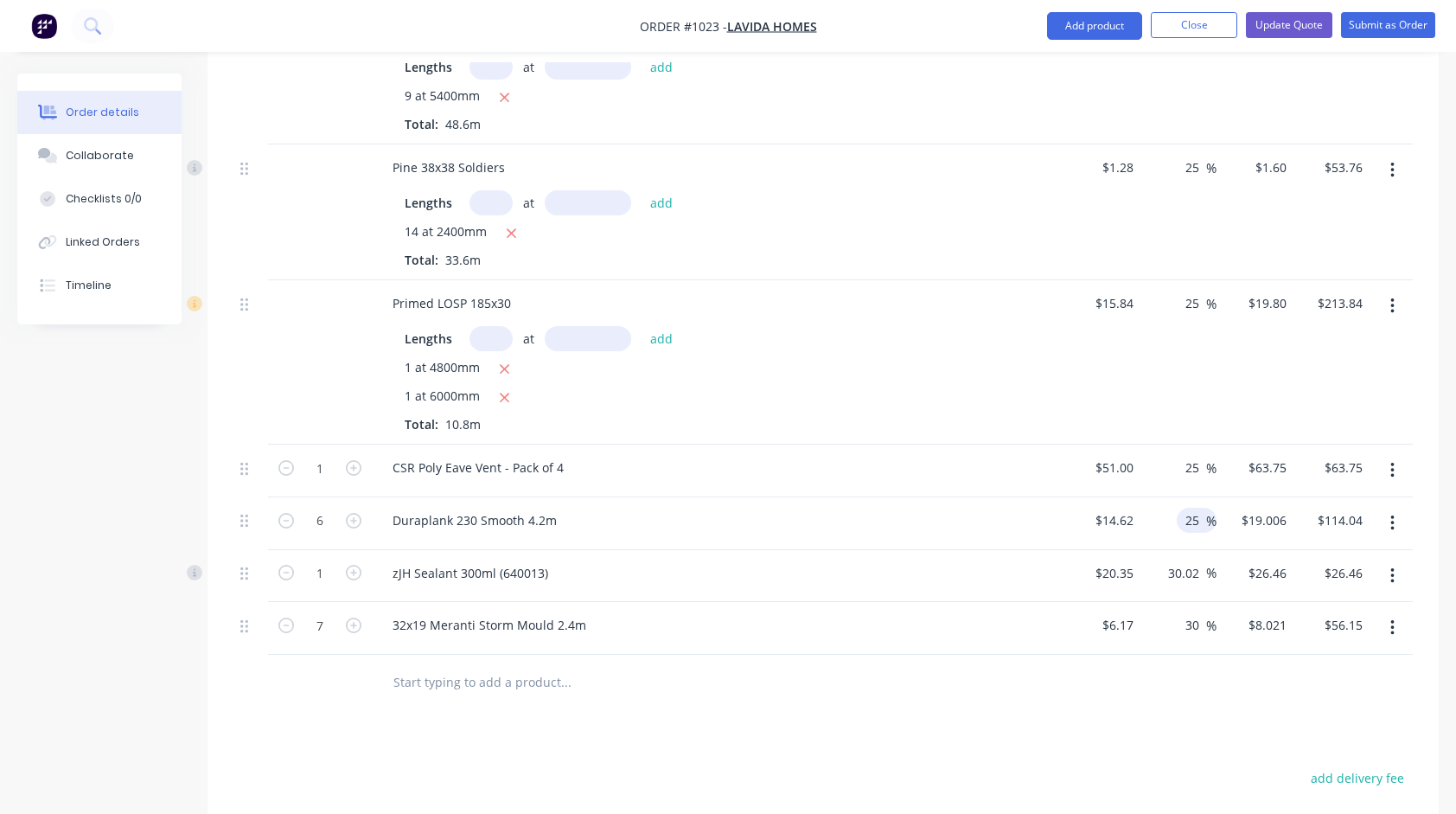
type input "$109.65"
click at [973, 560] on div "zJH Sealant 300ml (640013)" at bounding box center [717, 573] width 678 height 25
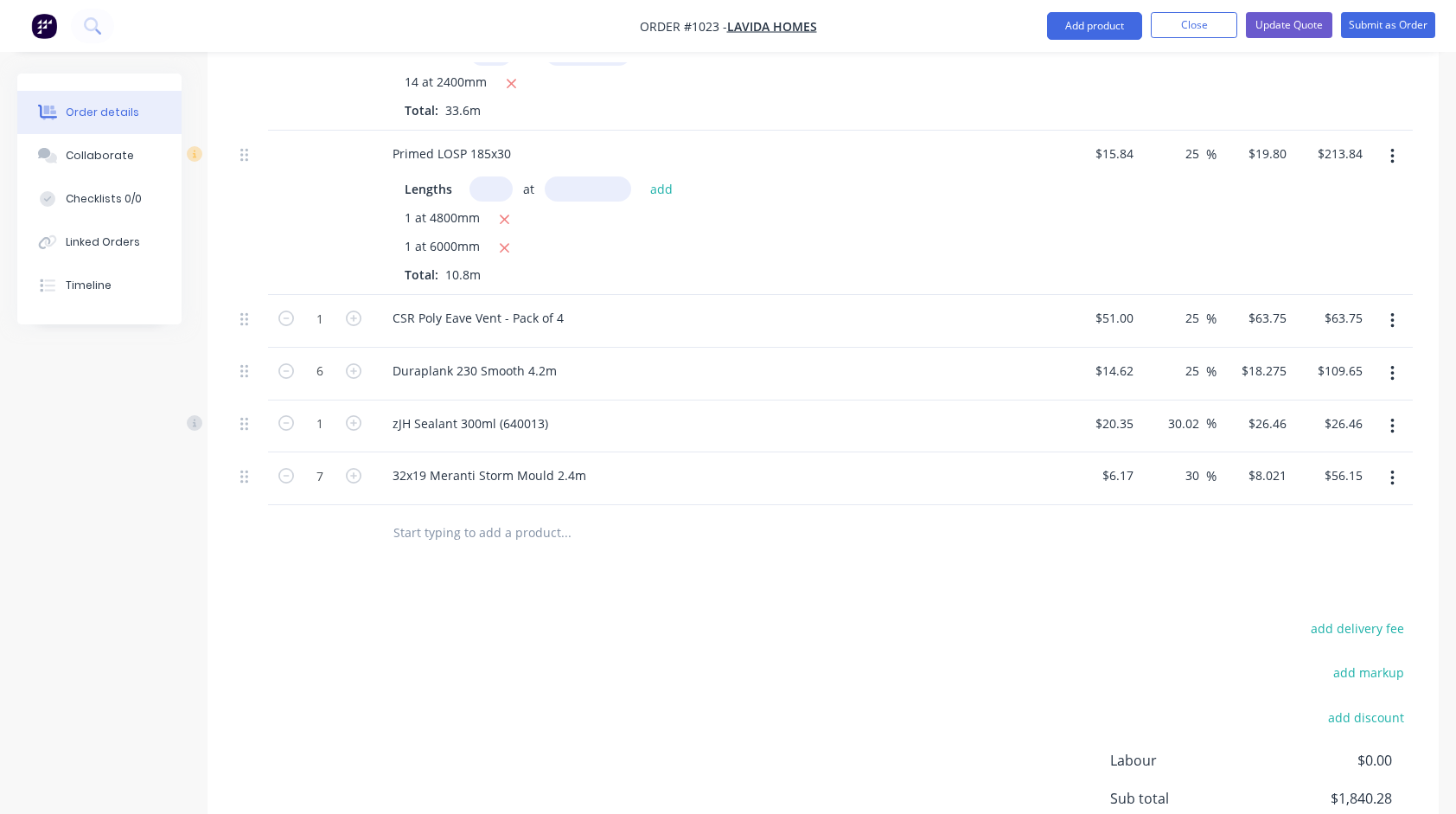
scroll to position [1037, 0]
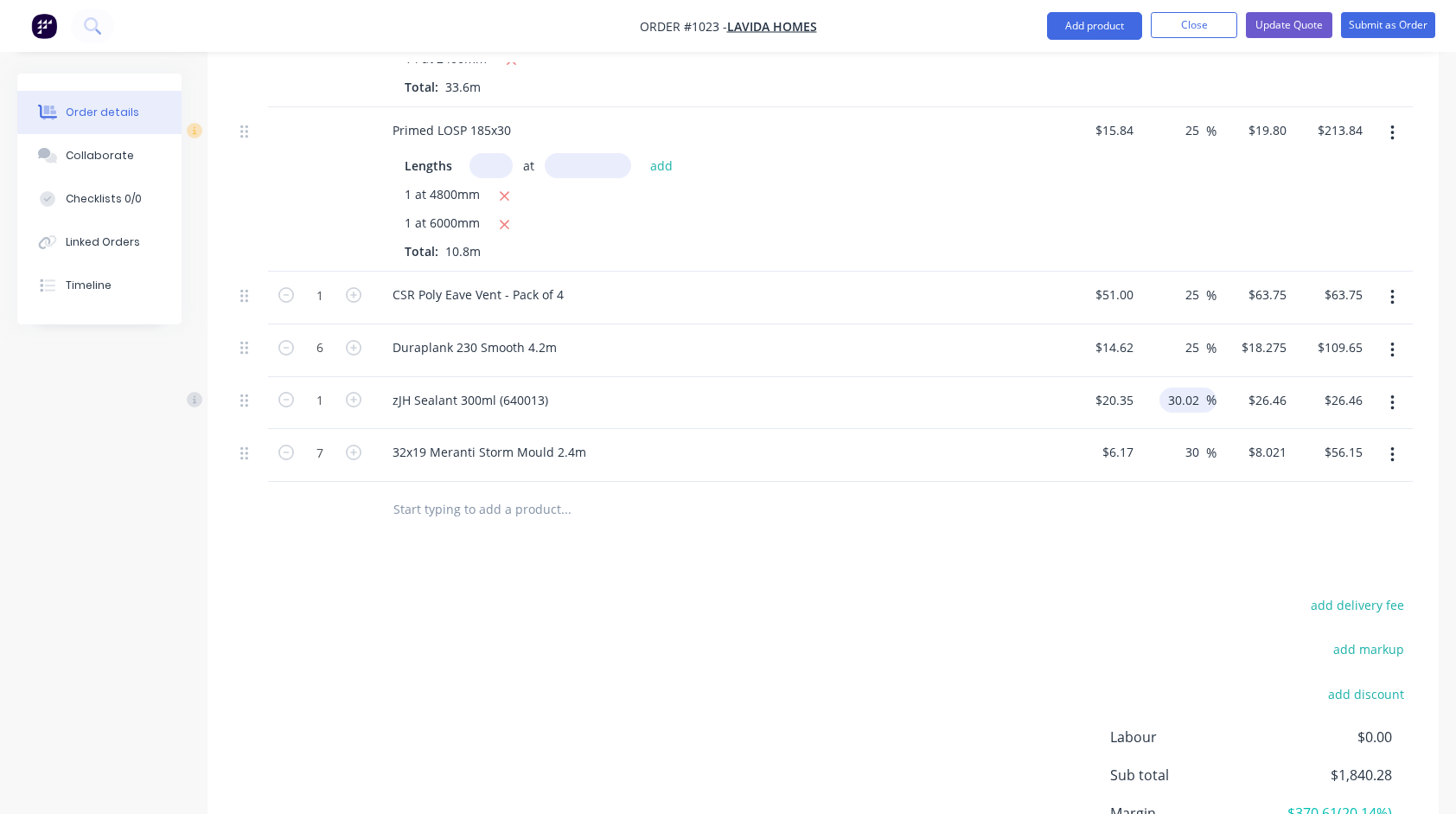
click at [1188, 388] on input "30.02" at bounding box center [1187, 400] width 39 height 25
type input "25"
type input "$25.4375"
type input "$25.44"
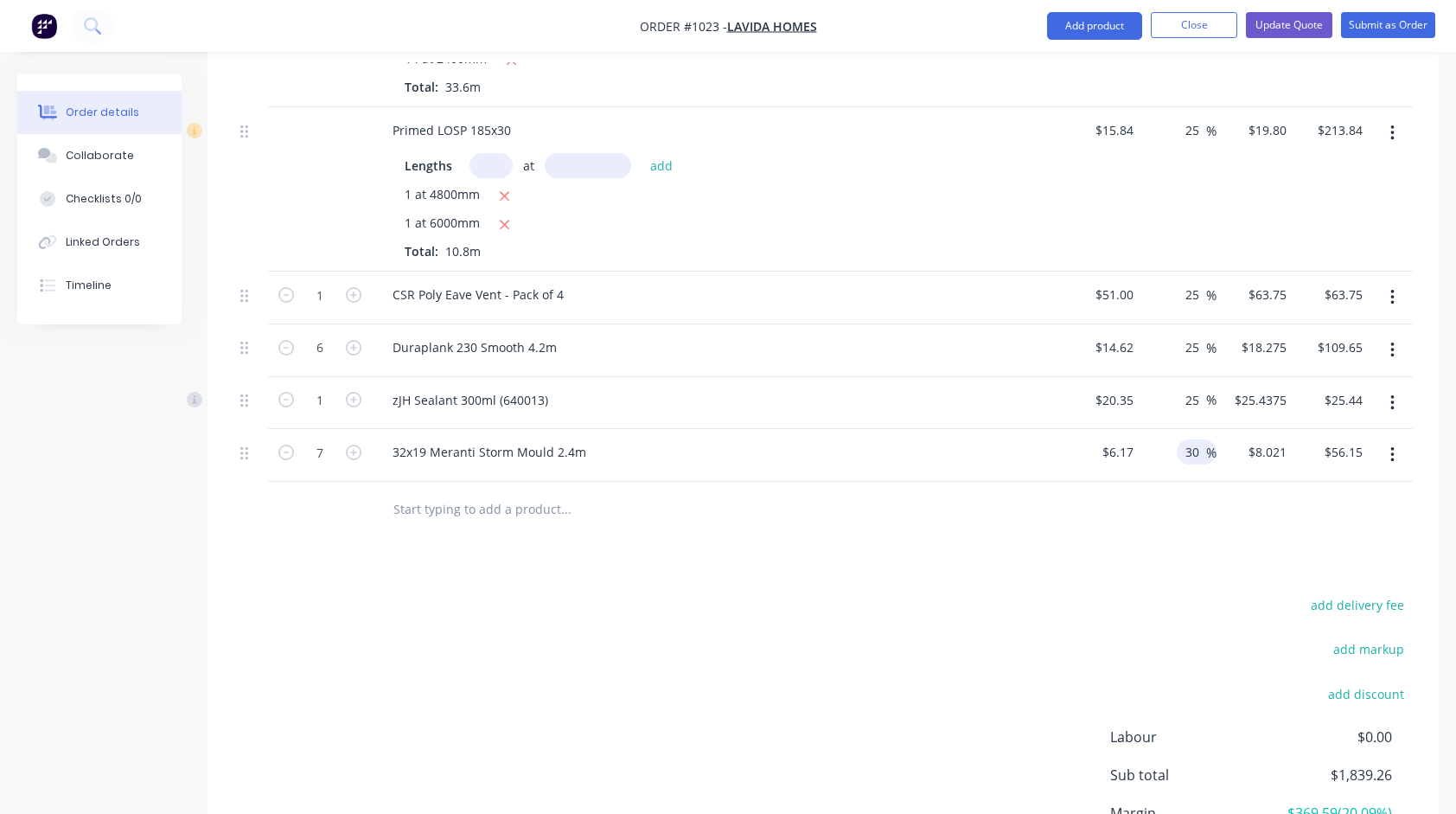
click at [1204, 439] on input "30" at bounding box center [1195, 451] width 22 height 25
type input "25"
type input "$7.7125"
type input "$53.99"
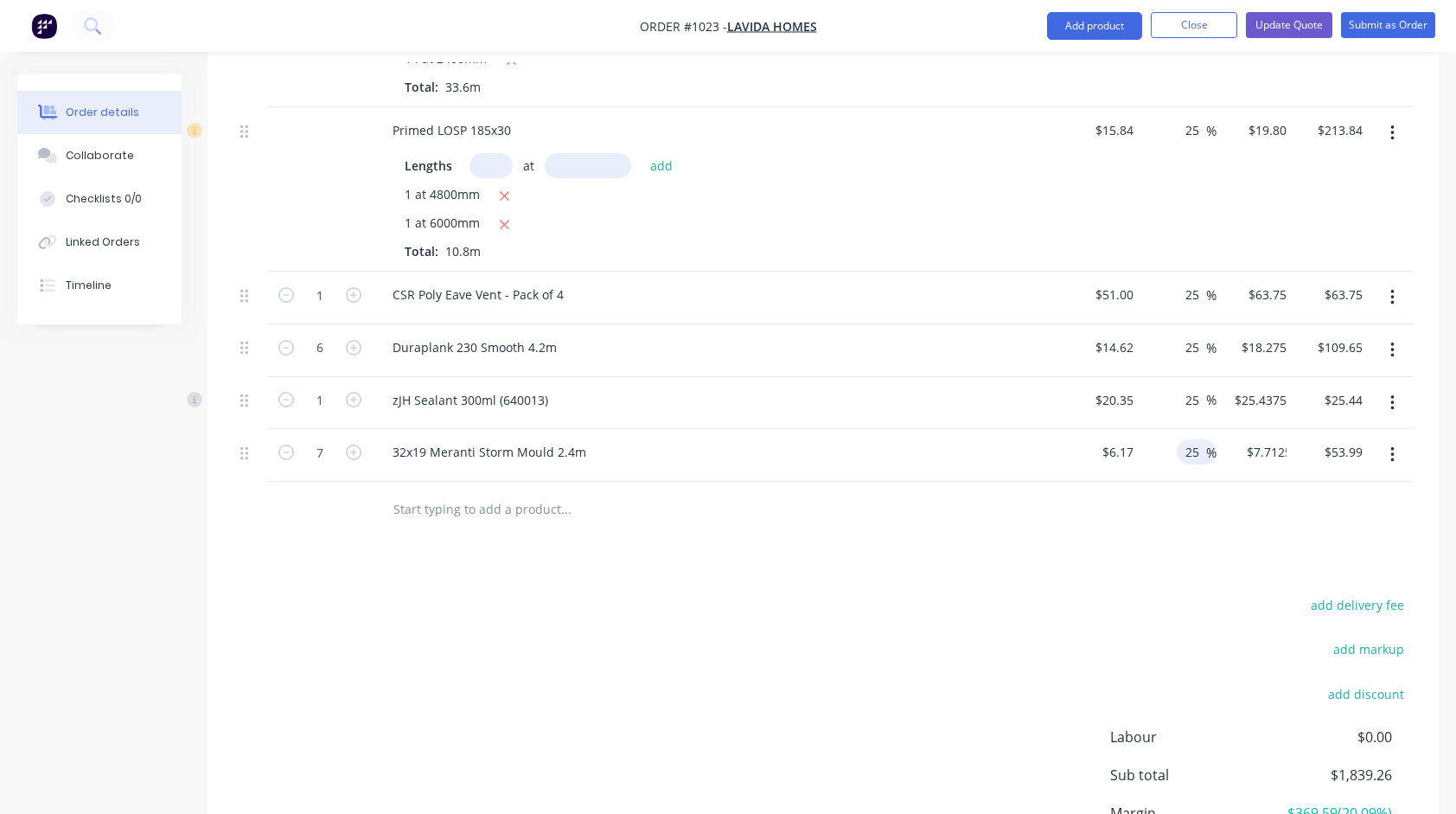
click at [926, 492] on div at bounding box center [683, 509] width 609 height 35
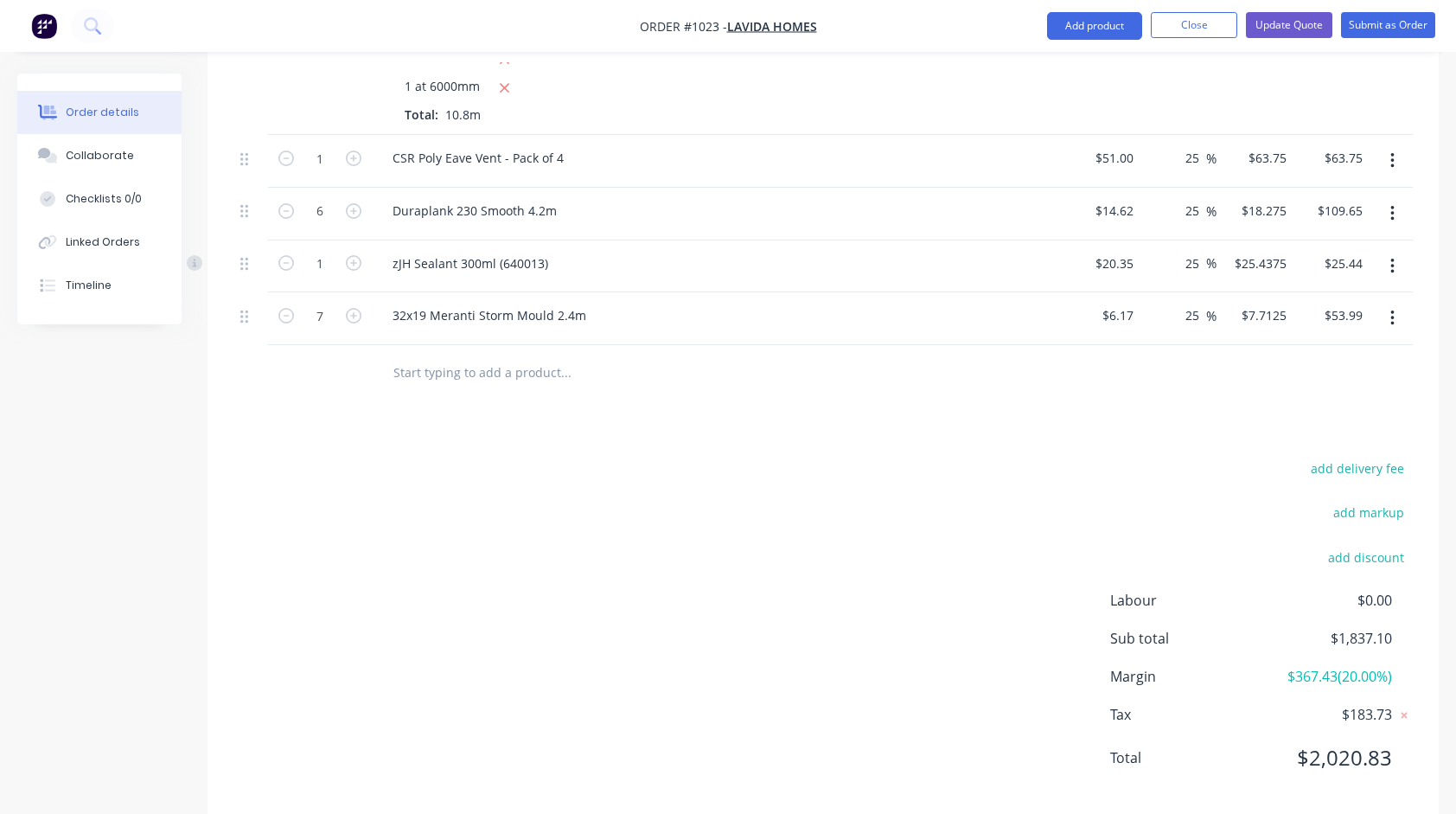
scroll to position [1175, 0]
click at [1289, 28] on button "Update Quote" at bounding box center [1289, 24] width 86 height 26
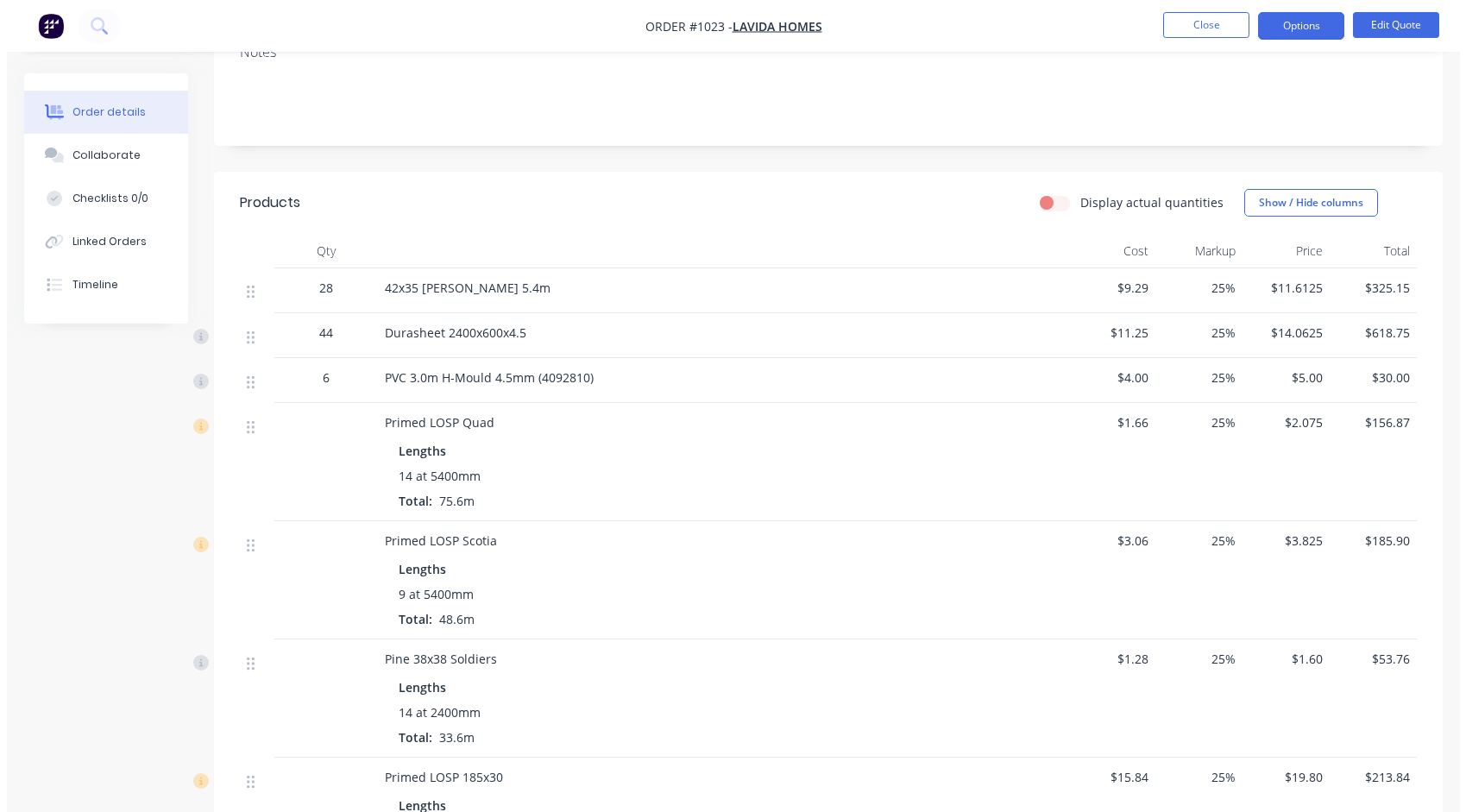
scroll to position [0, 0]
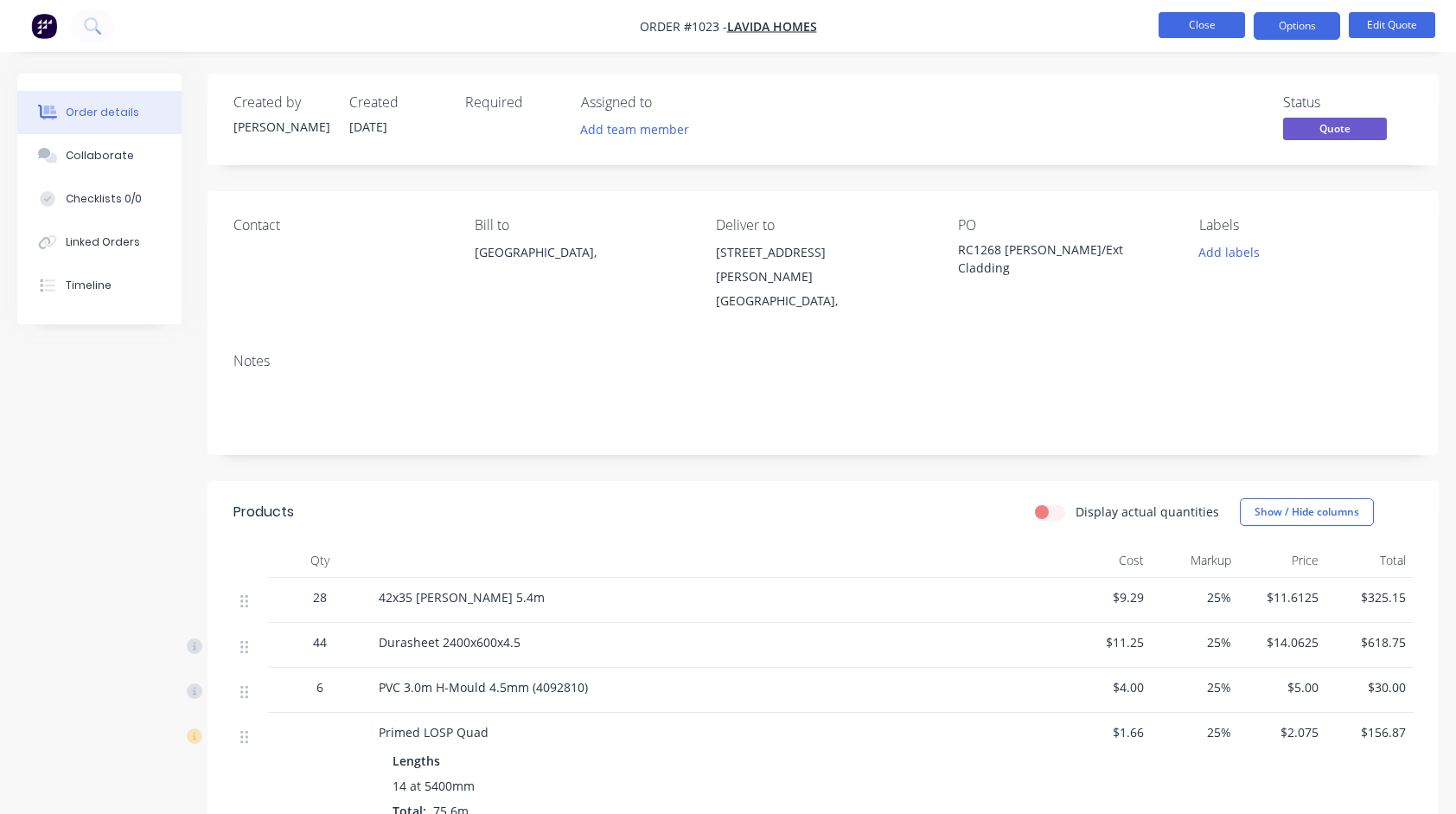
click at [1206, 30] on button "Close" at bounding box center [1202, 24] width 86 height 26
